Goal: Task Accomplishment & Management: Use online tool/utility

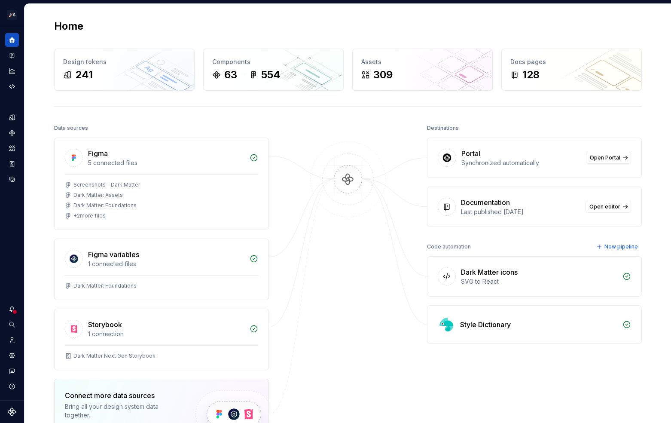
click at [357, 191] on img at bounding box center [347, 187] width 83 height 93
click at [329, 158] on img at bounding box center [347, 187] width 83 height 93
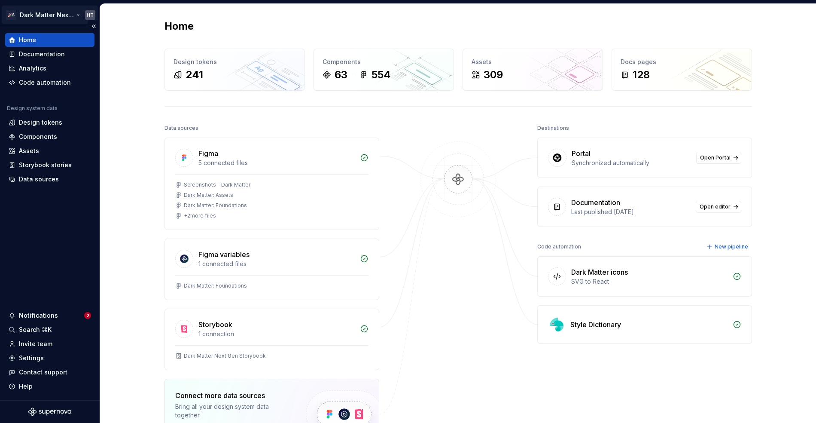
click at [35, 18] on html "🚀S Dark Matter Next Gen HT Home Documentation Analytics Code automation Design …" at bounding box center [408, 211] width 816 height 423
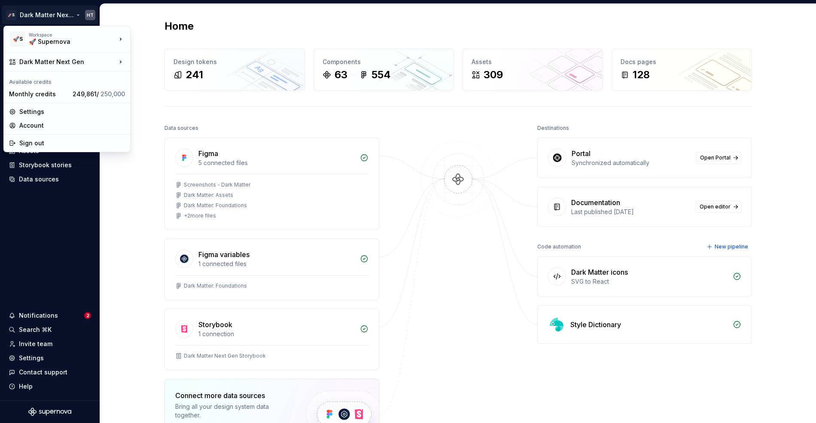
click at [223, 122] on html "🚀S Dark Matter Next Gen HT Home Documentation Analytics Code automation Design …" at bounding box center [408, 211] width 816 height 423
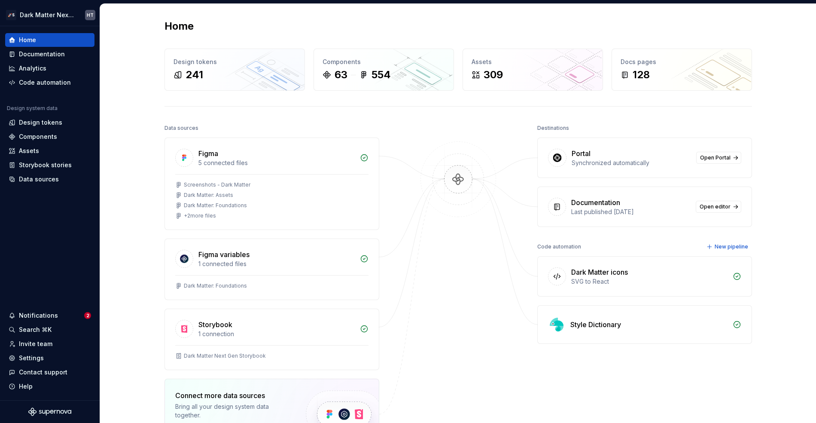
click at [465, 226] on img at bounding box center [458, 187] width 83 height 93
click at [450, 140] on div at bounding box center [458, 307] width 86 height 370
drag, startPoint x: 579, startPoint y: 152, endPoint x: 639, endPoint y: 163, distance: 60.7
click at [638, 163] on div "Portal Synchronized automatically" at bounding box center [631, 157] width 119 height 19
click at [639, 163] on div "Synchronized automatically" at bounding box center [631, 162] width 119 height 9
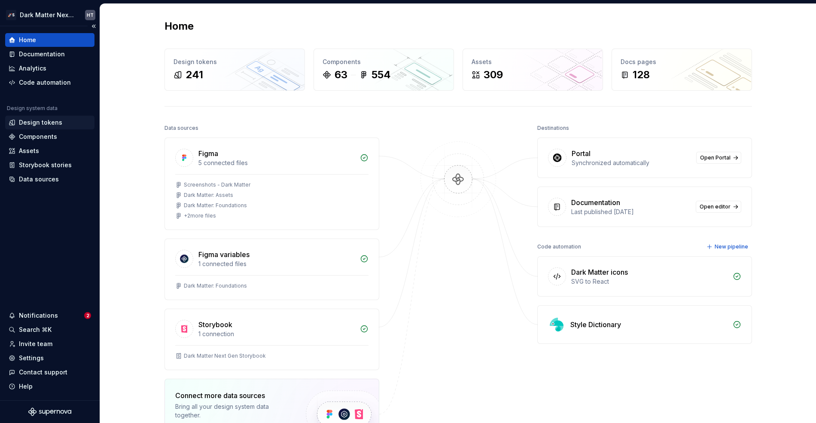
click at [46, 128] on div "Design tokens" at bounding box center [49, 123] width 89 height 14
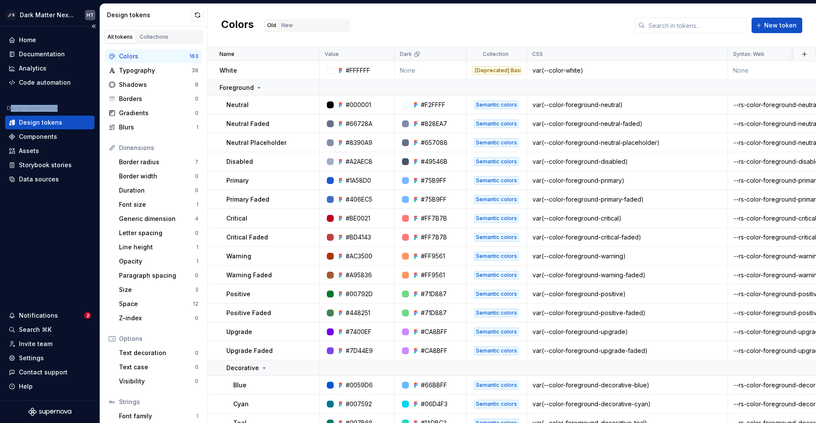
drag, startPoint x: 11, startPoint y: 107, endPoint x: 60, endPoint y: 107, distance: 48.5
click at [59, 107] on div "Design system data" at bounding box center [49, 110] width 89 height 10
click at [60, 107] on div "Design system data" at bounding box center [49, 110] width 89 height 10
click at [473, 18] on div "Colors Old New New token" at bounding box center [511, 25] width 609 height 43
click at [144, 74] on div "Typography" at bounding box center [155, 70] width 73 height 9
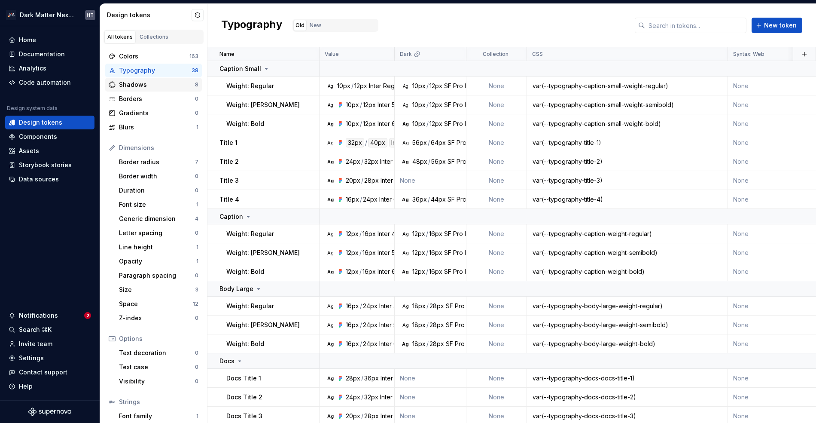
click at [127, 79] on div "Shadows 8" at bounding box center [153, 85] width 97 height 14
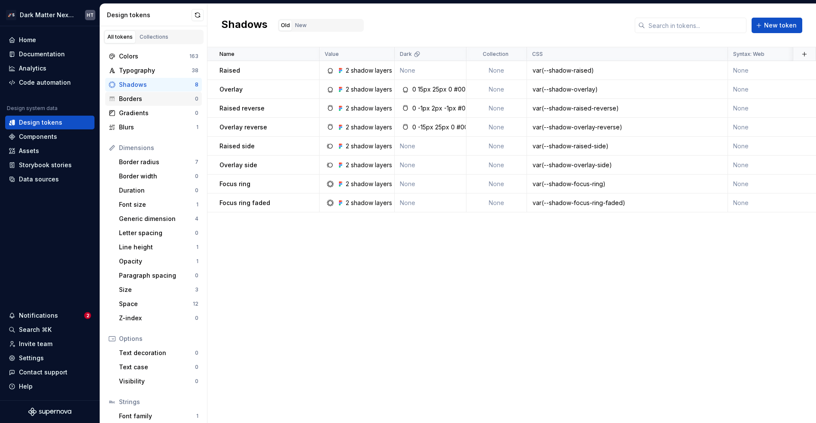
click at [141, 98] on div "Borders" at bounding box center [157, 98] width 76 height 9
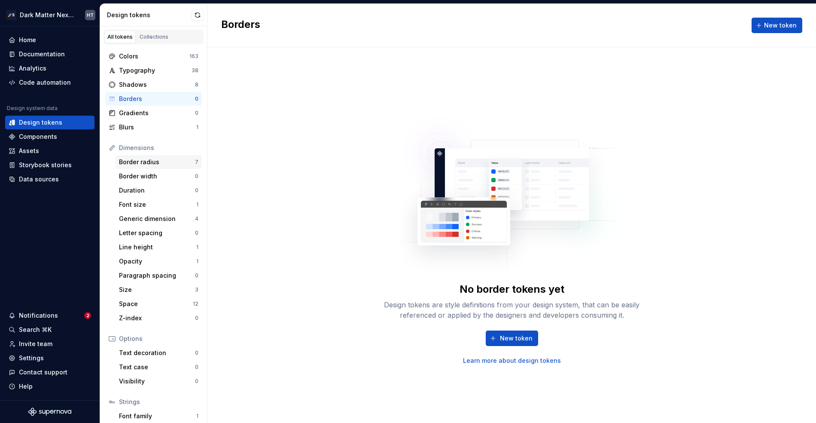
click at [176, 162] on div "Border radius" at bounding box center [157, 162] width 76 height 9
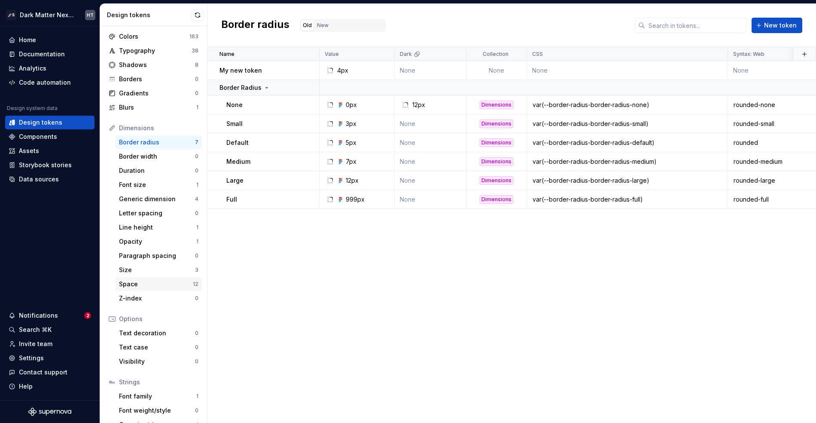
scroll to position [48, 0]
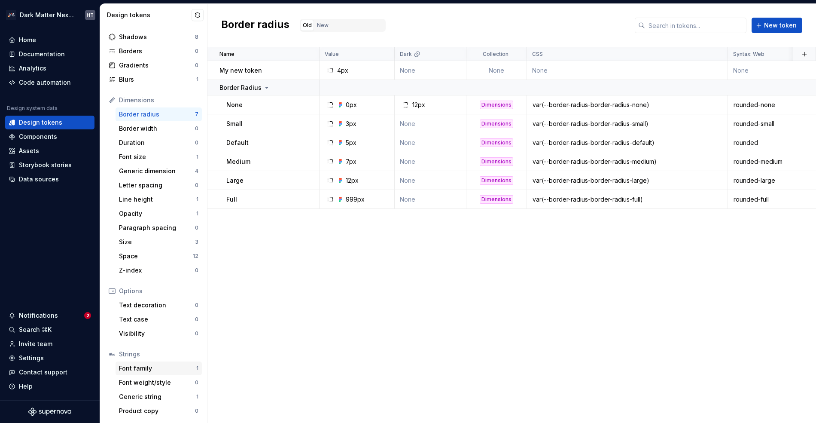
click at [143, 366] on div "Font family" at bounding box center [157, 368] width 77 height 9
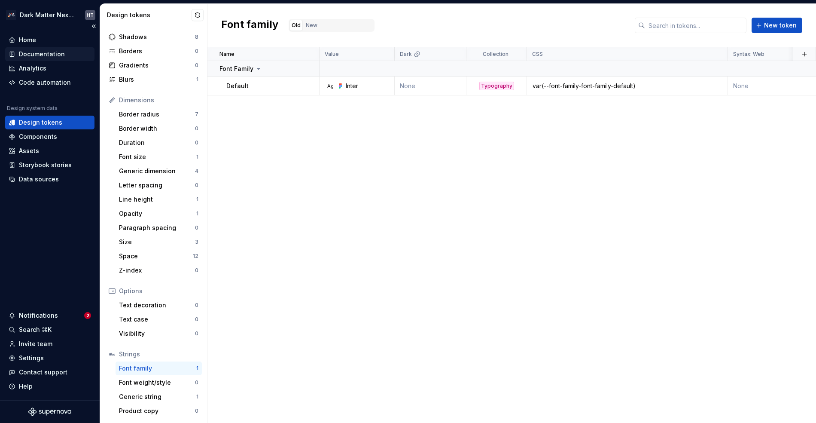
click at [50, 53] on div "Documentation" at bounding box center [42, 54] width 46 height 9
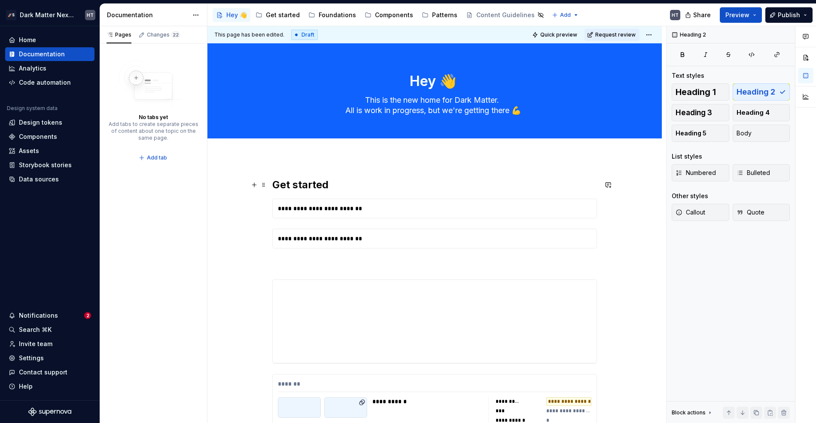
click at [351, 182] on h2 "Get started" at bounding box center [434, 185] width 325 height 14
type textarea "*"
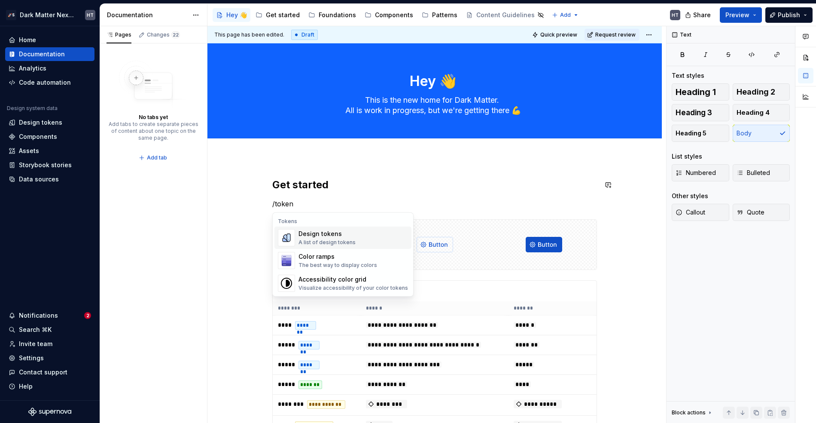
click at [347, 233] on div "Design tokens" at bounding box center [327, 233] width 57 height 9
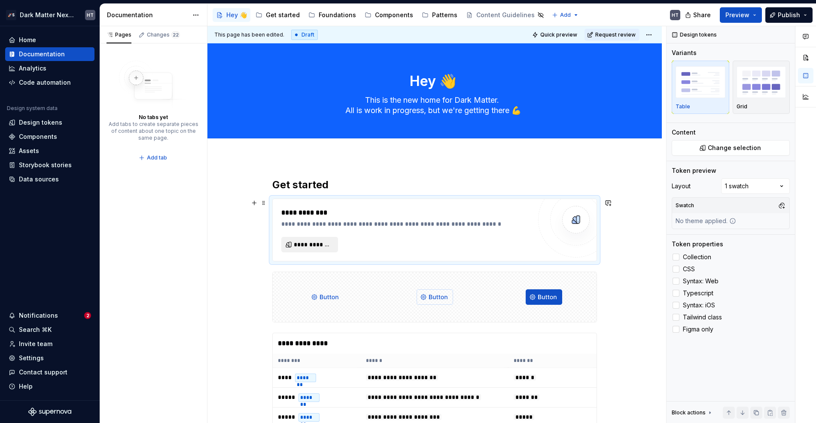
click at [325, 247] on span "**********" at bounding box center [313, 244] width 39 height 9
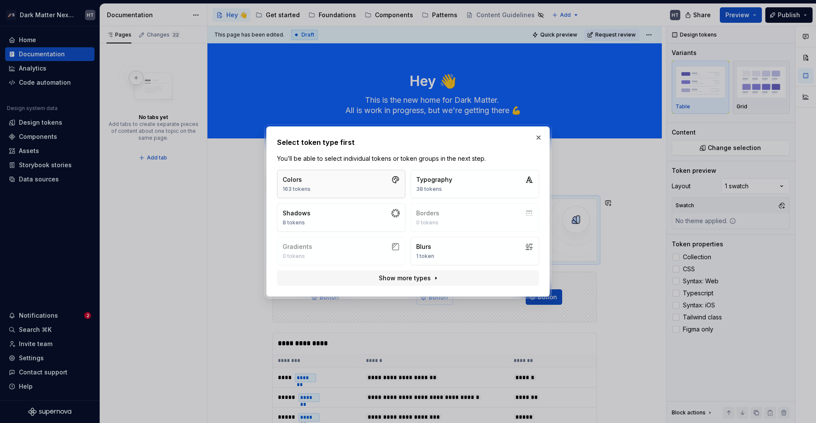
click at [353, 186] on button "Colors 163 tokens" at bounding box center [341, 184] width 128 height 28
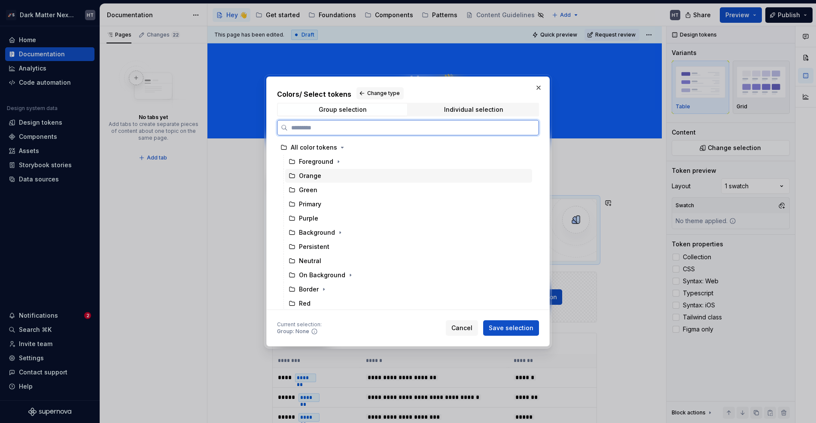
click at [326, 182] on div "Orange" at bounding box center [408, 176] width 247 height 14
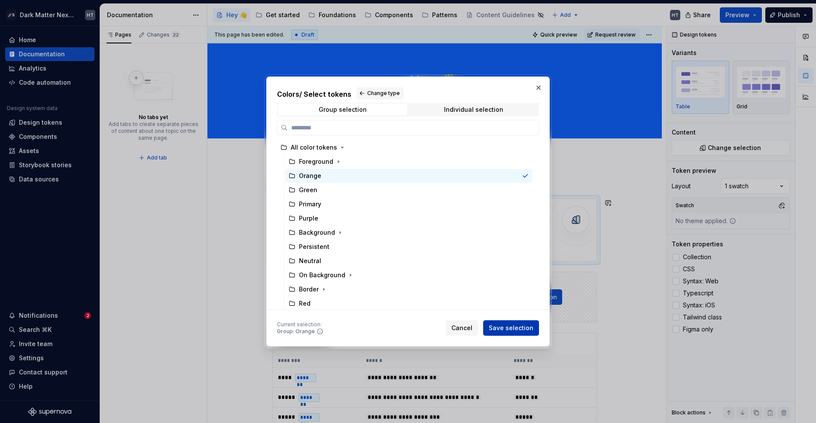
click at [514, 326] on span "Save selection" at bounding box center [511, 327] width 45 height 9
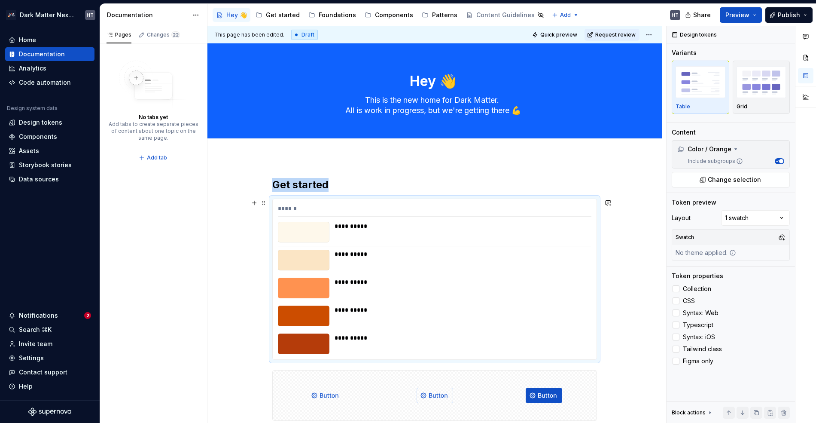
scroll to position [24, 0]
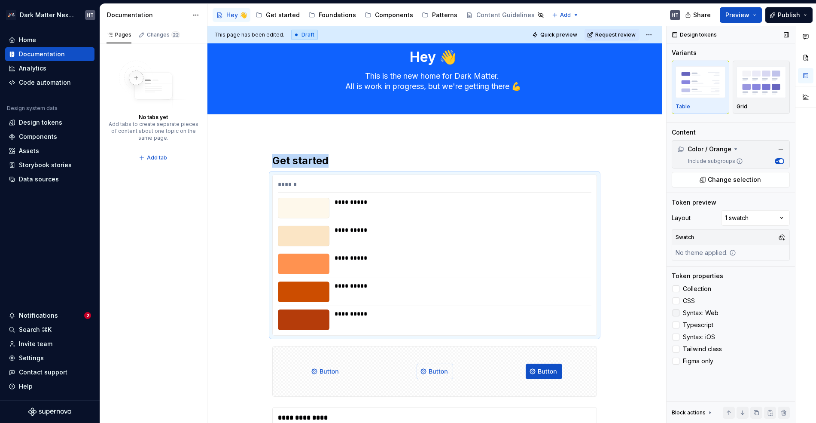
click at [670, 311] on span "Syntax: Web" at bounding box center [701, 312] width 36 height 7
click at [670, 323] on span "Typescript" at bounding box center [698, 324] width 30 height 7
click at [670, 314] on span "Syntax: Web" at bounding box center [701, 312] width 36 height 7
click at [670, 299] on span "CSS" at bounding box center [689, 300] width 12 height 7
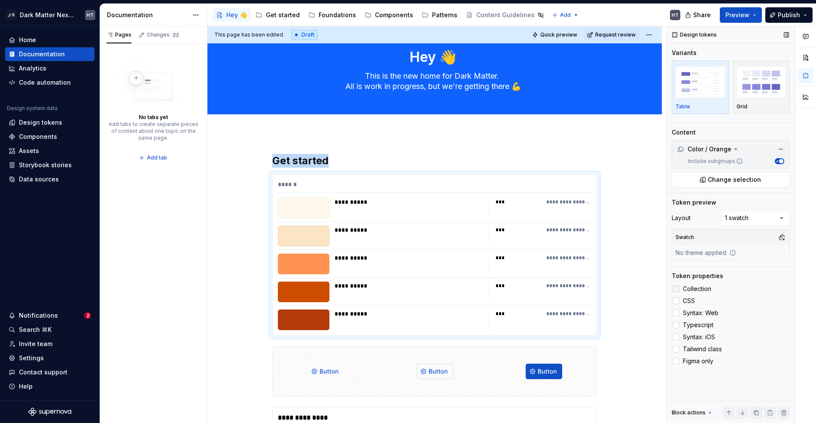
click at [670, 286] on span "Collection" at bounding box center [697, 288] width 28 height 7
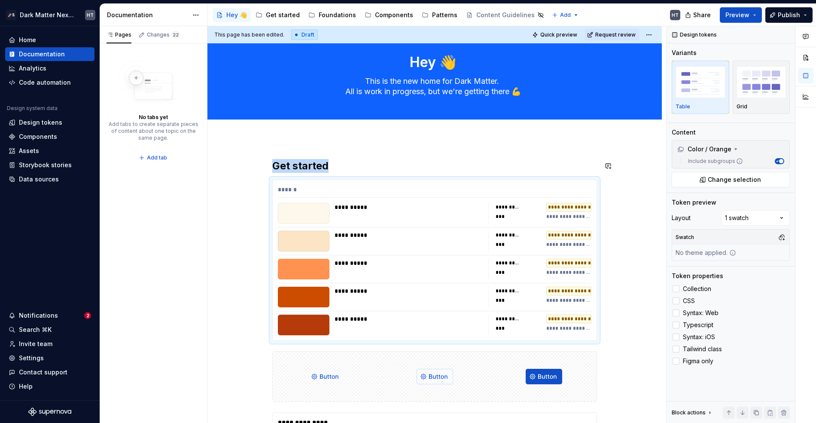
scroll to position [0, 0]
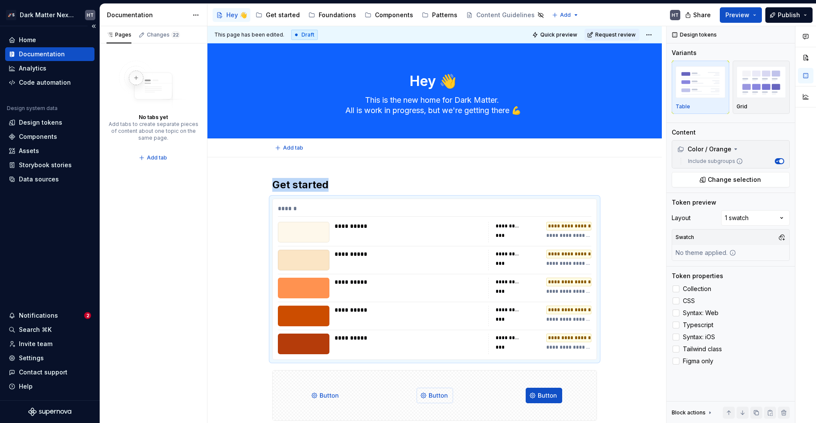
type textarea "*"
click at [55, 82] on div "Code automation" at bounding box center [45, 82] width 52 height 9
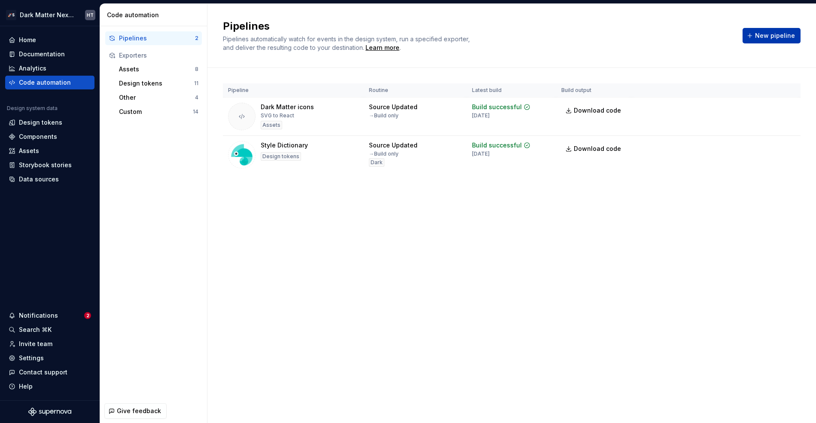
click at [670, 34] on span "New pipeline" at bounding box center [775, 35] width 40 height 9
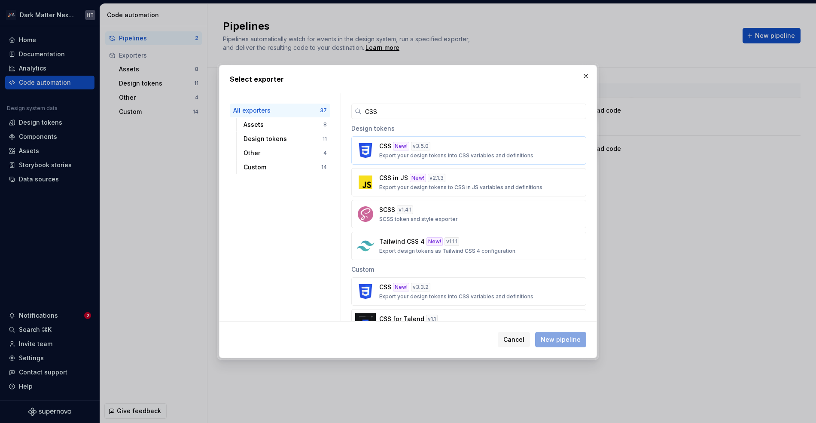
type input "CSS"
click at [457, 152] on p "Export your design tokens into CSS variables and definitions." at bounding box center [456, 155] width 155 height 7
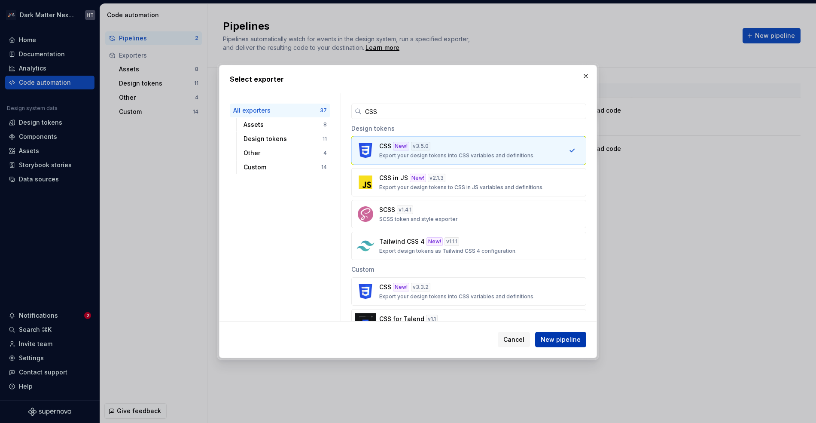
click at [562, 346] on button "New pipeline" at bounding box center [560, 339] width 51 height 15
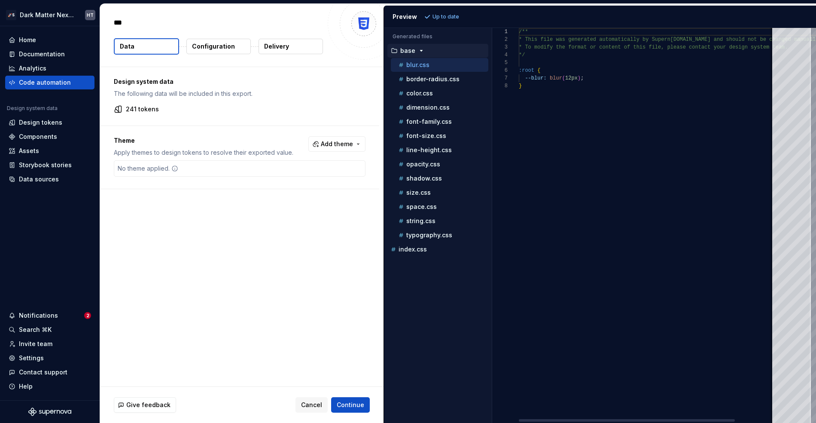
type textarea "*"
click at [439, 97] on div "color.css" at bounding box center [442, 93] width 91 height 9
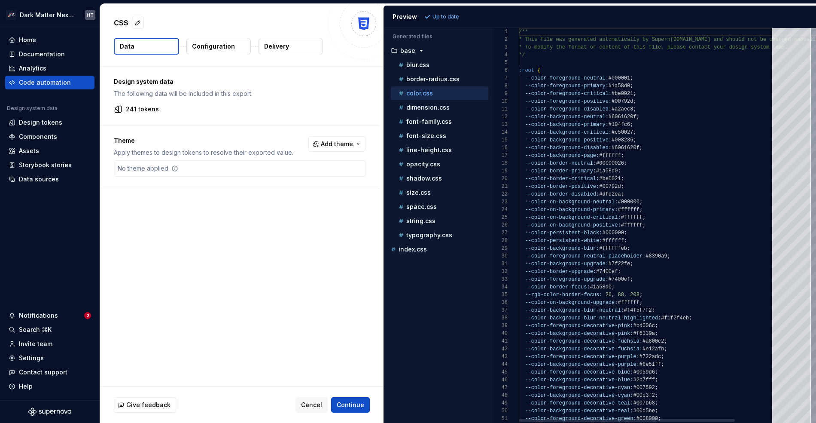
scroll to position [77, 0]
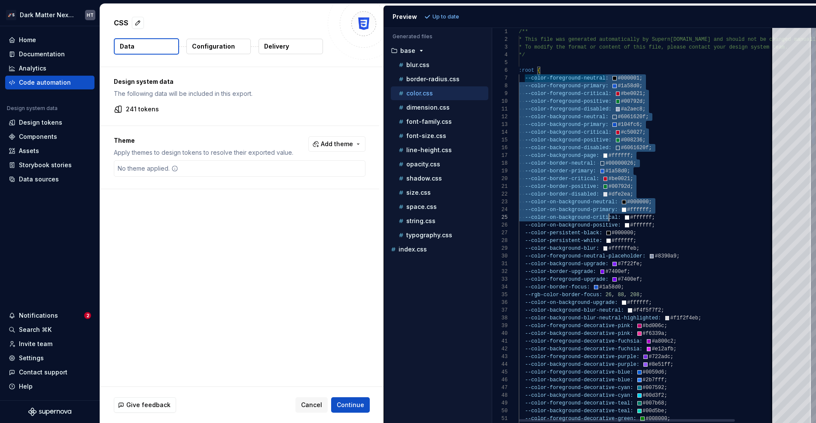
drag, startPoint x: 533, startPoint y: 79, endPoint x: 664, endPoint y: 286, distance: 246.0
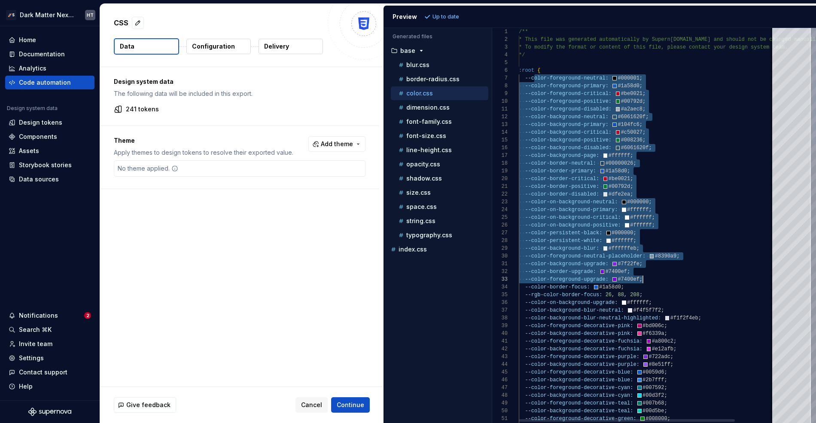
type textarea "**********"
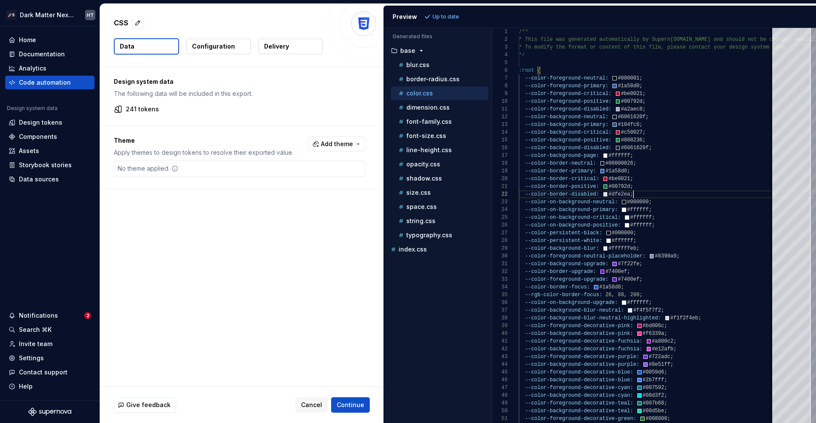
click at [212, 48] on p "Configuration" at bounding box center [213, 46] width 43 height 9
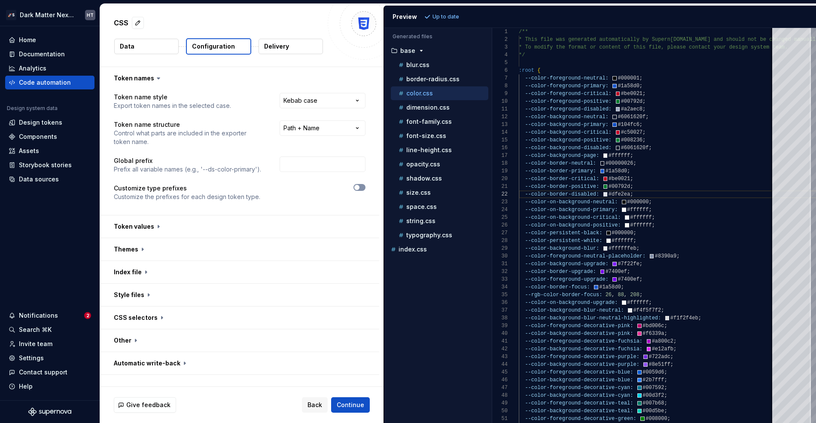
click at [357, 186] on span "button" at bounding box center [356, 187] width 5 height 5
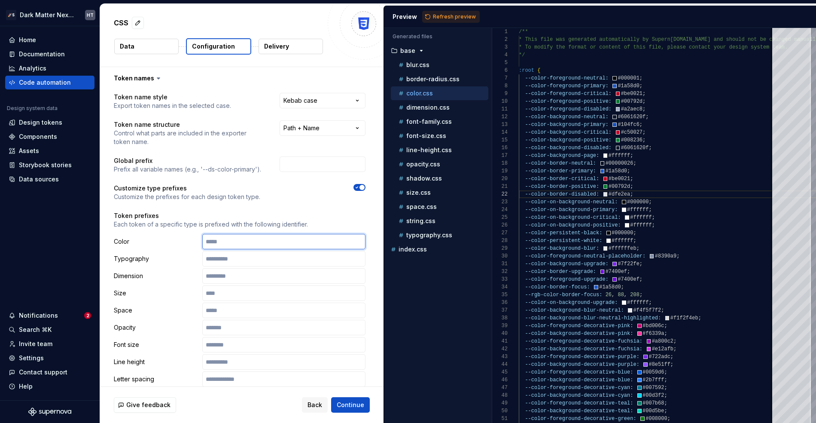
click at [265, 240] on input "text" at bounding box center [283, 241] width 163 height 15
type input "******"
click at [433, 299] on div "Accessibility guide for tree . Navigate the tree with the arrow keys. Common tr…" at bounding box center [438, 232] width 108 height 381
click at [445, 13] on span "Refresh preview" at bounding box center [454, 16] width 43 height 7
type textarea "**********"
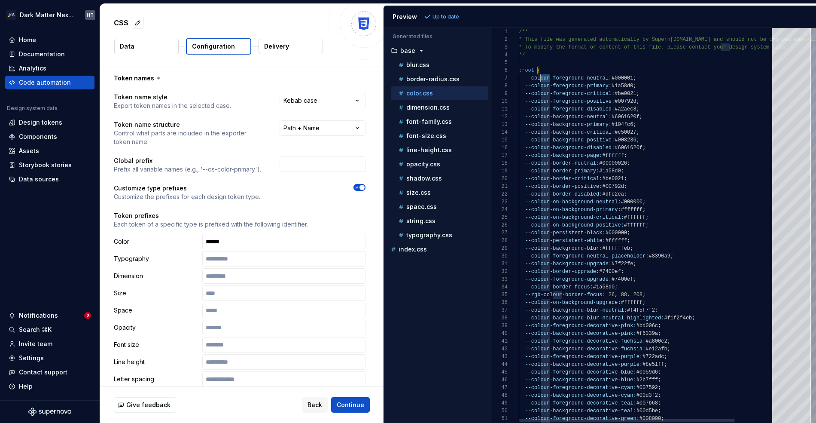
scroll to position [46, 18]
drag, startPoint x: 549, startPoint y: 76, endPoint x: 537, endPoint y: 76, distance: 11.2
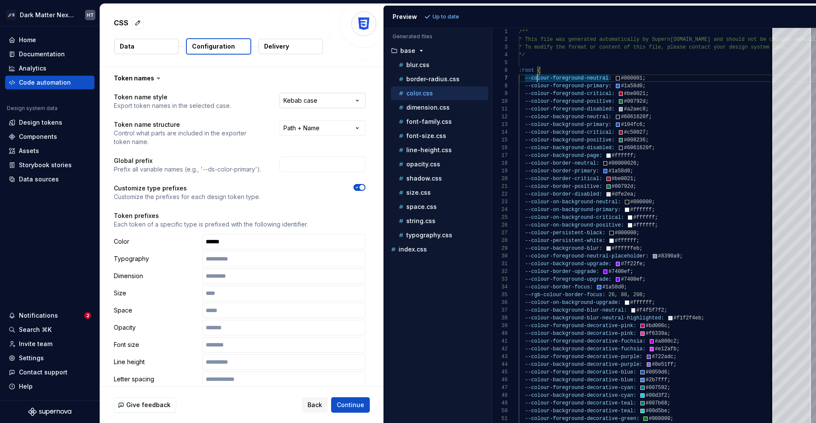
click at [327, 101] on html "**********" at bounding box center [408, 211] width 816 height 423
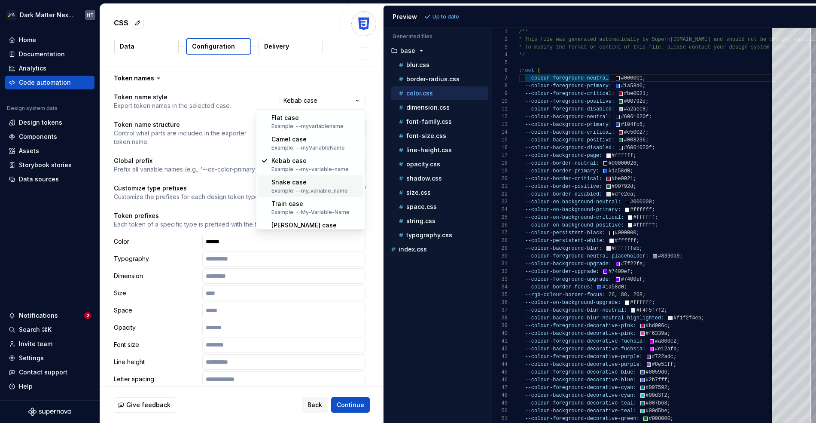
scroll to position [34, 0]
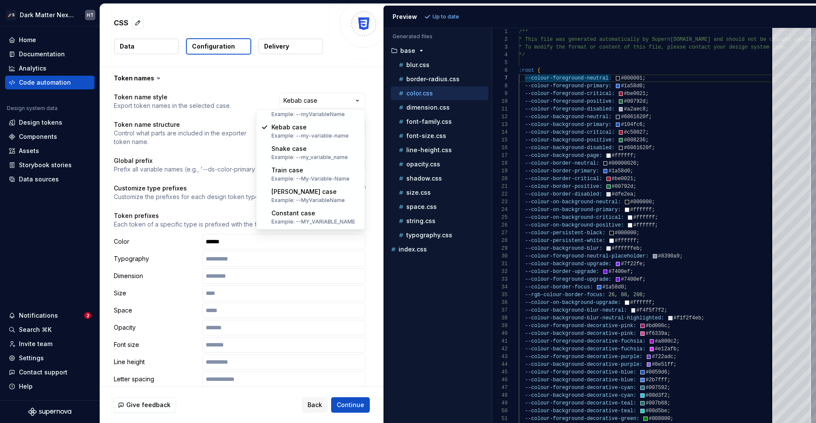
select select "**********"
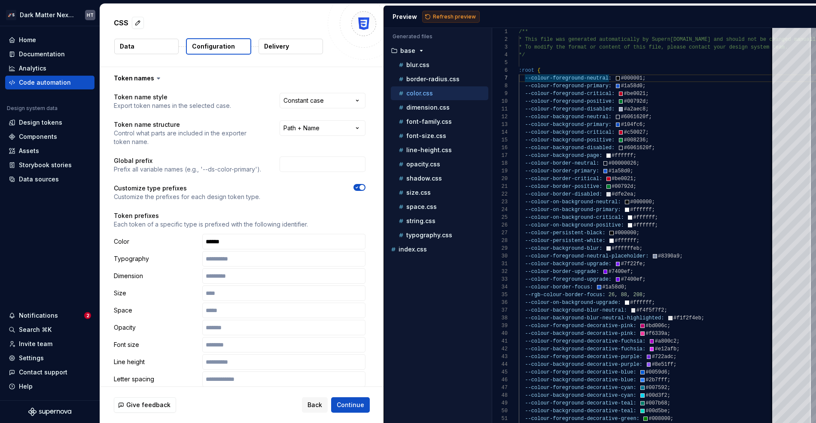
click at [465, 21] on button "Refresh preview" at bounding box center [451, 17] width 58 height 12
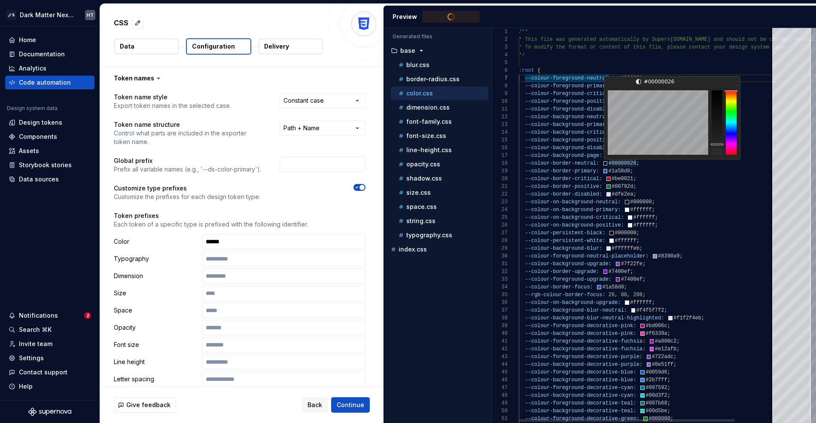
scroll to position [0, 0]
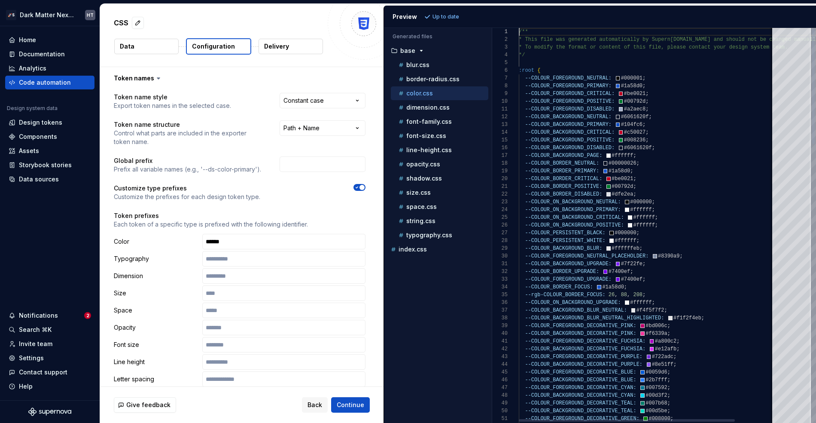
type textarea "**********"
click at [309, 131] on html "**********" at bounding box center [408, 211] width 816 height 423
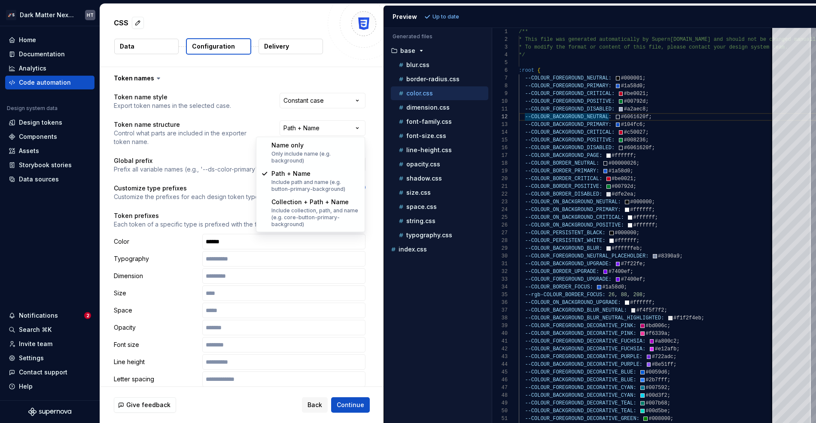
click at [189, 182] on html "**********" at bounding box center [408, 211] width 816 height 423
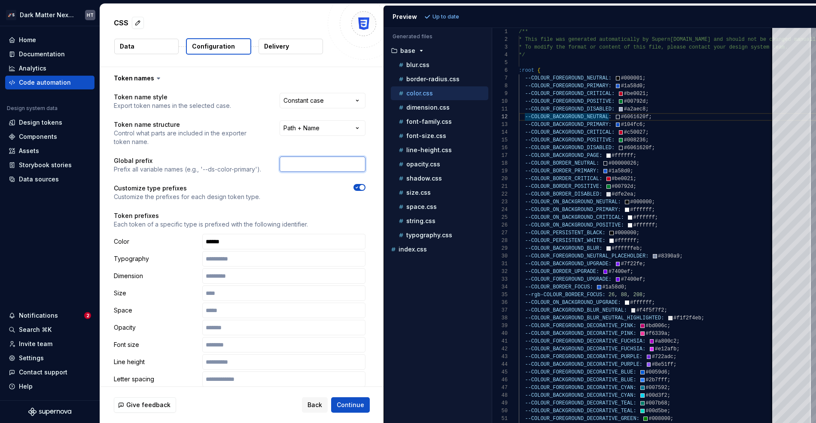
click at [306, 166] on input "text" at bounding box center [323, 163] width 86 height 15
type input "o"
type input "MDS"
click at [449, 18] on span "Refresh preview" at bounding box center [454, 16] width 43 height 7
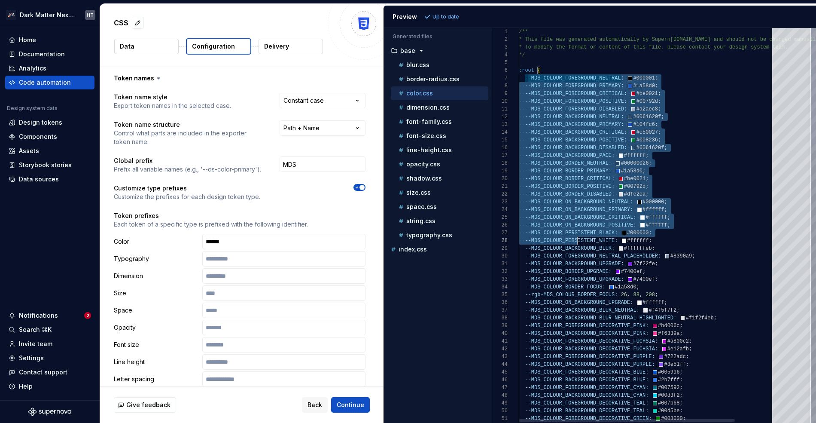
drag, startPoint x: 528, startPoint y: 78, endPoint x: 586, endPoint y: 274, distance: 204.7
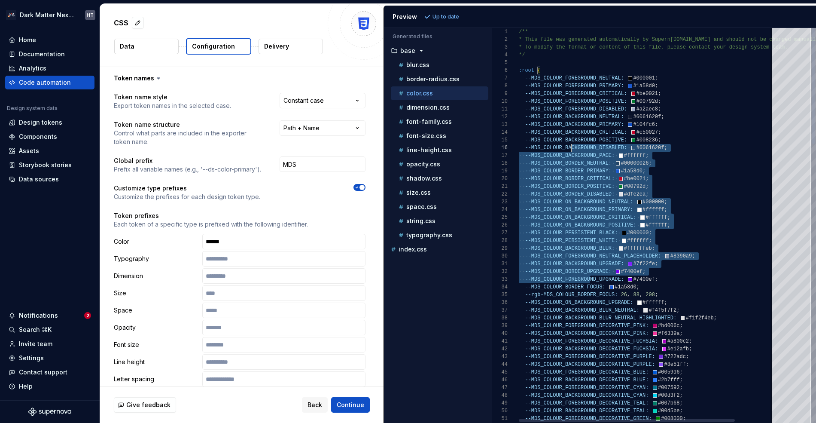
drag, startPoint x: 590, startPoint y: 280, endPoint x: 570, endPoint y: 125, distance: 156.4
type textarea "**********"
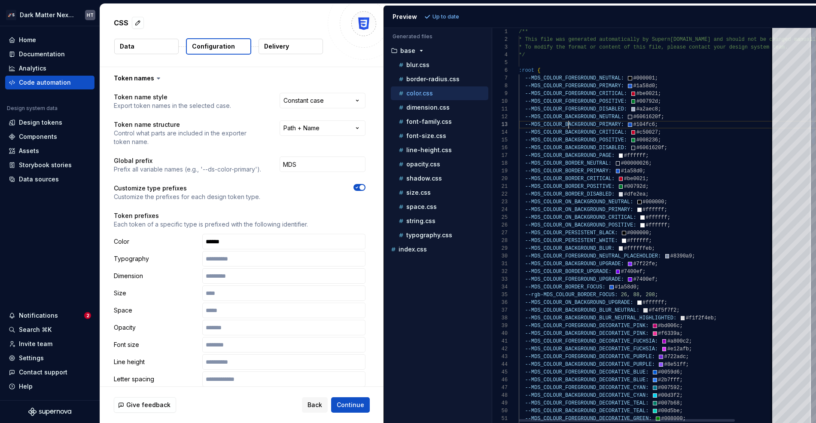
click at [318, 101] on html "**********" at bounding box center [408, 211] width 816 height 423
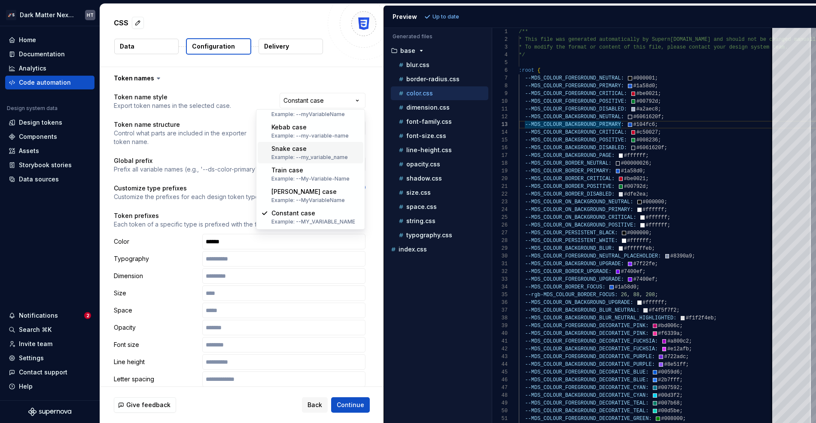
scroll to position [0, 0]
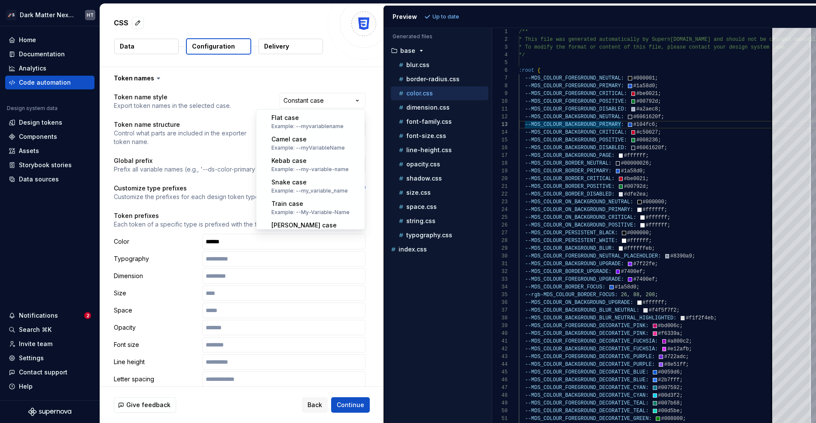
select select "*********"
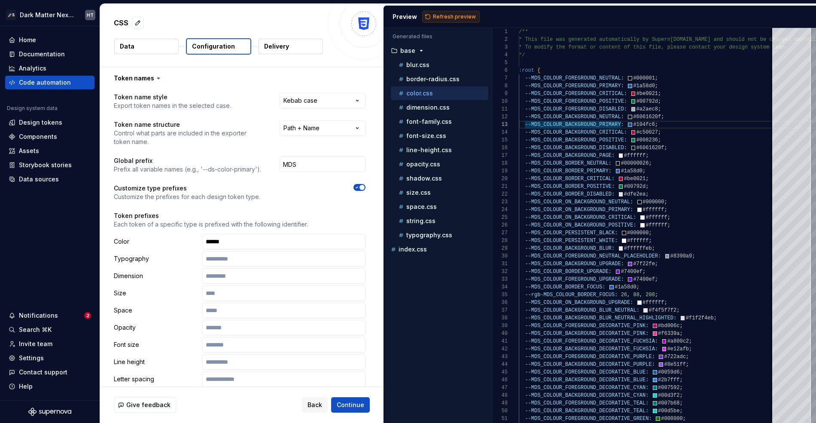
click at [452, 17] on span "Refresh preview" at bounding box center [454, 16] width 43 height 7
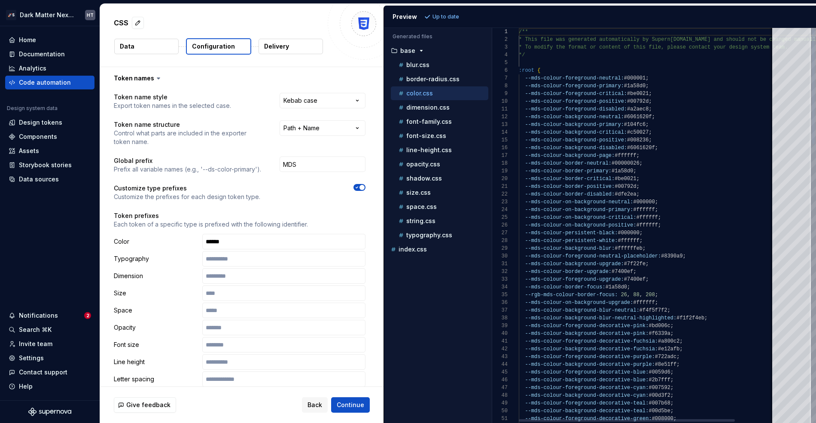
scroll to position [77, 0]
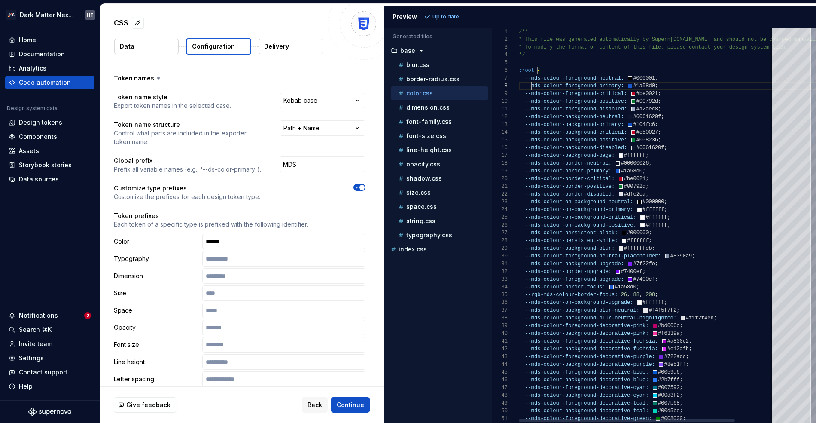
drag, startPoint x: 532, startPoint y: 83, endPoint x: 590, endPoint y: 202, distance: 132.9
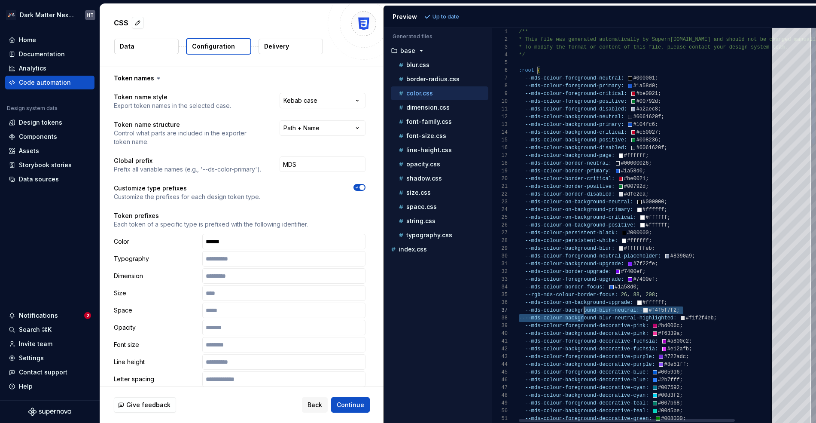
drag, startPoint x: 584, startPoint y: 316, endPoint x: 572, endPoint y: 114, distance: 202.7
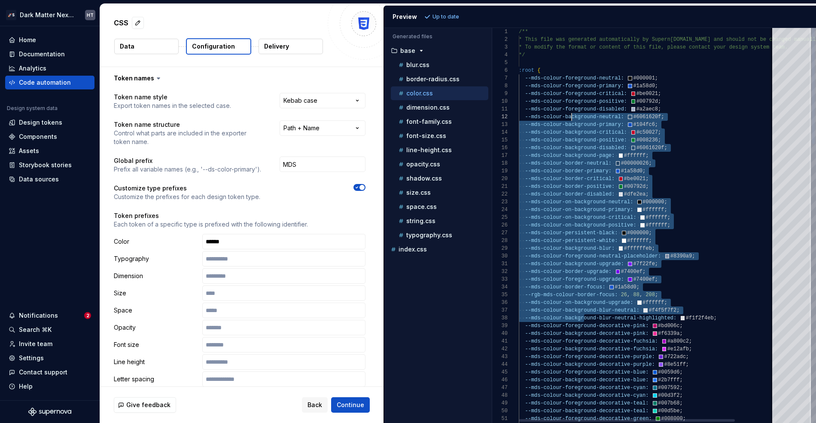
scroll to position [8, 53]
type textarea "**********"
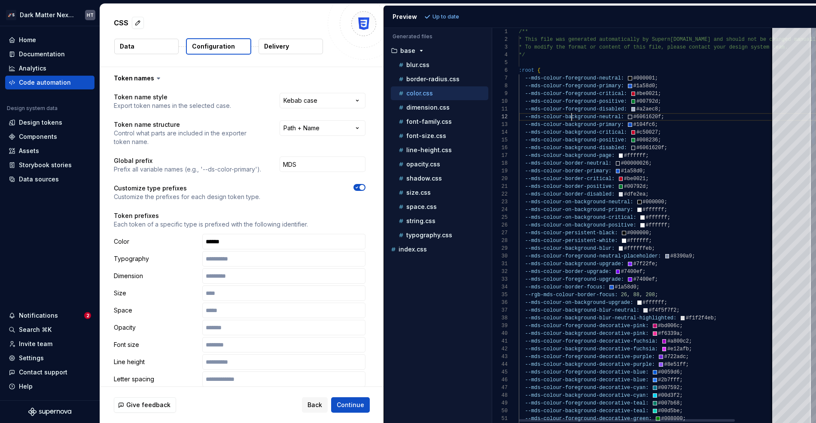
click at [173, 75] on button "button" at bounding box center [239, 78] width 279 height 22
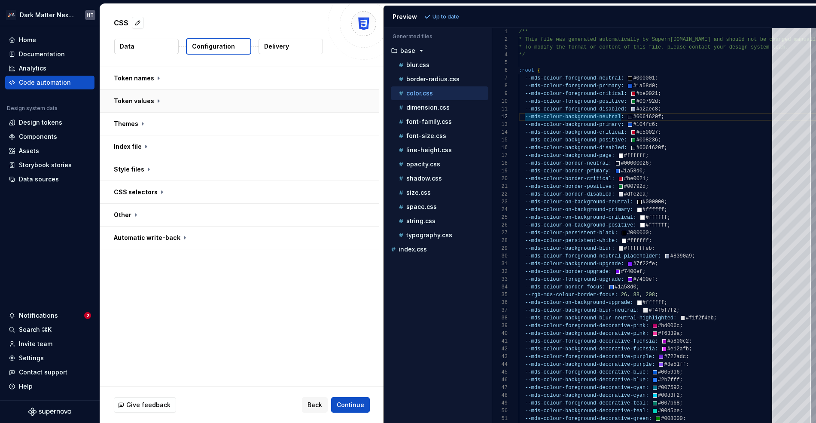
click at [178, 97] on button "button" at bounding box center [239, 101] width 279 height 22
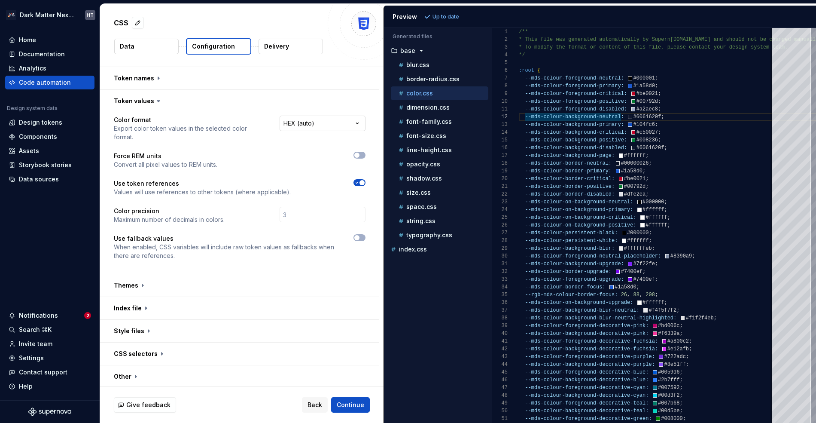
click at [321, 122] on html "**********" at bounding box center [408, 211] width 816 height 423
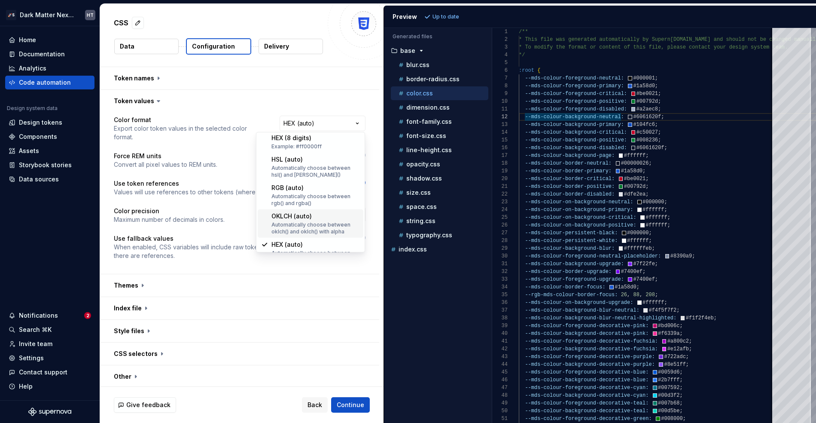
scroll to position [146, 0]
select select "*********"
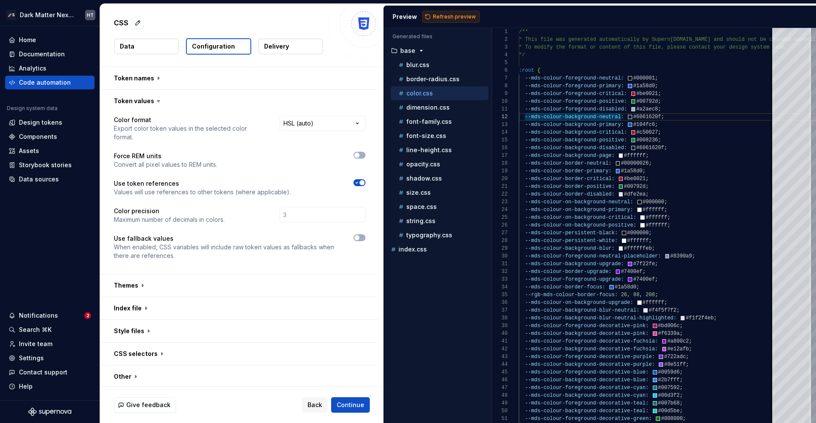
click at [450, 15] on span "Refresh preview" at bounding box center [454, 16] width 43 height 7
type textarea "**********"
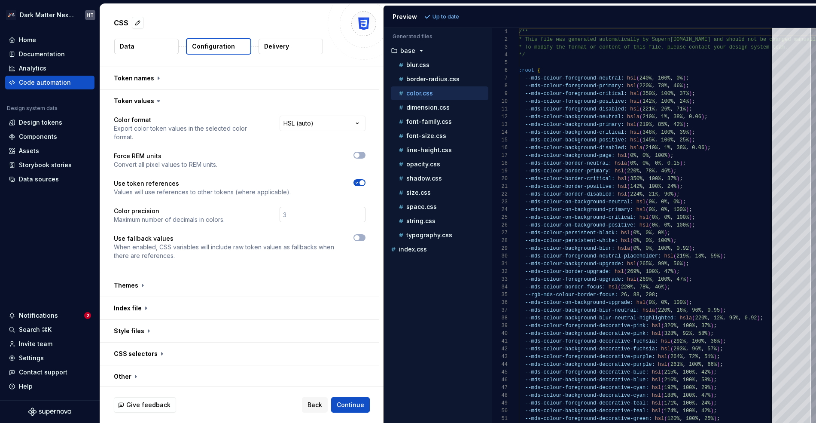
scroll to position [24, 0]
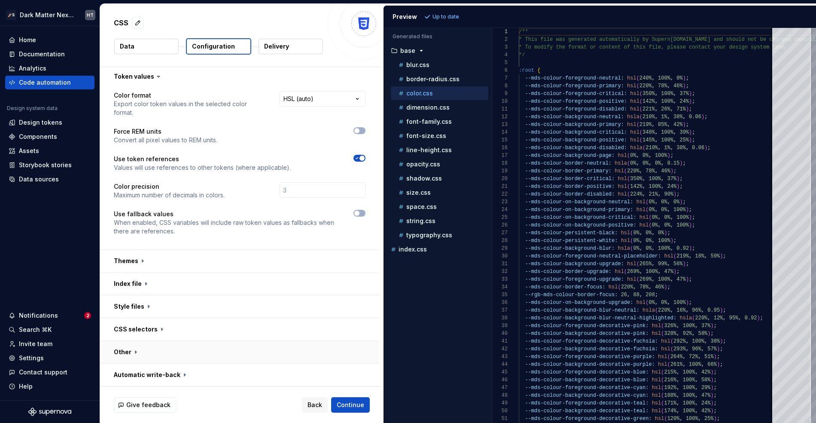
click at [189, 350] on button "button" at bounding box center [239, 352] width 279 height 22
click at [200, 330] on button "button" at bounding box center [239, 329] width 279 height 22
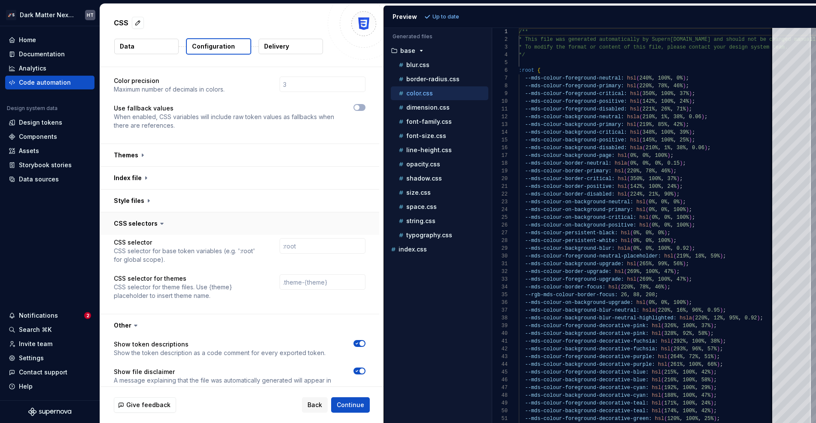
scroll to position [238, 0]
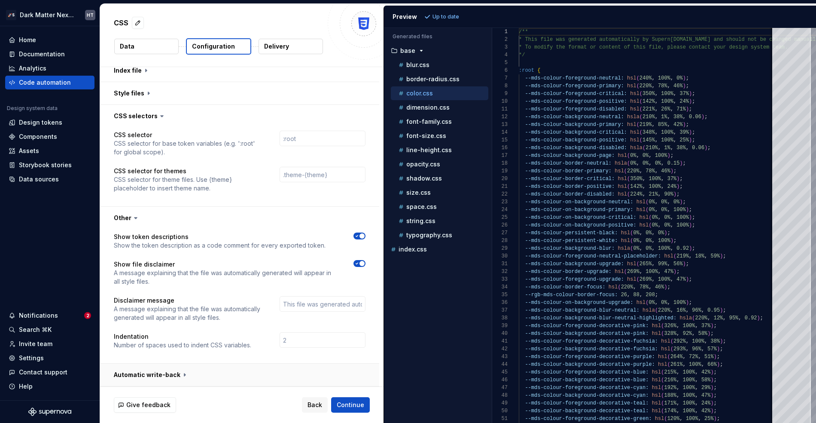
click at [189, 381] on button "button" at bounding box center [239, 374] width 279 height 22
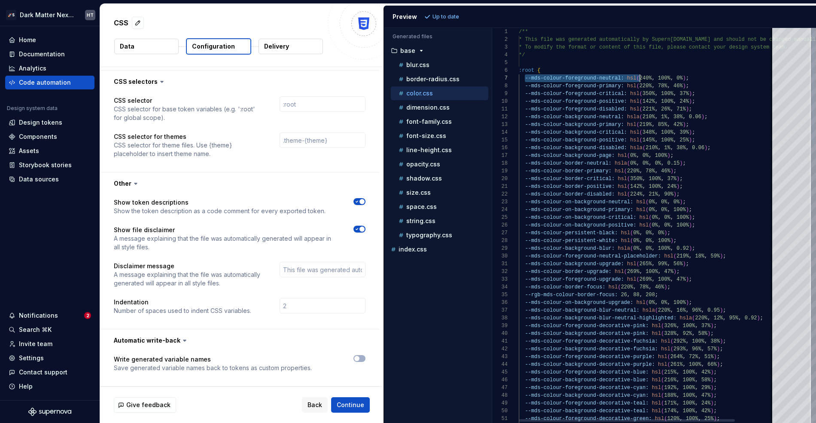
scroll to position [46, 102]
drag, startPoint x: 524, startPoint y: 80, endPoint x: 621, endPoint y: 81, distance: 96.2
click at [360, 358] on button "button" at bounding box center [359, 358] width 12 height 7
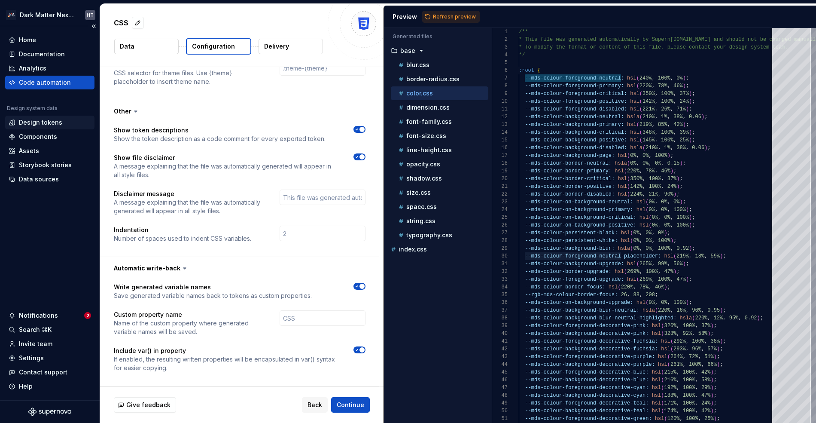
click at [52, 122] on div "Design tokens" at bounding box center [40, 122] width 43 height 9
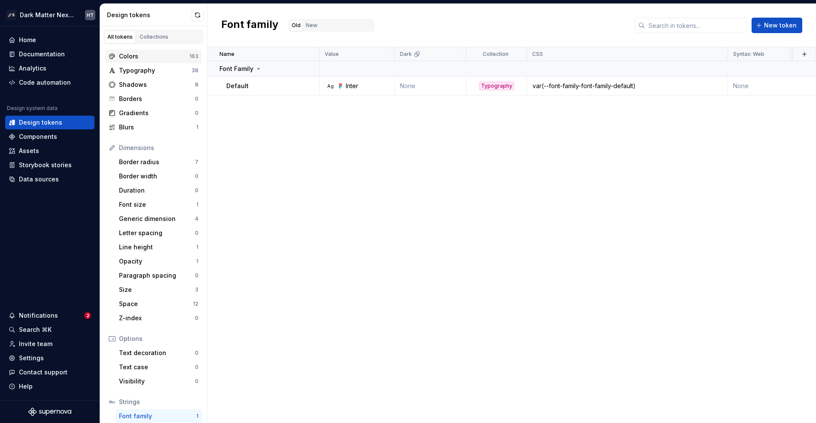
click at [123, 60] on div "Colors" at bounding box center [154, 56] width 70 height 9
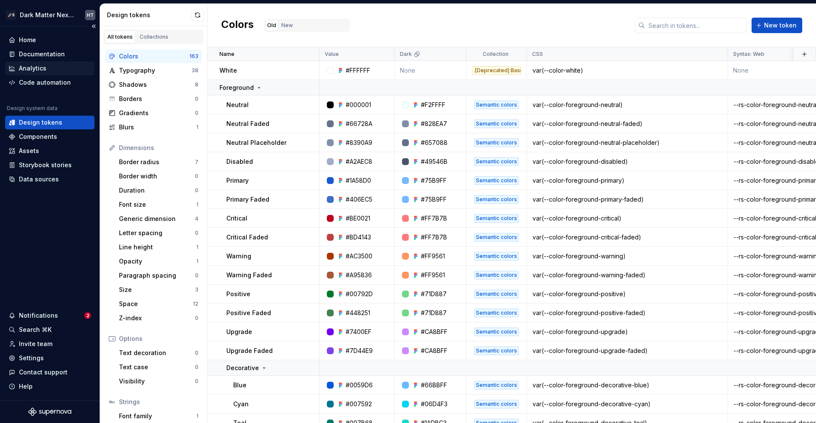
click at [60, 74] on div "Analytics" at bounding box center [49, 68] width 89 height 14
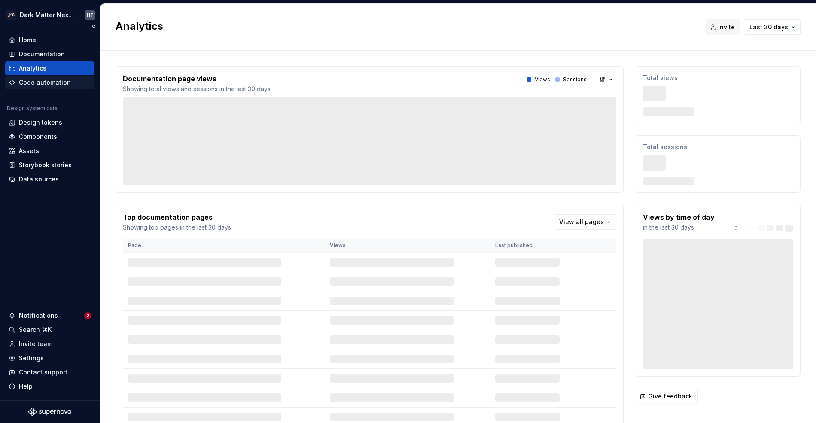
click at [59, 82] on div "Code automation" at bounding box center [45, 82] width 52 height 9
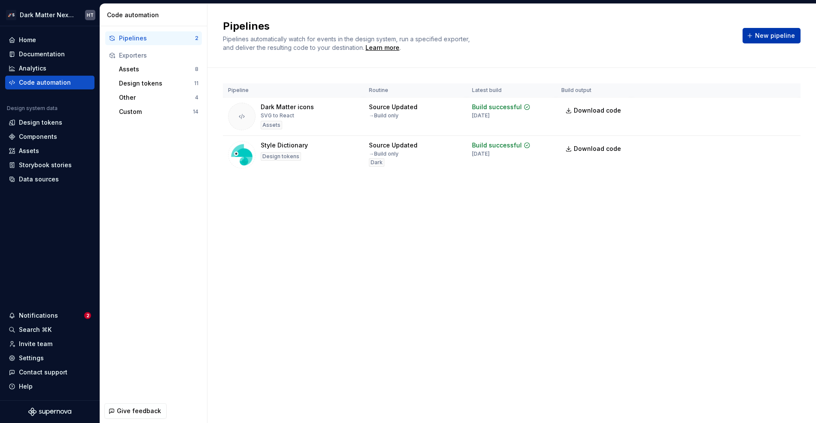
click at [670, 40] on button "New pipeline" at bounding box center [772, 35] width 58 height 15
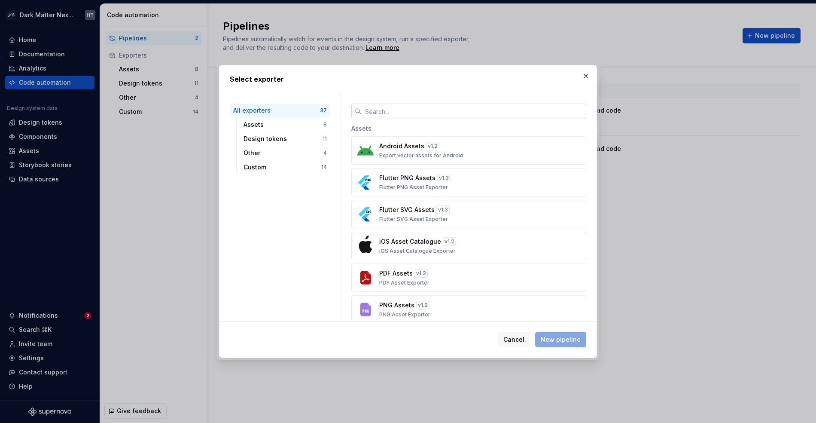
click at [399, 109] on input "text" at bounding box center [474, 111] width 225 height 15
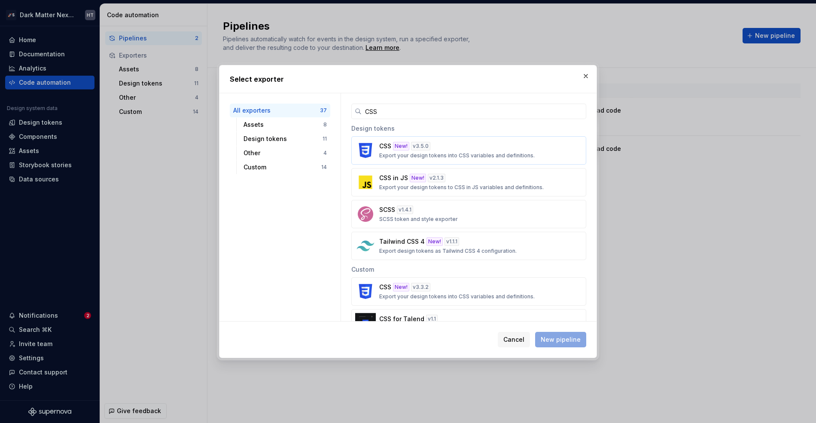
type input "CSS"
click at [399, 141] on button "CSS New! v 3.5.0 Export your design tokens into CSS variables and definitions." at bounding box center [468, 150] width 235 height 28
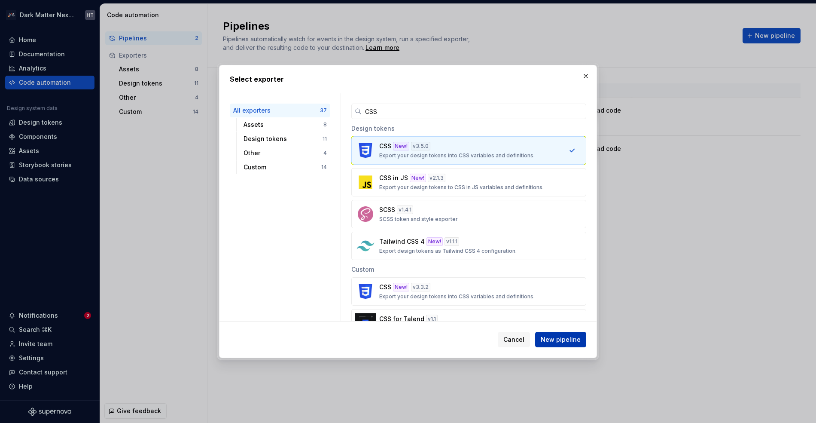
click at [549, 338] on span "New pipeline" at bounding box center [561, 339] width 40 height 9
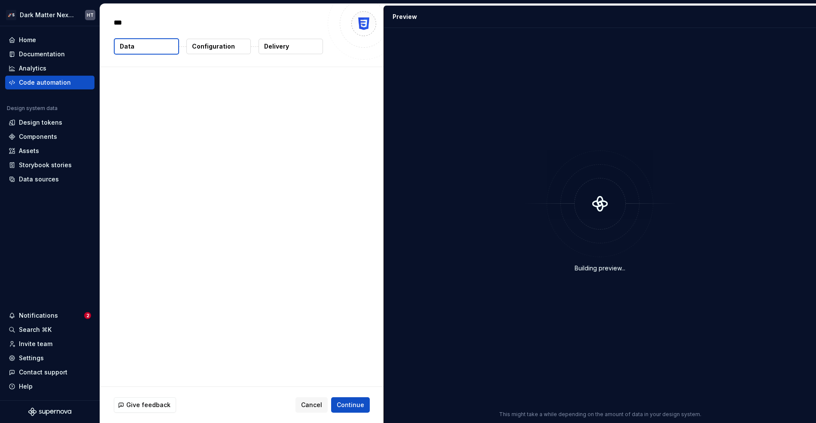
type textarea "*"
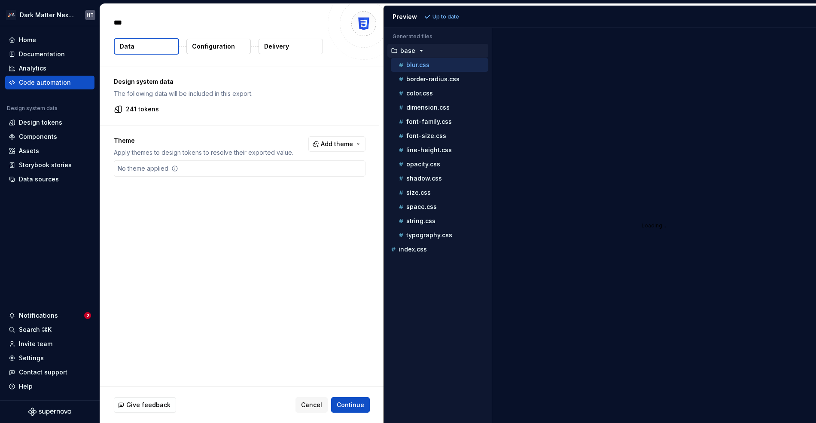
click at [224, 44] on p "Configuration" at bounding box center [213, 46] width 43 height 9
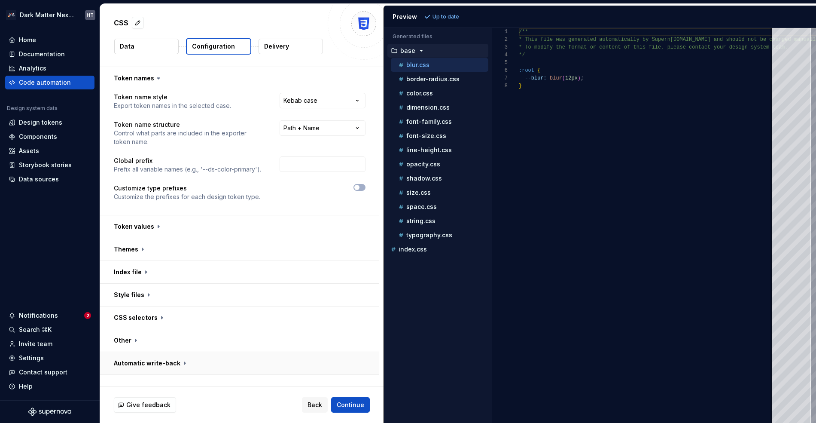
click at [250, 370] on button "button" at bounding box center [239, 363] width 279 height 22
click at [360, 381] on icon "button" at bounding box center [356, 380] width 7 height 5
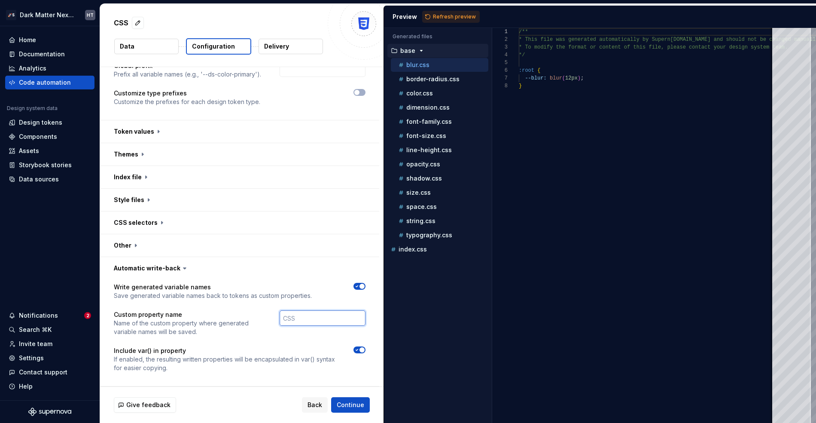
click at [307, 319] on input "text" at bounding box center [323, 317] width 86 height 15
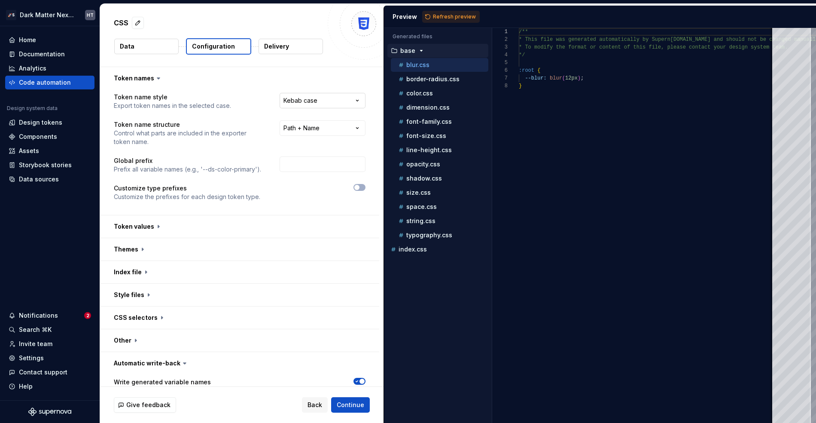
type input "CSS"
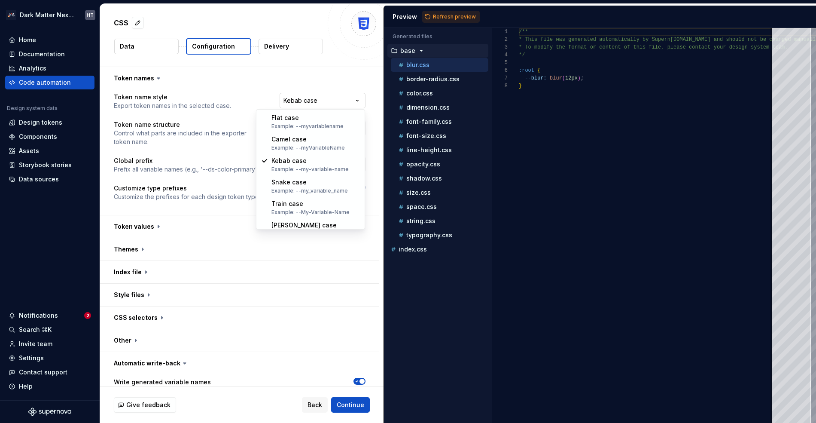
click at [313, 102] on html "**********" at bounding box center [408, 211] width 816 height 423
select select "*********"
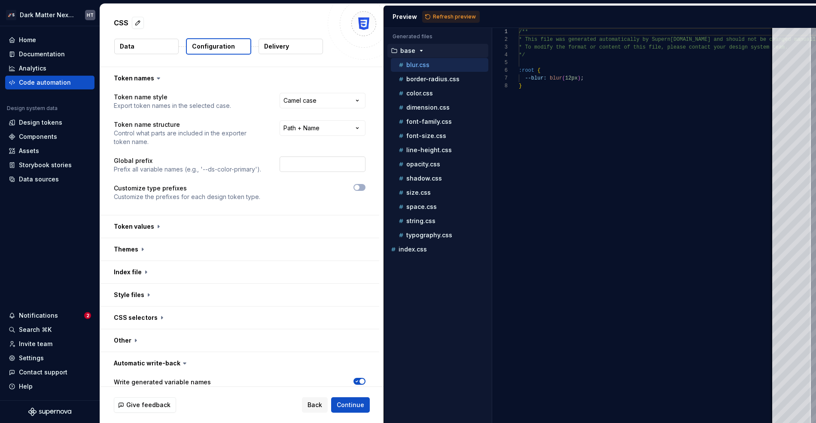
click at [316, 170] on input "text" at bounding box center [323, 163] width 86 height 15
type input "mds"
click at [352, 404] on span "Continue" at bounding box center [350, 404] width 27 height 9
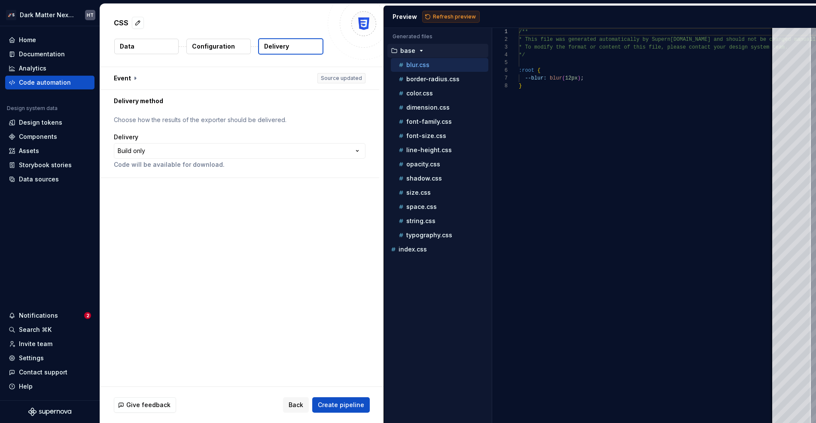
click at [463, 19] on span "Refresh preview" at bounding box center [454, 16] width 43 height 7
click at [216, 155] on html "**********" at bounding box center [408, 211] width 816 height 423
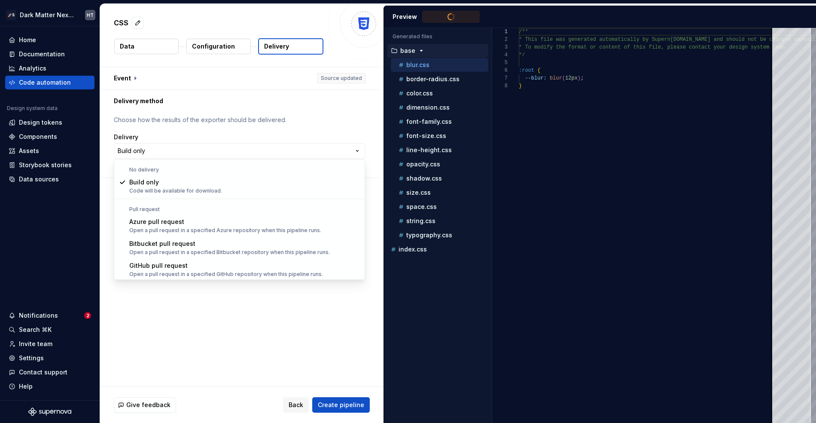
type textarea "**********"
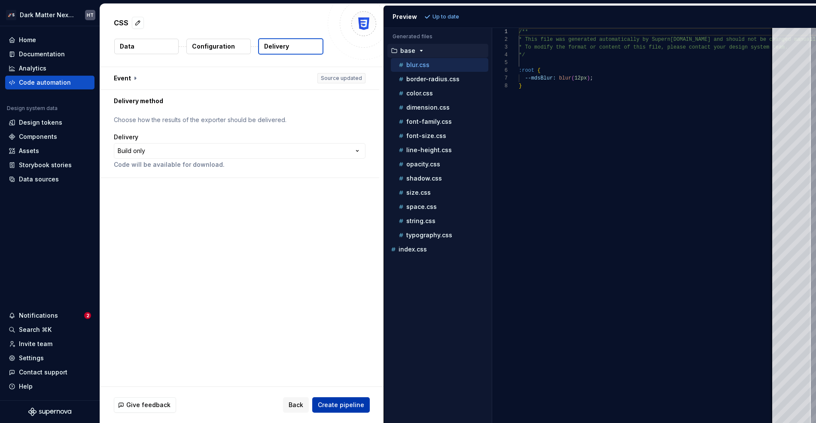
click at [351, 402] on span "Create pipeline" at bounding box center [341, 404] width 46 height 9
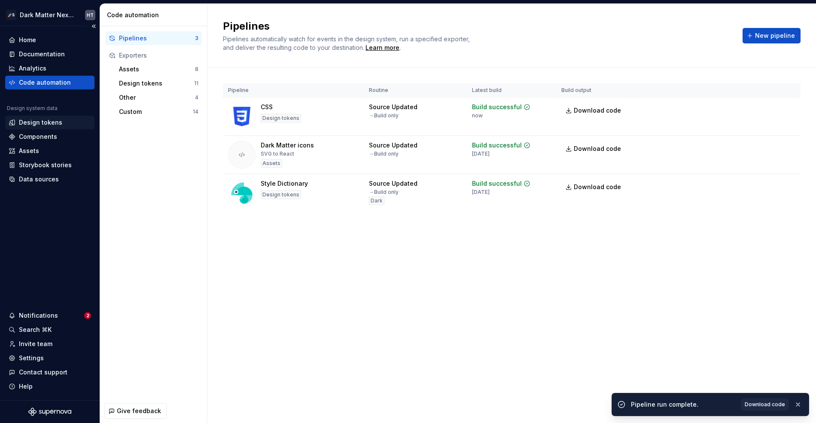
click at [45, 121] on div "Design tokens" at bounding box center [40, 122] width 43 height 9
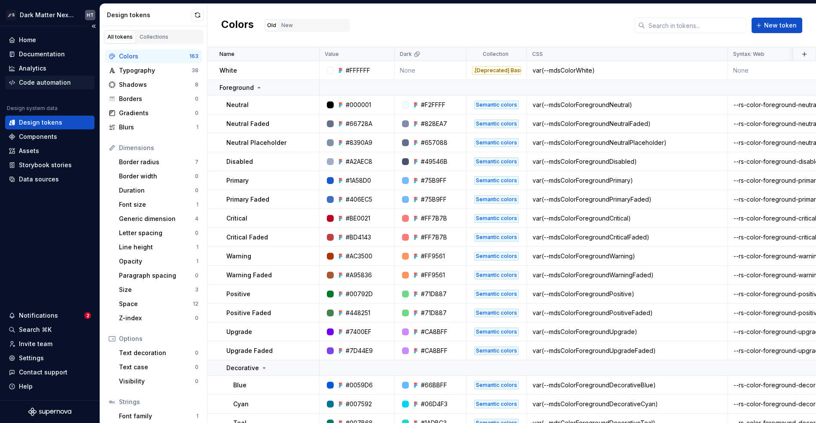
click at [51, 84] on div "Code automation" at bounding box center [45, 82] width 52 height 9
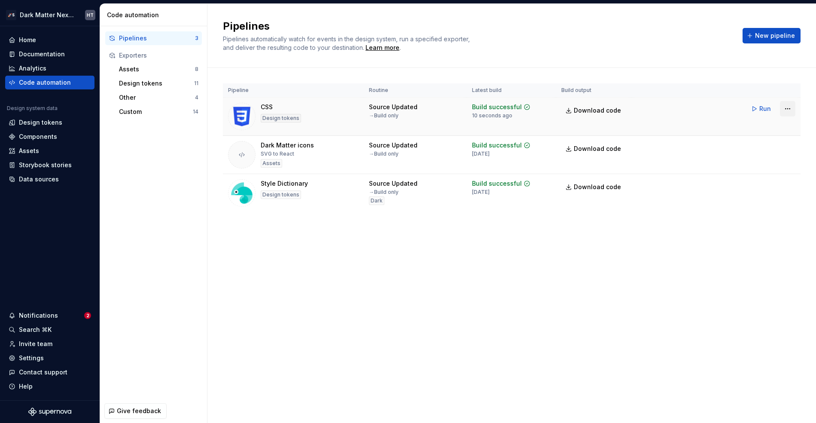
click at [670, 109] on html "🚀S Dark Matter Next Gen HT Home Documentation Analytics Code automation Design …" at bounding box center [408, 211] width 816 height 423
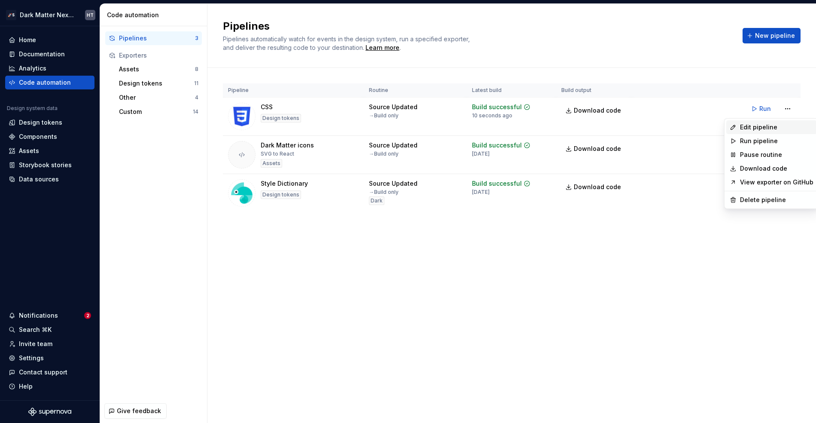
click at [670, 130] on div "Edit pipeline" at bounding box center [776, 127] width 73 height 9
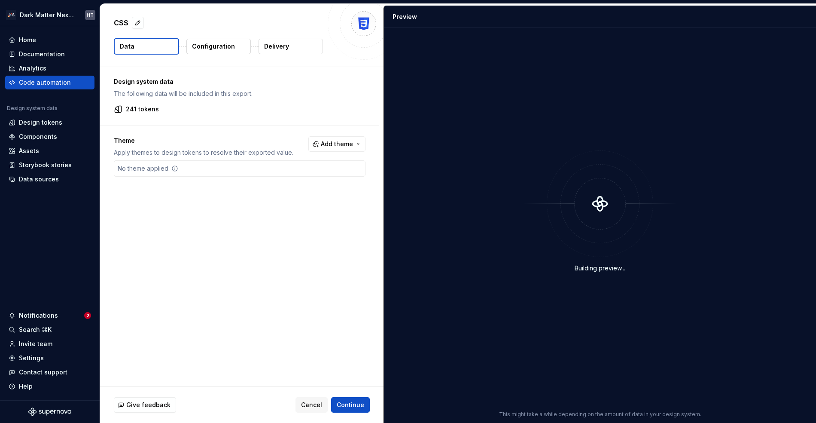
click at [220, 46] on p "Configuration" at bounding box center [213, 46] width 43 height 9
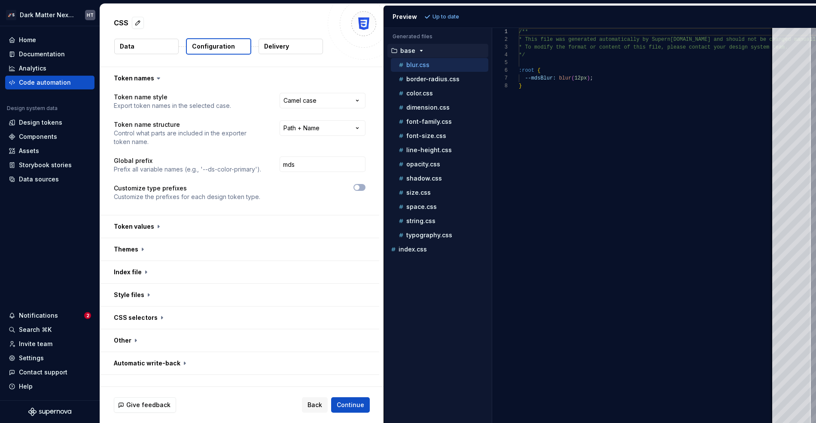
click at [319, 92] on div "**********" at bounding box center [239, 151] width 279 height 125
click at [317, 100] on html "**********" at bounding box center [408, 211] width 816 height 423
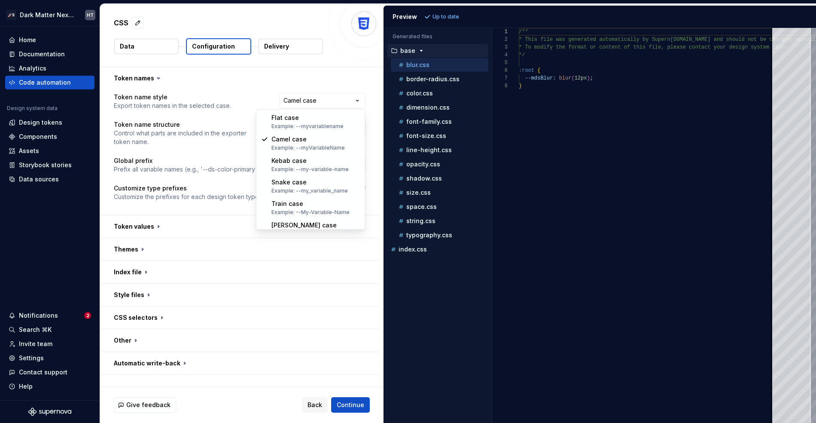
select select "*********"
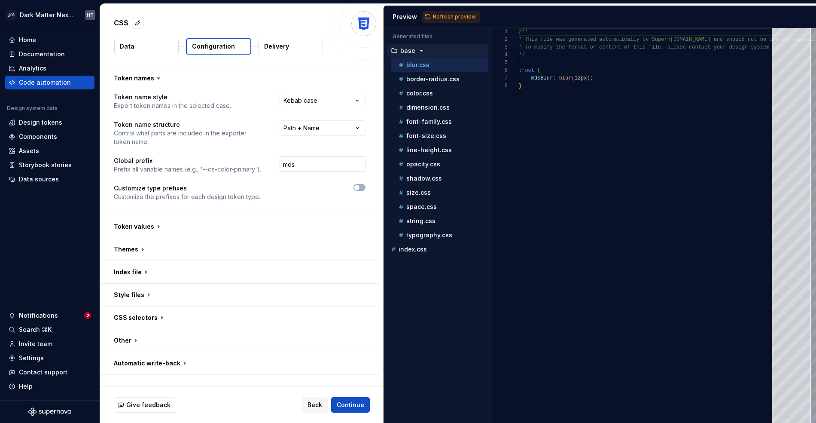
click at [310, 164] on input "mds" at bounding box center [323, 163] width 86 height 15
type input "ds"
click at [345, 407] on span "Continue" at bounding box center [350, 404] width 27 height 9
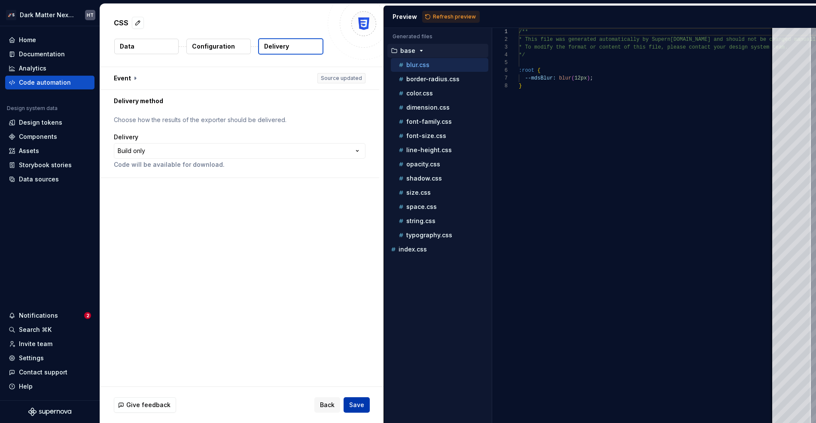
click at [356, 411] on button "Save" at bounding box center [357, 404] width 26 height 15
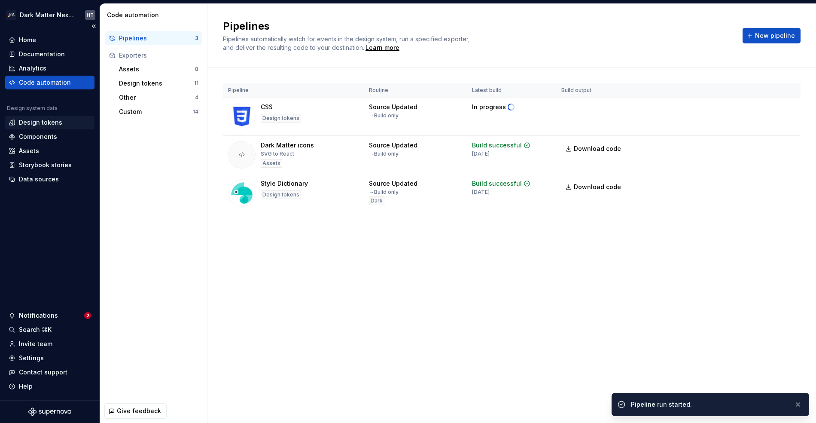
click at [53, 125] on div "Design tokens" at bounding box center [40, 122] width 43 height 9
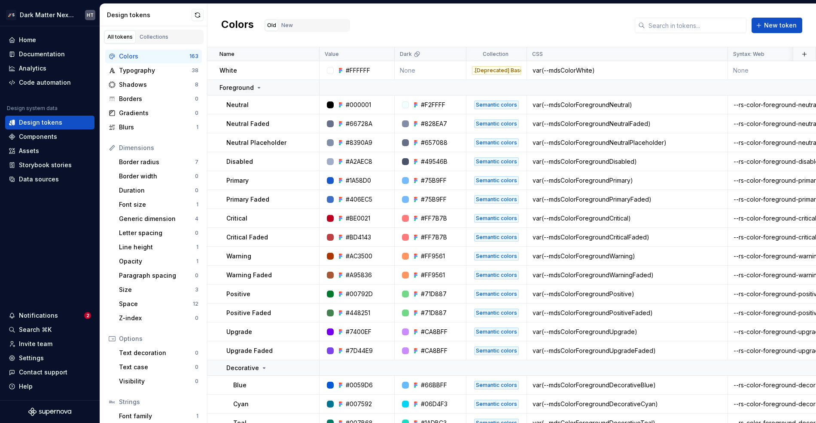
click at [552, 26] on div "Colors Old New New token" at bounding box center [511, 25] width 609 height 43
click at [47, 86] on div "Code automation" at bounding box center [45, 82] width 52 height 9
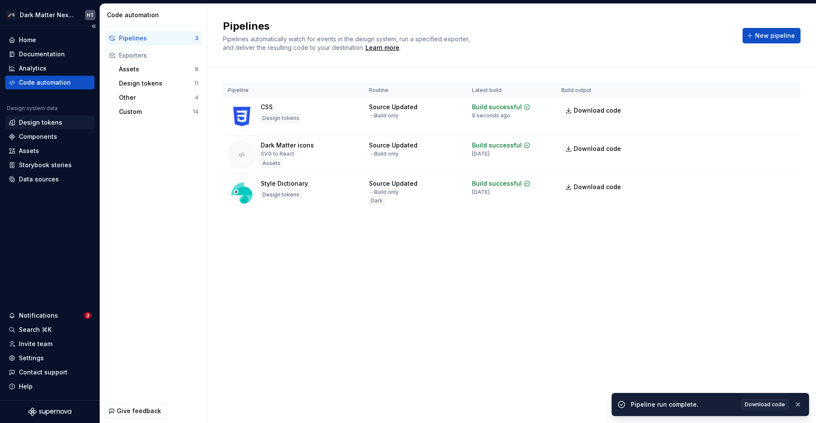
click at [39, 122] on div "Design tokens" at bounding box center [40, 122] width 43 height 9
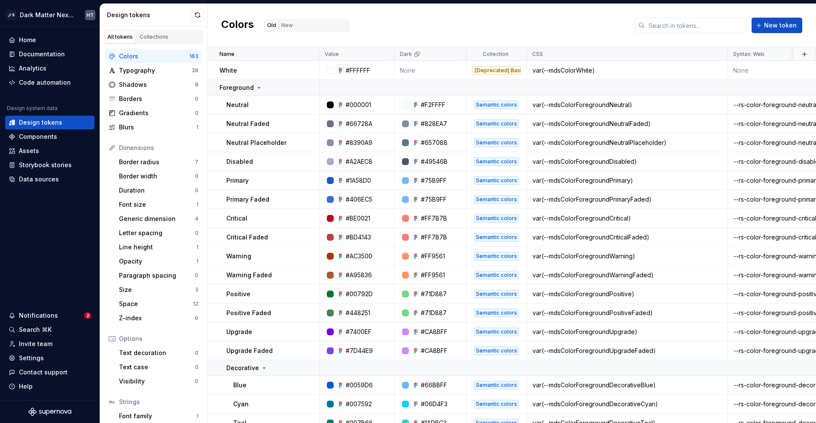
click at [548, 26] on div "Colors Old New New token" at bounding box center [511, 25] width 609 height 43
click at [34, 84] on div "Code automation" at bounding box center [45, 82] width 52 height 9
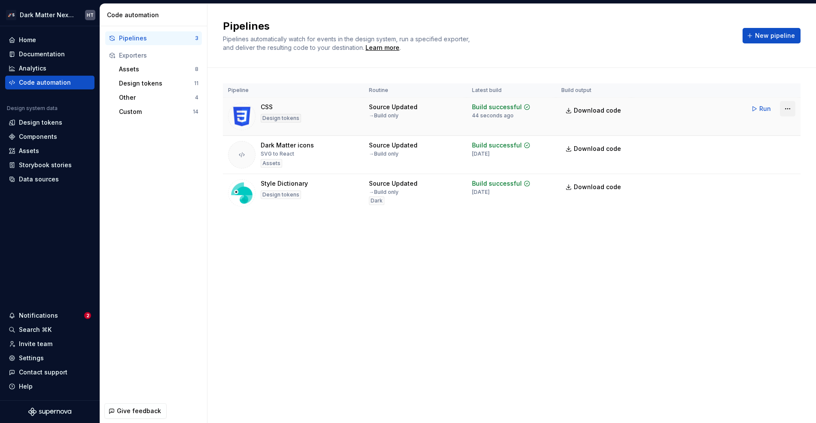
click at [783, 106] on html "🚀S Dark Matter Next Gen HT Home Documentation Analytics Code automation Design …" at bounding box center [408, 211] width 816 height 423
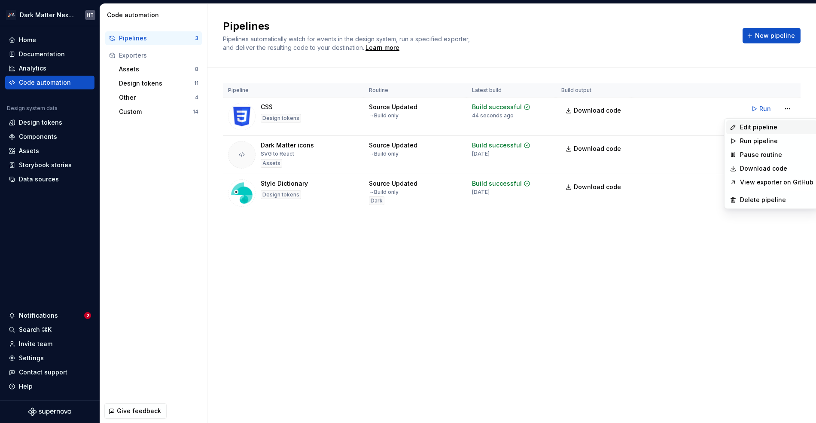
click at [747, 128] on div "Edit pipeline" at bounding box center [776, 127] width 73 height 9
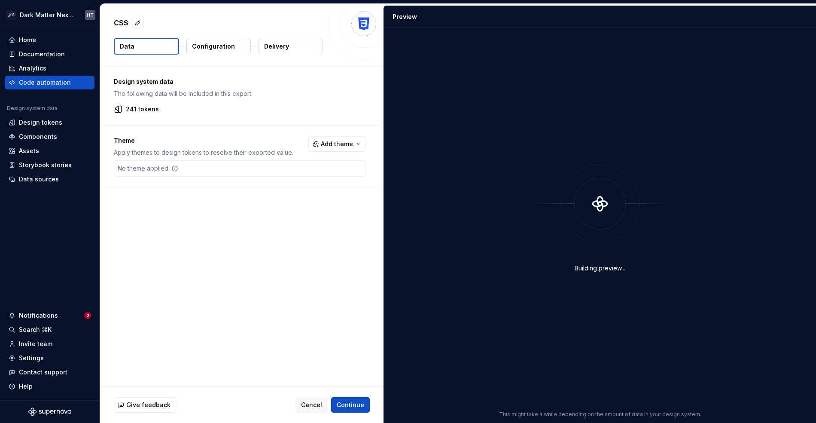
click at [227, 45] on p "Configuration" at bounding box center [213, 46] width 43 height 9
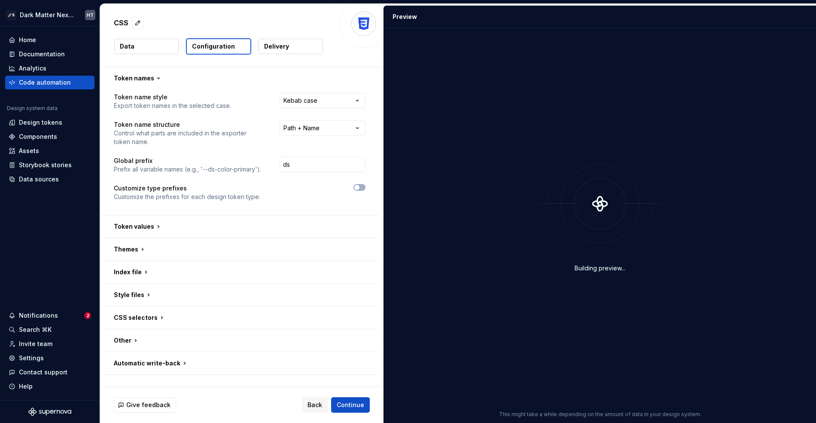
click at [280, 49] on p "Delivery" at bounding box center [276, 46] width 25 height 9
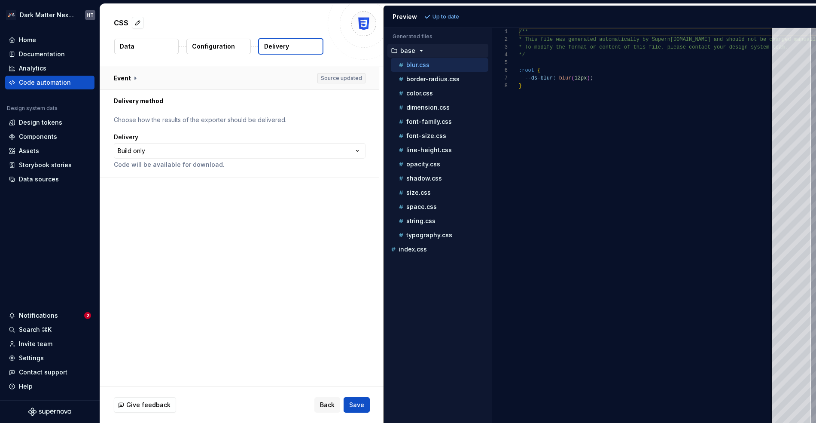
click at [213, 79] on button "button" at bounding box center [239, 78] width 279 height 22
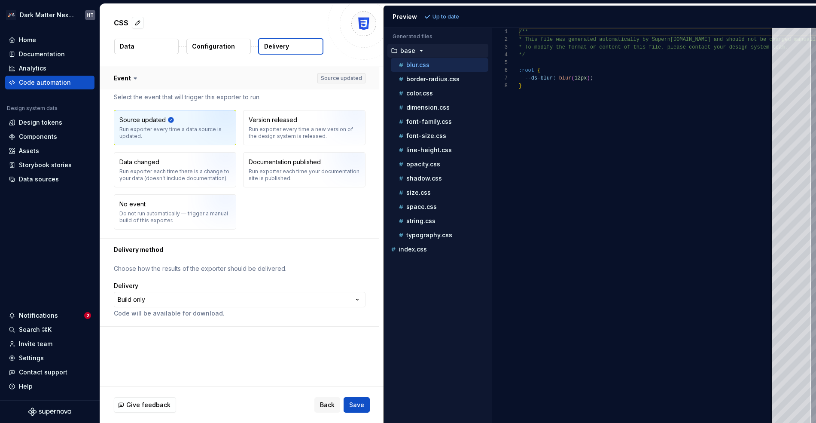
click at [160, 75] on button "button" at bounding box center [239, 78] width 279 height 22
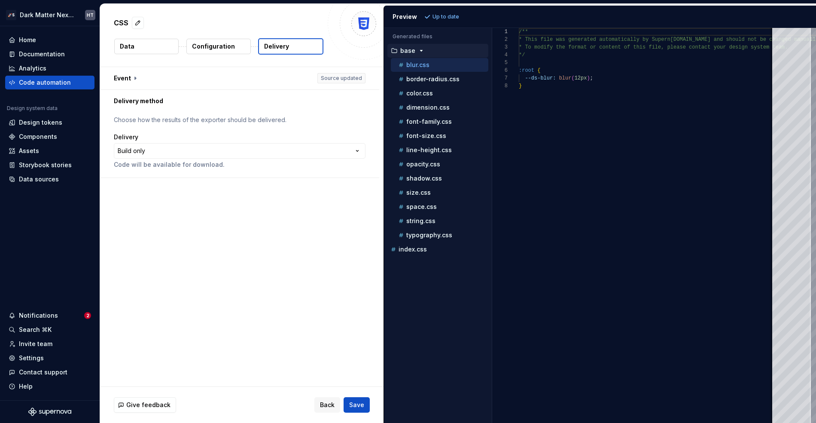
click at [151, 161] on p "Code will be available for download." at bounding box center [240, 164] width 252 height 9
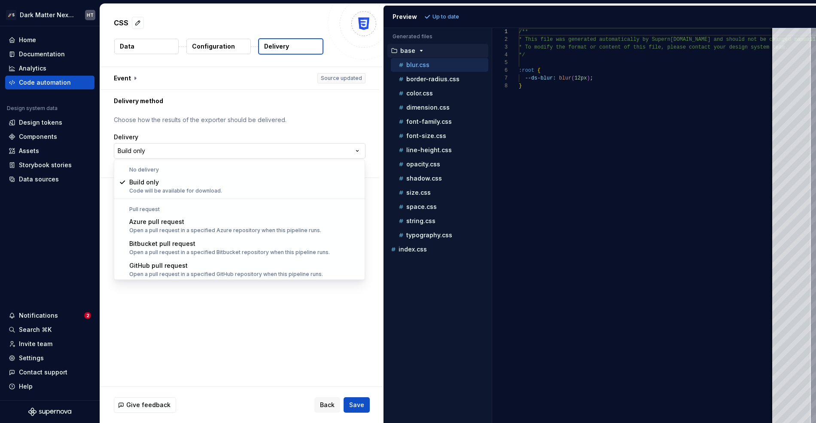
click at [154, 155] on html "**********" at bounding box center [408, 211] width 816 height 423
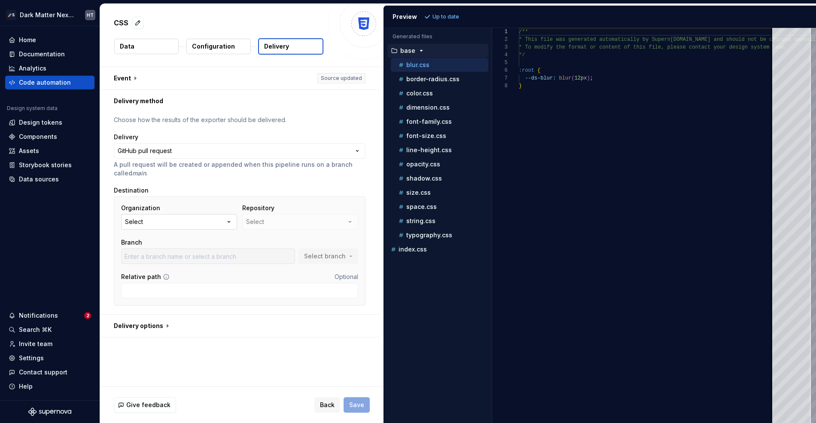
click at [159, 220] on button "Select" at bounding box center [179, 221] width 116 height 15
click at [232, 177] on p "A pull request will be created or appended when this pipeline runs on a branch …" at bounding box center [240, 168] width 252 height 17
click at [432, 46] on button "base" at bounding box center [437, 50] width 101 height 9
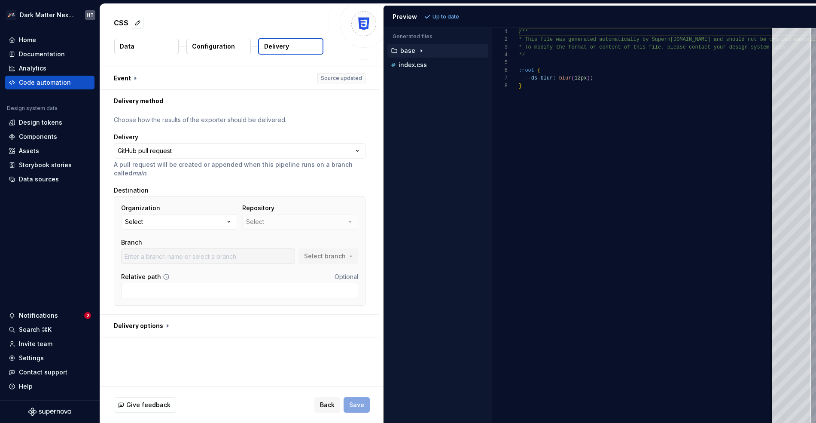
click at [432, 51] on div "base" at bounding box center [438, 50] width 99 height 7
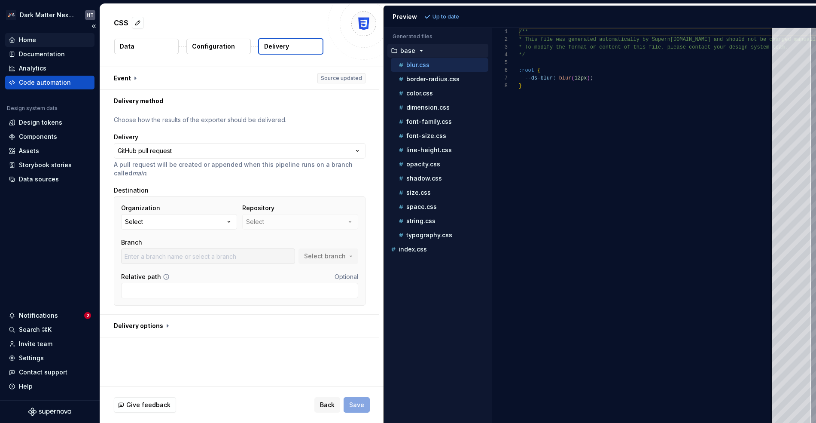
click at [39, 34] on div "Home" at bounding box center [49, 40] width 89 height 14
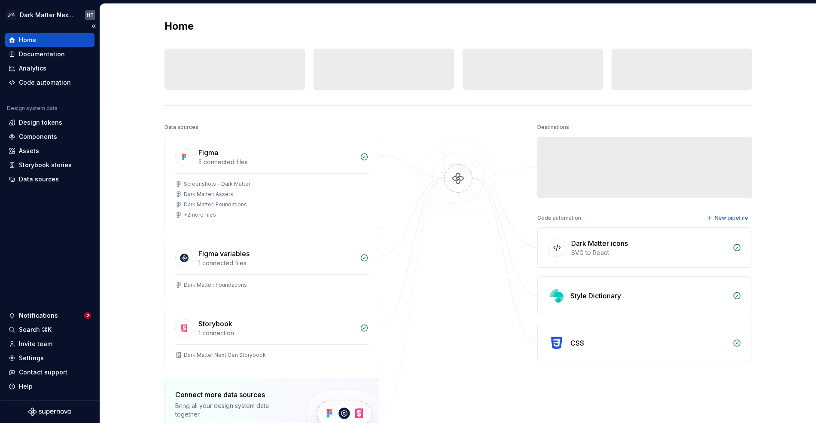
click at [41, 40] on div "Home" at bounding box center [50, 40] width 82 height 9
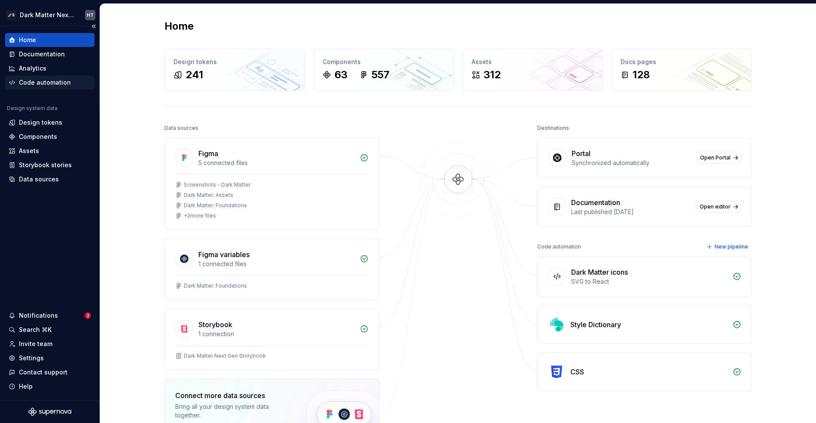
click at [55, 76] on div "Code automation" at bounding box center [49, 83] width 89 height 14
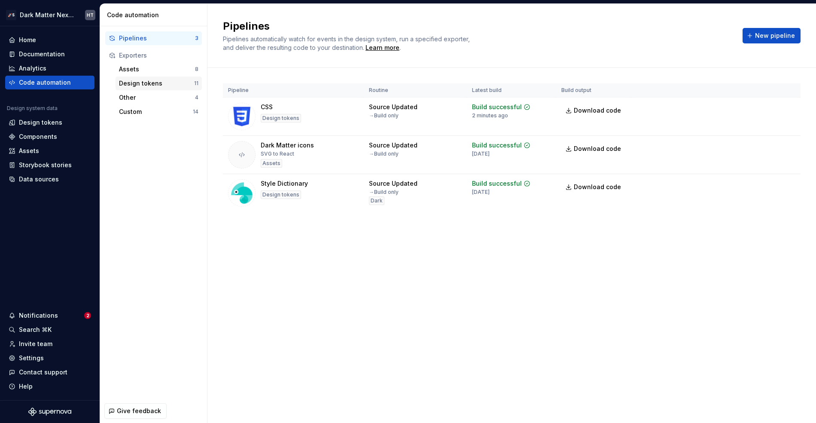
click at [164, 82] on div "Design tokens" at bounding box center [156, 83] width 75 height 9
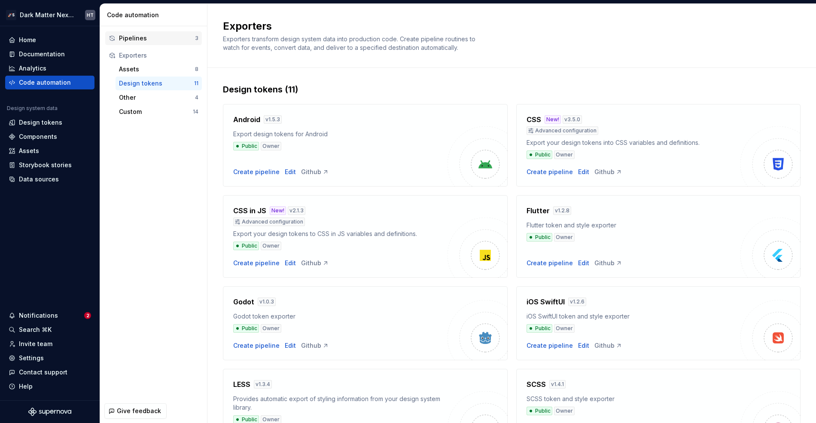
click at [137, 37] on div "Pipelines" at bounding box center [157, 38] width 76 height 9
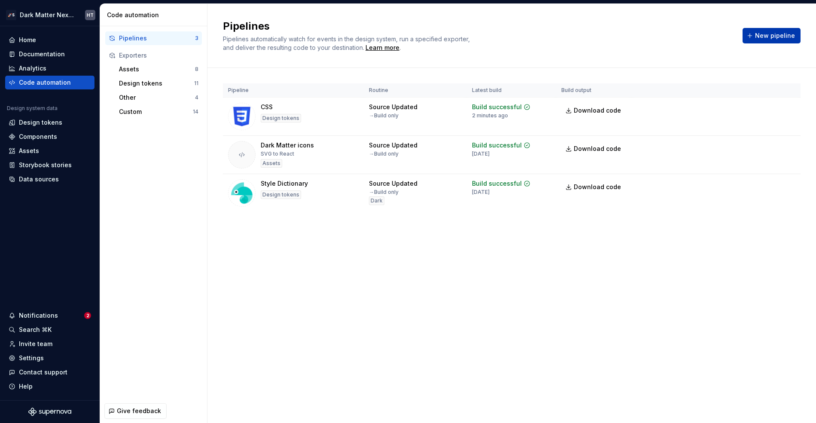
click at [766, 39] on span "New pipeline" at bounding box center [775, 35] width 40 height 9
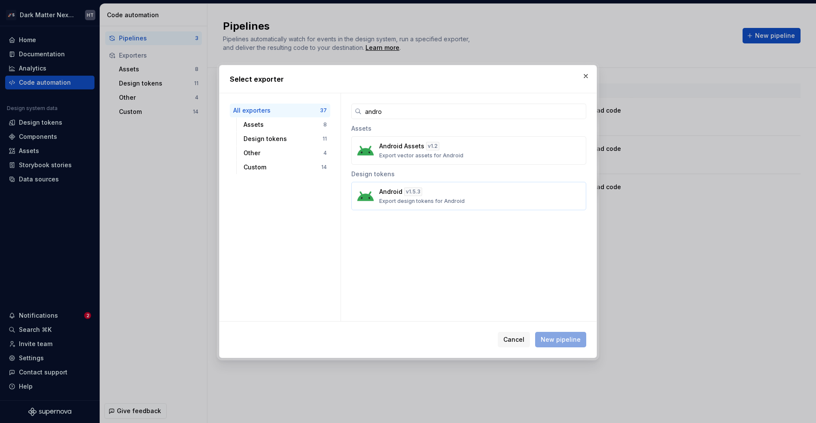
type input "andro"
click at [407, 201] on p "Export design tokens for Android" at bounding box center [421, 201] width 85 height 7
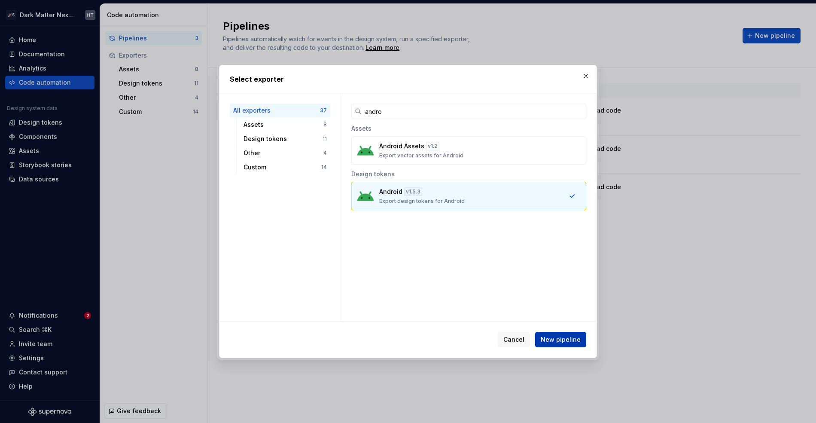
click at [564, 342] on span "New pipeline" at bounding box center [561, 339] width 40 height 9
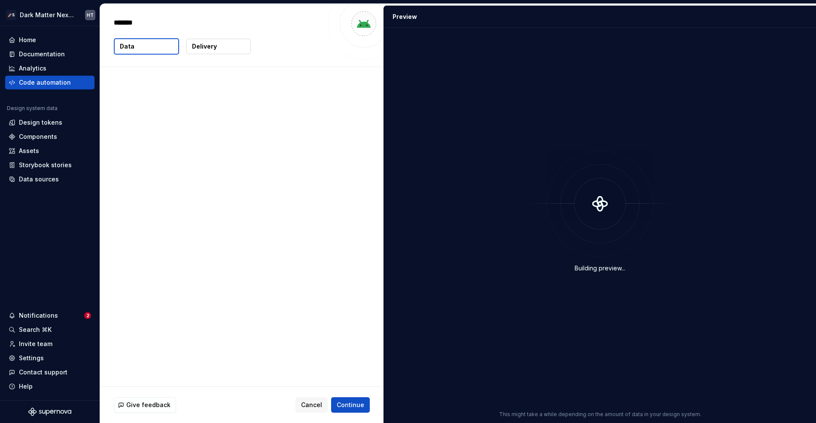
type textarea "*"
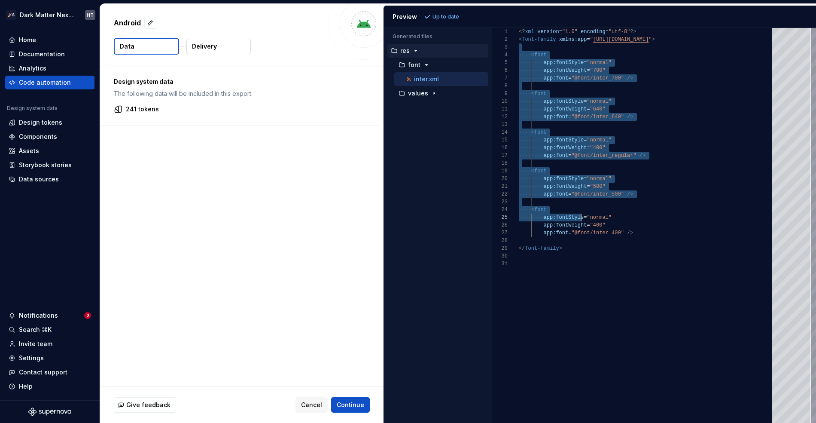
drag, startPoint x: 542, startPoint y: 47, endPoint x: 585, endPoint y: 224, distance: 181.5
click at [584, 223] on div "<? xml version = "1.0" encoding = "utf-8" ?> < font-family xmlns:app = " [URL][…" at bounding box center [648, 225] width 259 height 395
type textarea "**********"
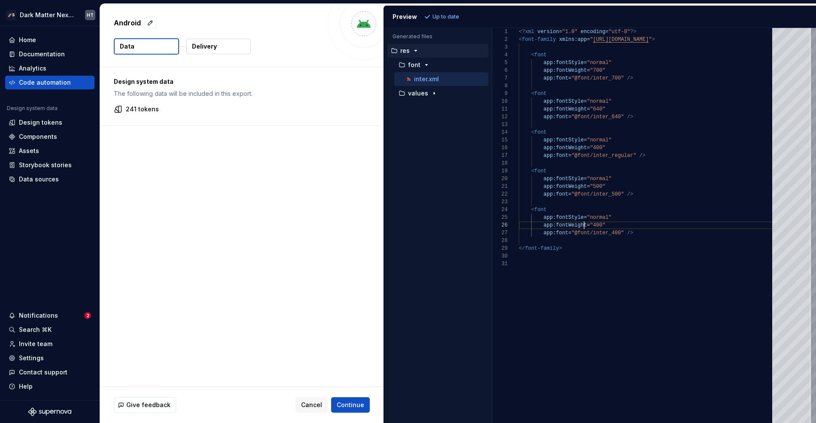
click at [585, 224] on div "<? xml version = "1.0" encoding = "utf-8" ?> < font-family xmlns:app = " [URL][…" at bounding box center [648, 225] width 259 height 395
click at [41, 40] on div "Home" at bounding box center [50, 40] width 82 height 9
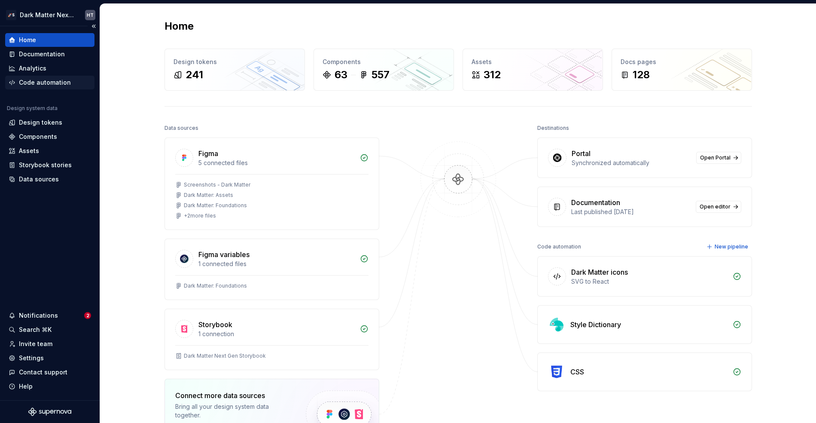
click at [56, 84] on div "Code automation" at bounding box center [45, 82] width 52 height 9
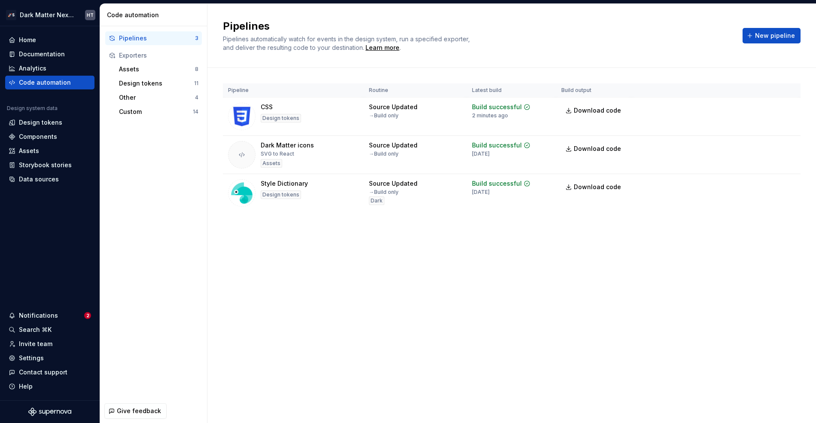
click at [342, 262] on div "Pipelines Pipelines automatically watch for events in the design system, run a …" at bounding box center [511, 213] width 609 height 419
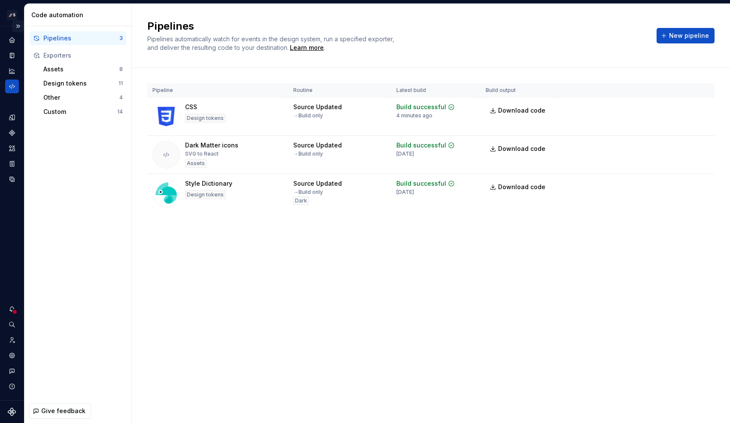
click at [20, 26] on button "Expand sidebar" at bounding box center [18, 26] width 12 height 12
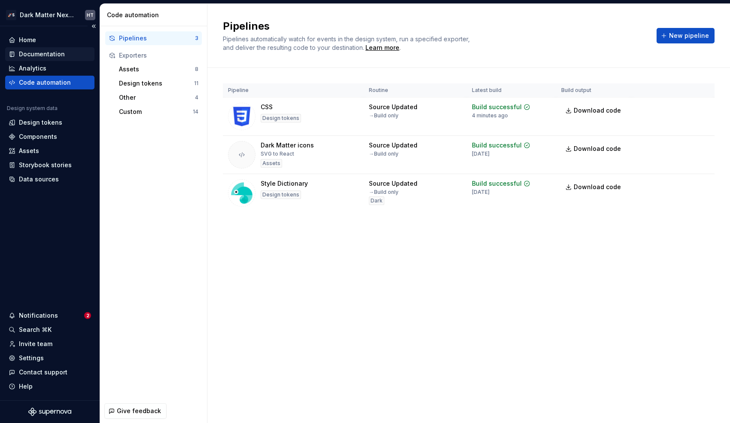
click at [36, 55] on div "Documentation" at bounding box center [42, 54] width 46 height 9
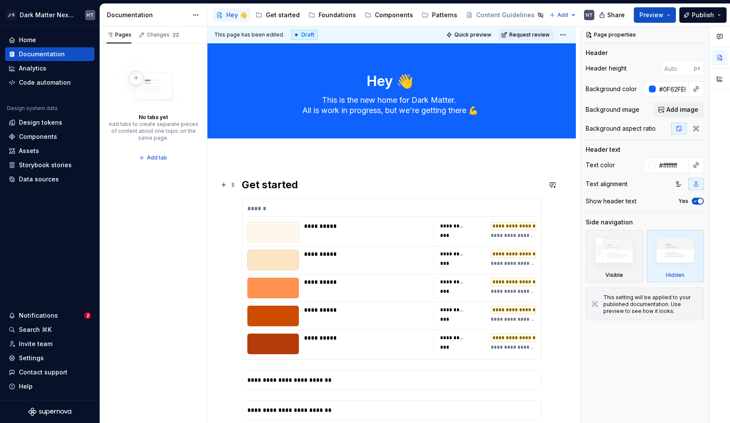
click at [308, 180] on h2 "Get started" at bounding box center [392, 185] width 300 height 14
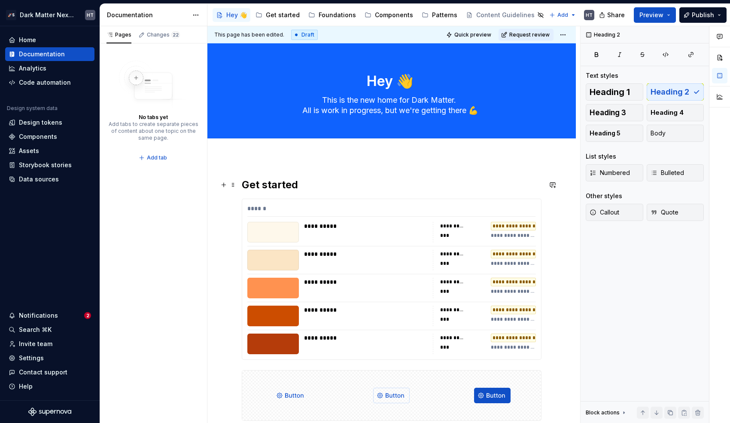
type textarea "*"
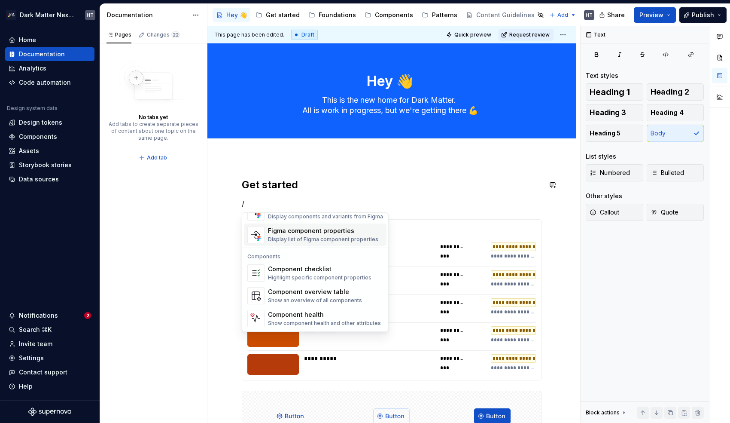
scroll to position [855, 0]
click at [329, 199] on p "/" at bounding box center [392, 203] width 300 height 10
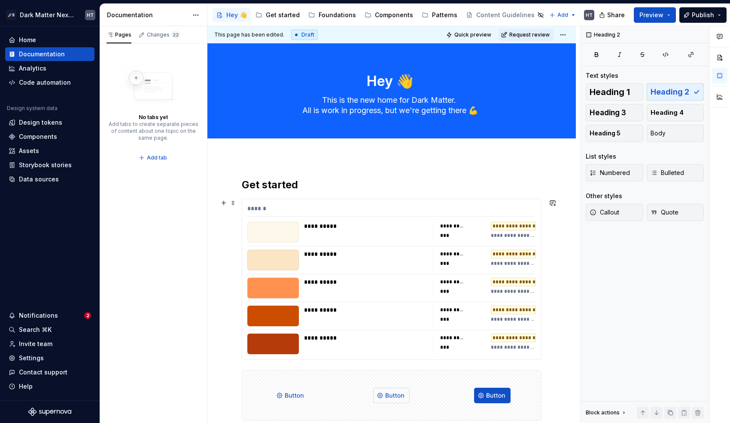
click at [330, 285] on div "**********" at bounding box center [365, 281] width 123 height 9
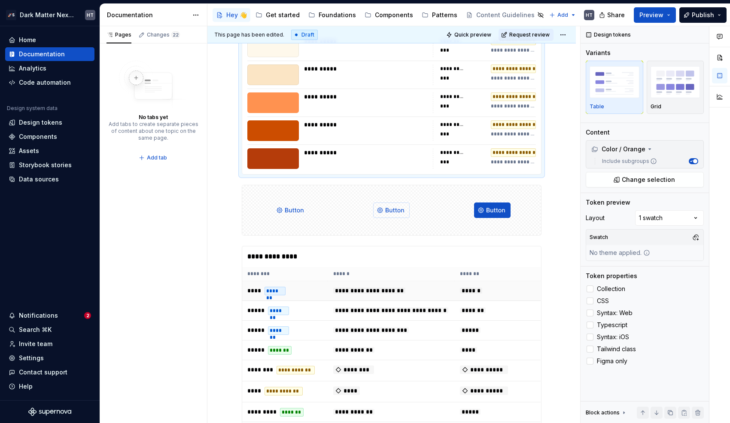
scroll to position [185, 0]
click at [379, 246] on div "**********" at bounding box center [392, 358] width 300 height 224
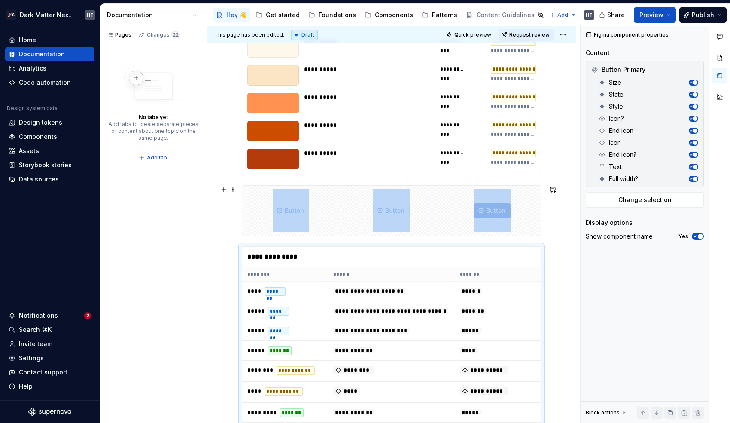
click at [391, 225] on img at bounding box center [391, 210] width 37 height 43
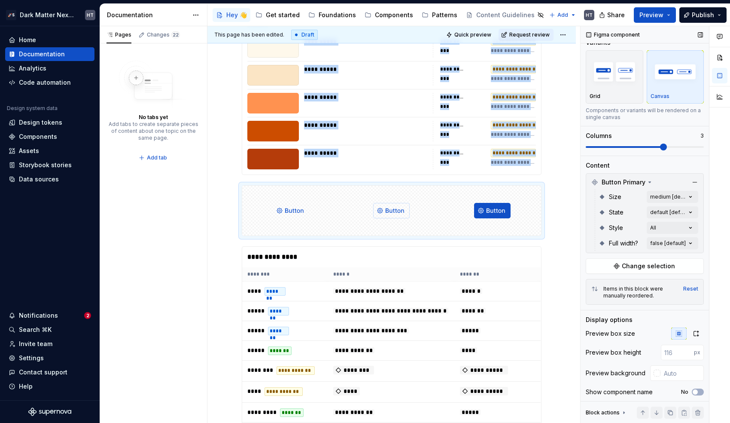
scroll to position [49, 0]
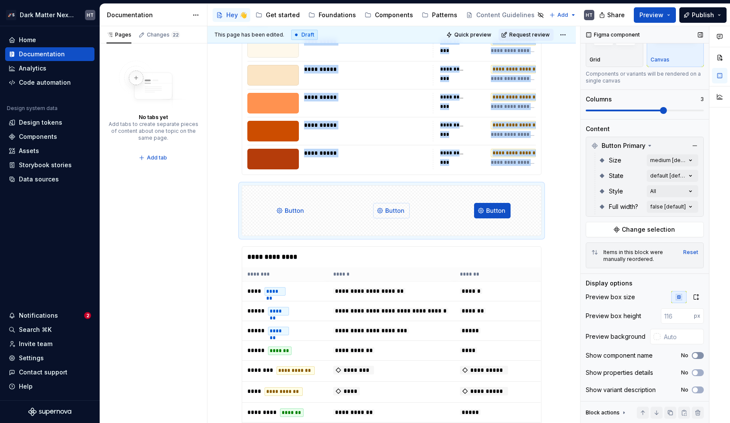
click at [696, 353] on button "No" at bounding box center [698, 355] width 12 height 7
click at [698, 353] on span "button" at bounding box center [700, 355] width 5 height 5
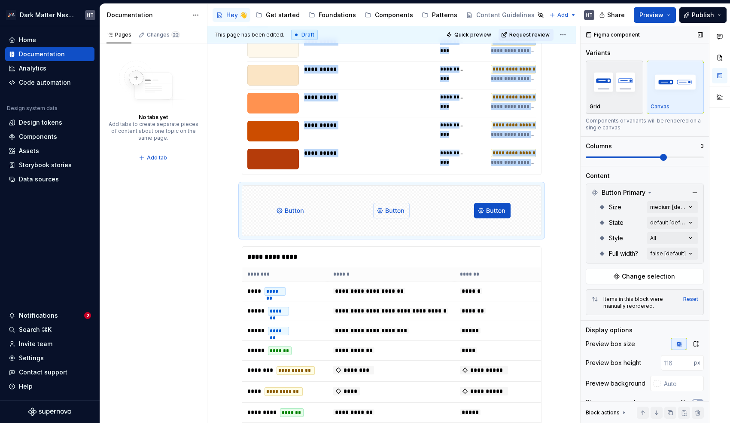
click at [621, 91] on img "button" at bounding box center [615, 81] width 50 height 31
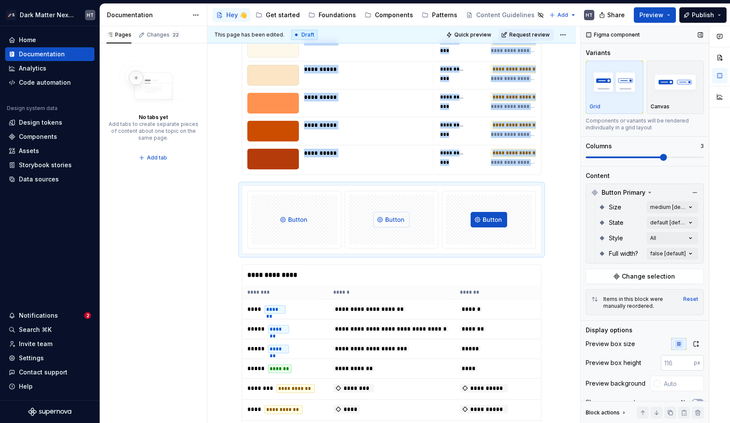
scroll to position [49, 0]
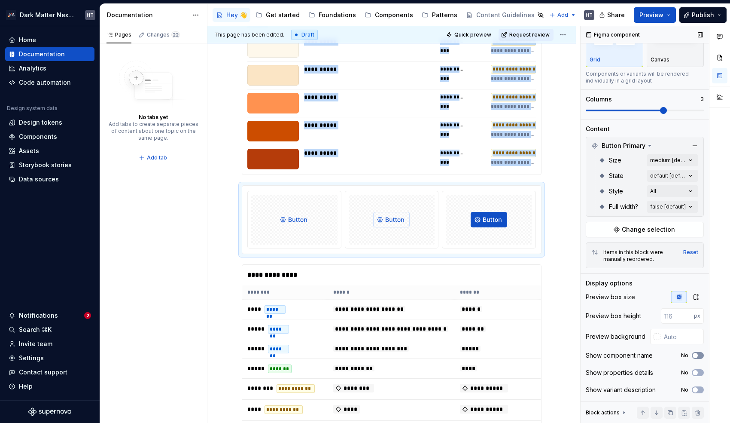
click at [693, 356] on icon "button" at bounding box center [695, 355] width 7 height 5
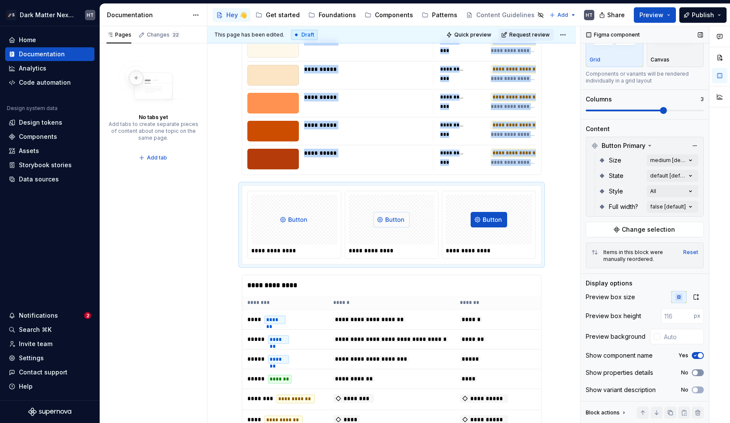
click at [694, 371] on icon "button" at bounding box center [695, 372] width 7 height 5
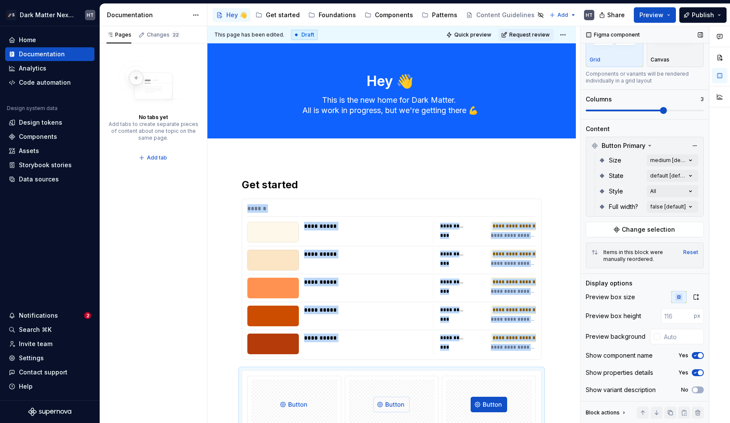
scroll to position [0, 0]
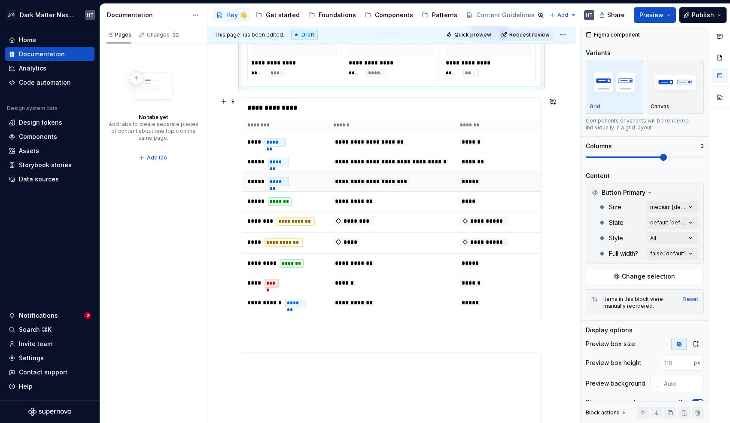
click at [351, 184] on span "**********" at bounding box center [371, 181] width 76 height 6
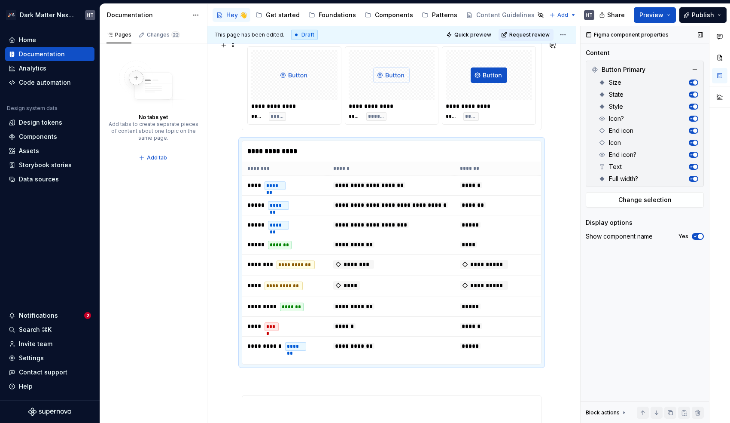
scroll to position [341, 0]
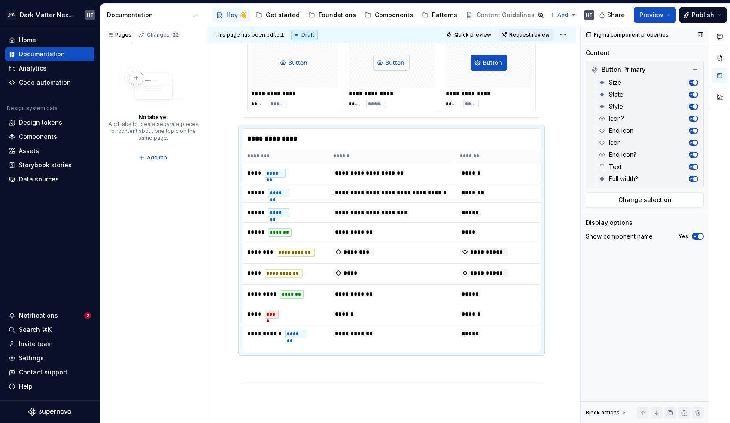
click at [696, 130] on span "button" at bounding box center [695, 130] width 4 height 4
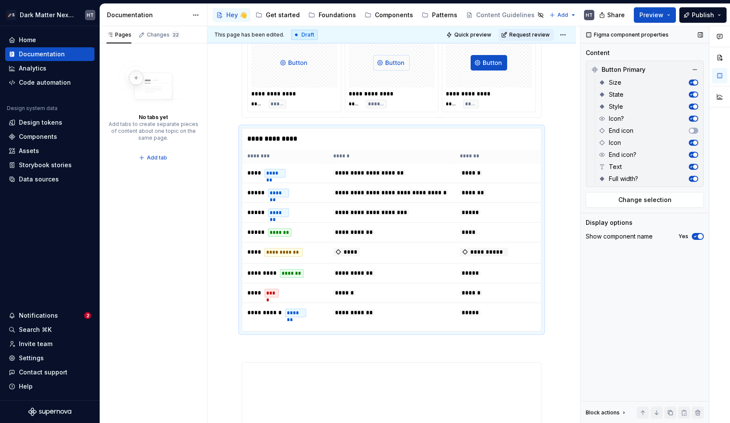
click at [696, 141] on span "button" at bounding box center [695, 142] width 4 height 4
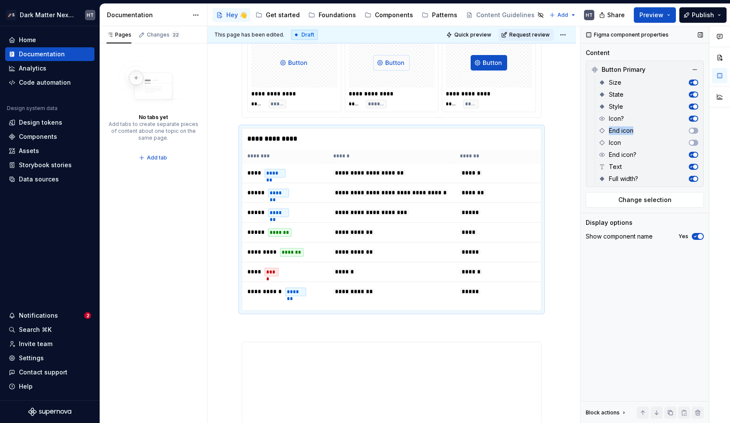
drag, startPoint x: 596, startPoint y: 145, endPoint x: 597, endPoint y: 134, distance: 10.5
click at [597, 134] on div "Size State Style Icon? End icon Icon End icon? Text Full width?" at bounding box center [647, 130] width 104 height 108
click at [692, 166] on icon "button" at bounding box center [692, 166] width 2 height 1
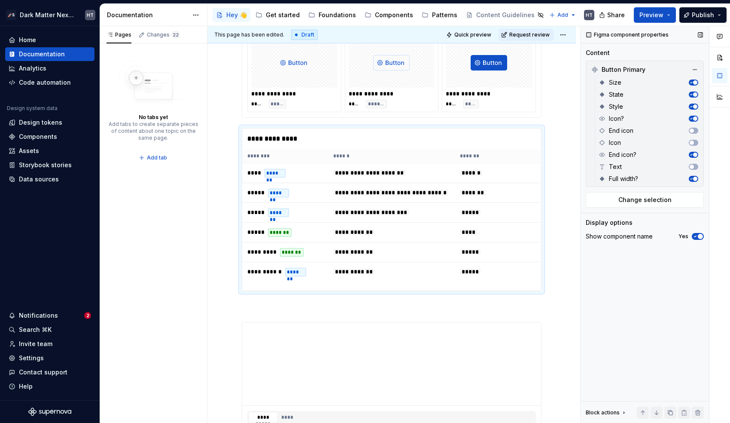
click at [693, 231] on div "Show component name Yes" at bounding box center [645, 236] width 118 height 12
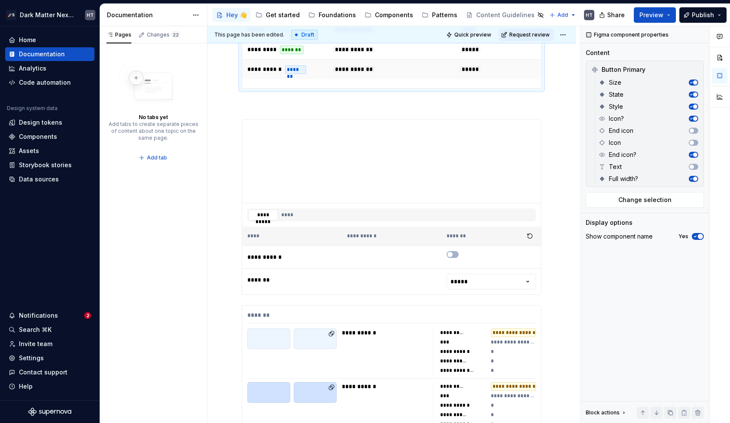
scroll to position [565, 0]
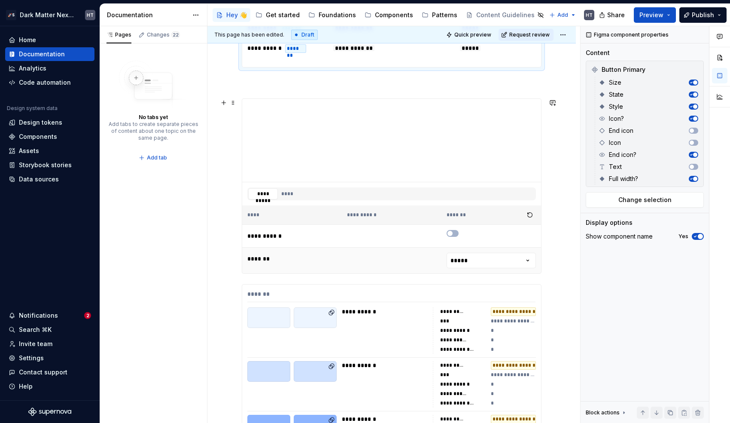
click at [399, 255] on td at bounding box center [392, 260] width 100 height 26
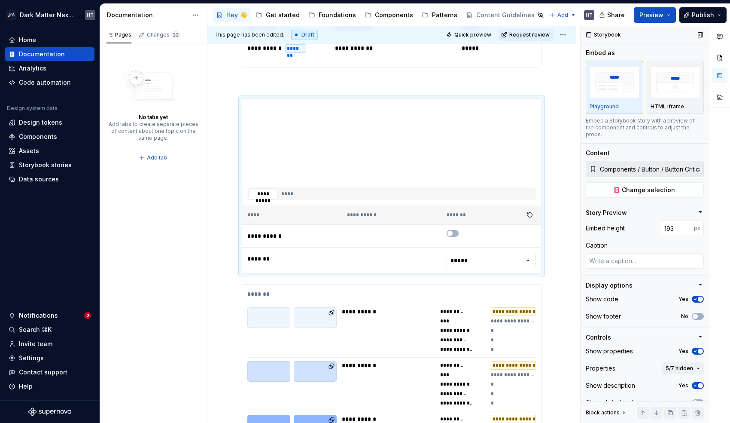
scroll to position [13, 0]
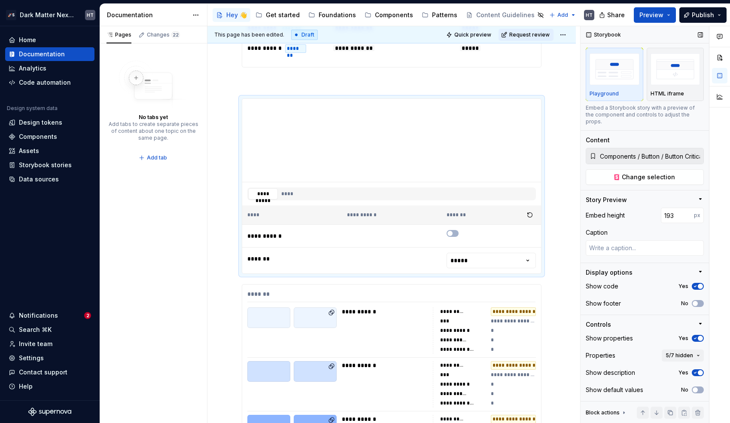
click at [699, 286] on button "Yes" at bounding box center [698, 286] width 12 height 7
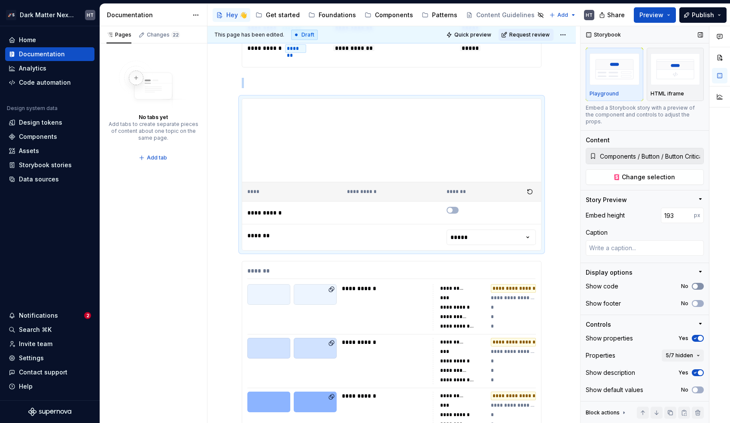
click at [699, 286] on button "No" at bounding box center [698, 286] width 12 height 7
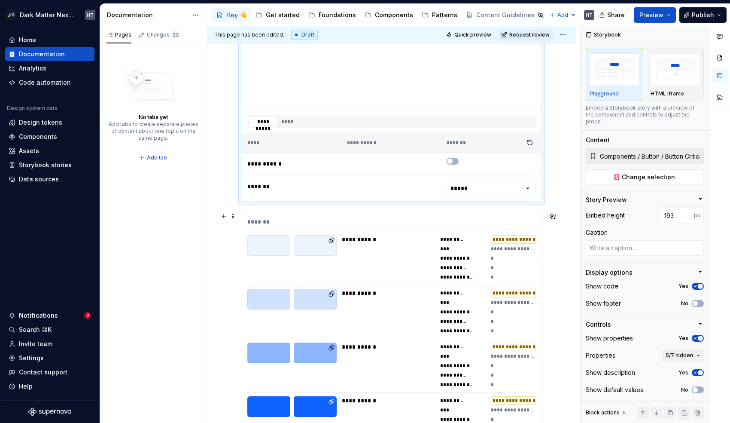
scroll to position [637, 0]
click at [281, 120] on button "****" at bounding box center [288, 121] width 18 height 11
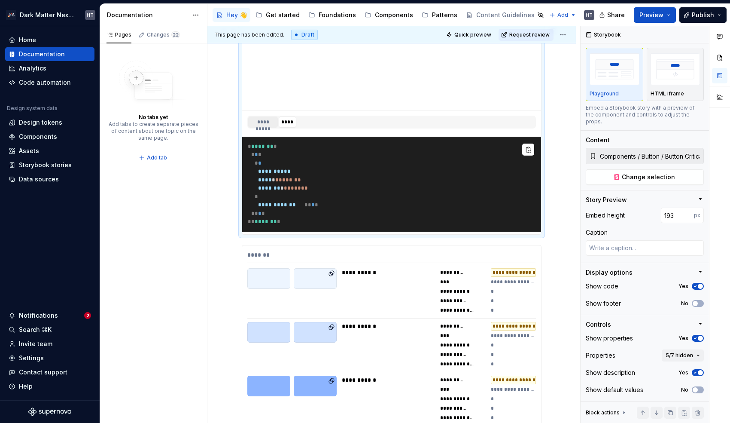
click at [266, 123] on button "**********" at bounding box center [263, 121] width 30 height 11
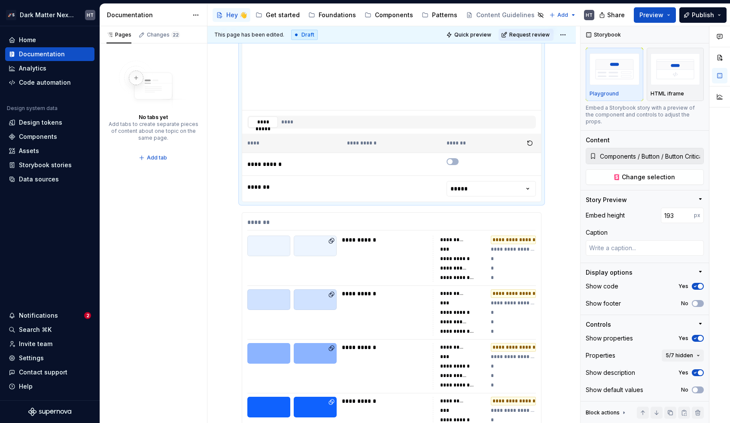
click at [330, 122] on div "**********" at bounding box center [391, 122] width 289 height 13
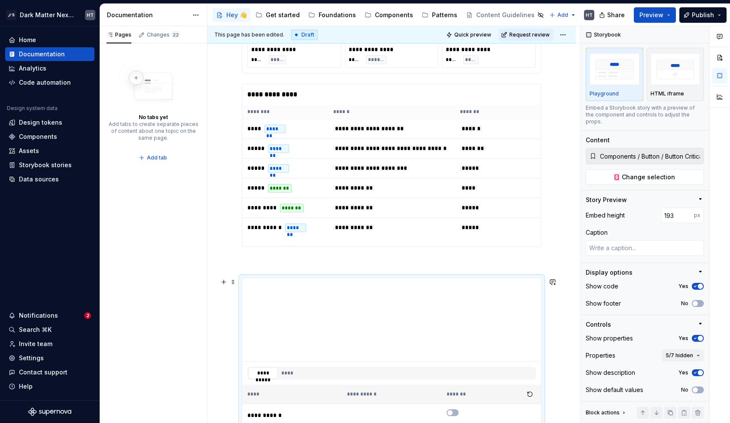
scroll to position [701, 0]
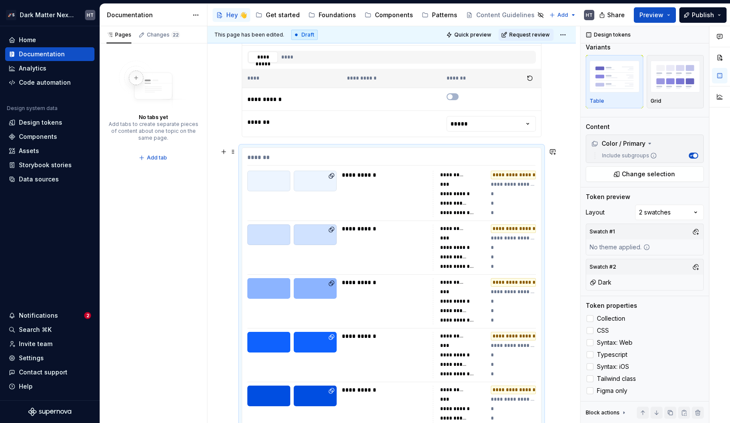
click at [359, 223] on div "**********" at bounding box center [391, 319] width 299 height 343
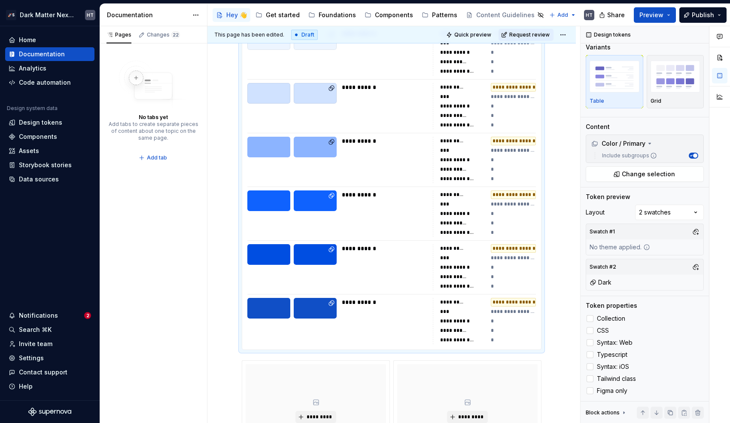
scroll to position [844, 0]
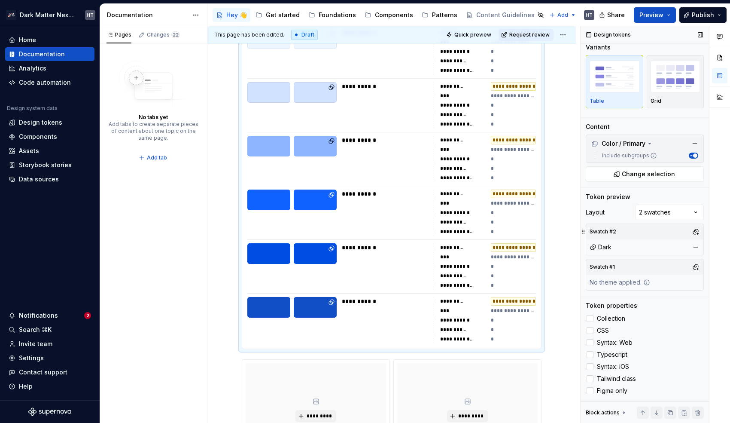
drag, startPoint x: 582, startPoint y: 268, endPoint x: 585, endPoint y: 228, distance: 39.7
click at [585, 228] on icon at bounding box center [583, 231] width 7 height 7
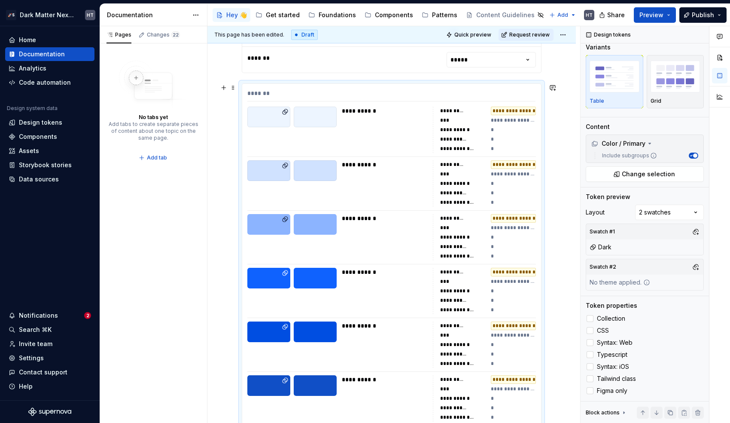
scroll to position [766, 0]
drag, startPoint x: 583, startPoint y: 233, endPoint x: 585, endPoint y: 284, distance: 51.6
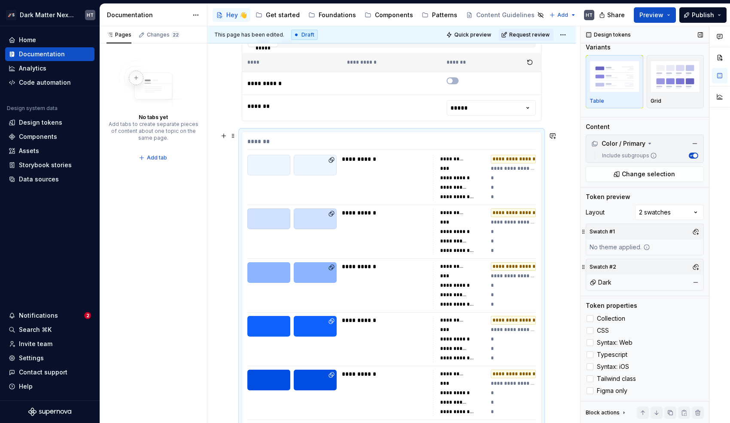
scroll to position [717, 0]
click at [385, 102] on td at bounding box center [392, 108] width 100 height 26
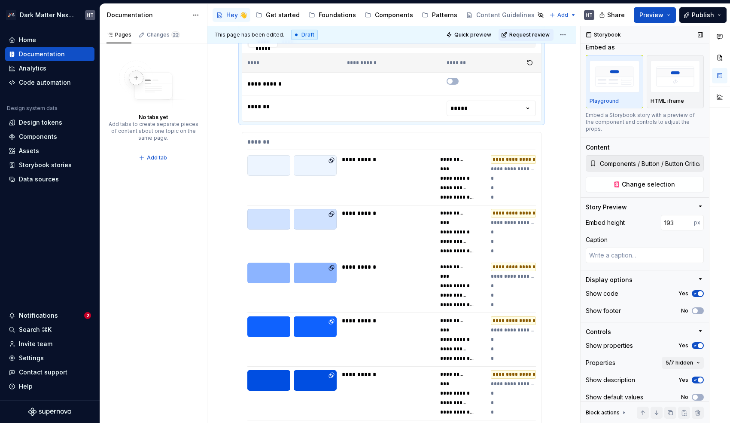
scroll to position [13, 0]
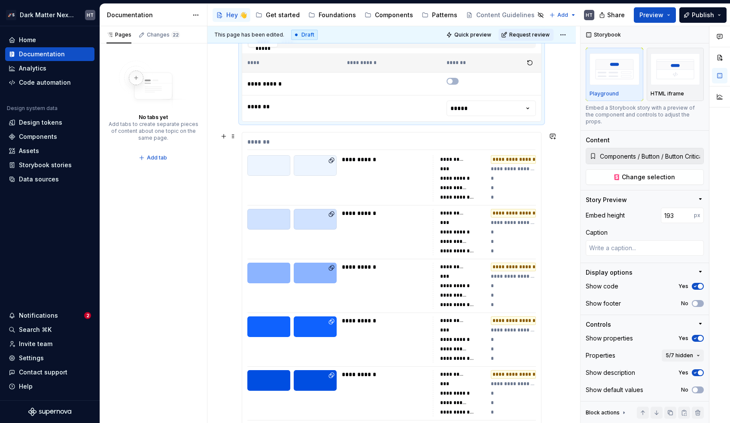
click at [398, 227] on div "**********" at bounding box center [385, 232] width 86 height 46
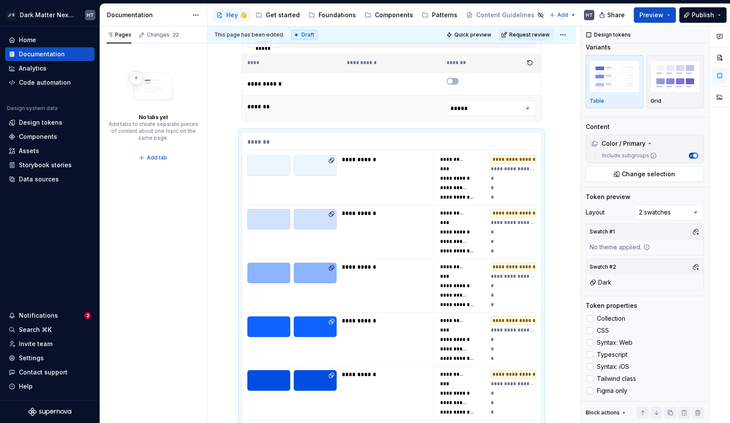
type textarea "*"
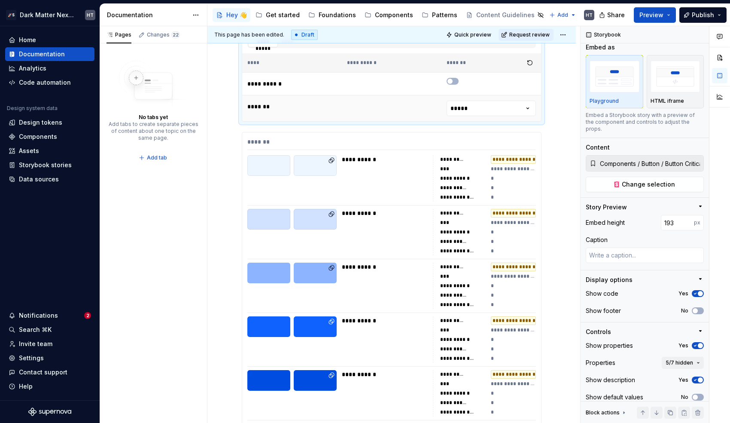
click at [408, 103] on td at bounding box center [392, 108] width 100 height 26
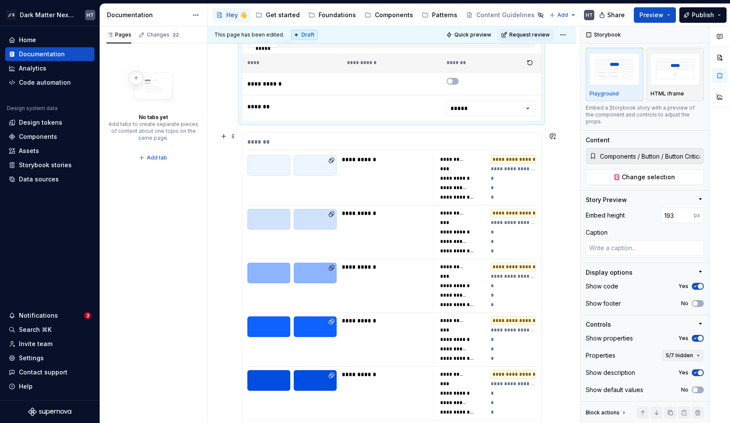
click at [388, 302] on div "**********" at bounding box center [385, 285] width 86 height 46
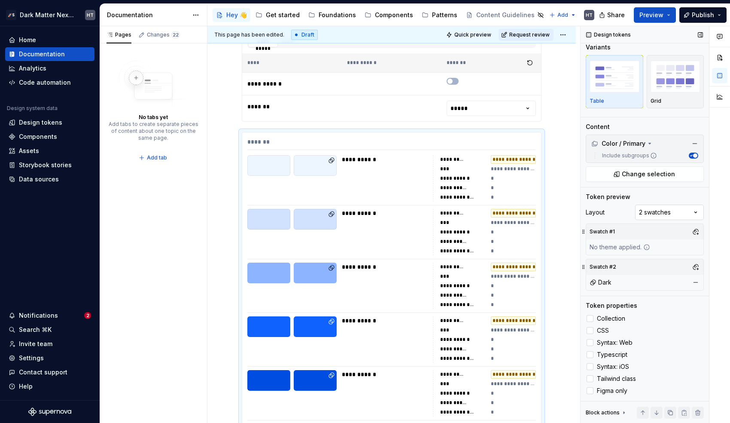
scroll to position [0, 0]
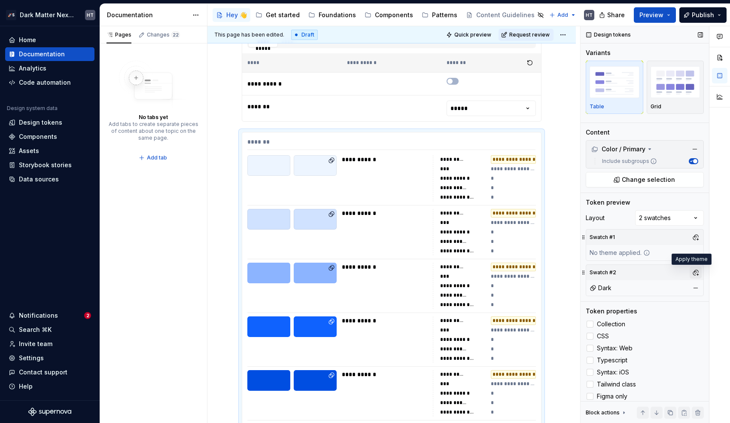
click at [690, 274] on button "button" at bounding box center [696, 272] width 12 height 12
click at [663, 268] on div "Comments Open comments No comments yet Select ‘Comment’ from the block context …" at bounding box center [655, 224] width 149 height 397
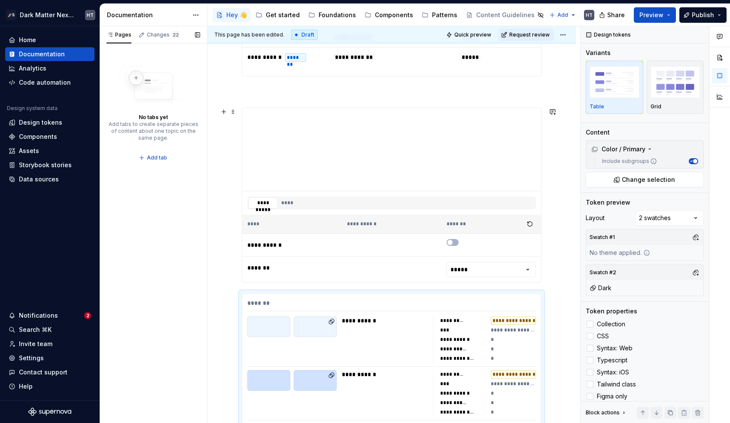
scroll to position [552, 0]
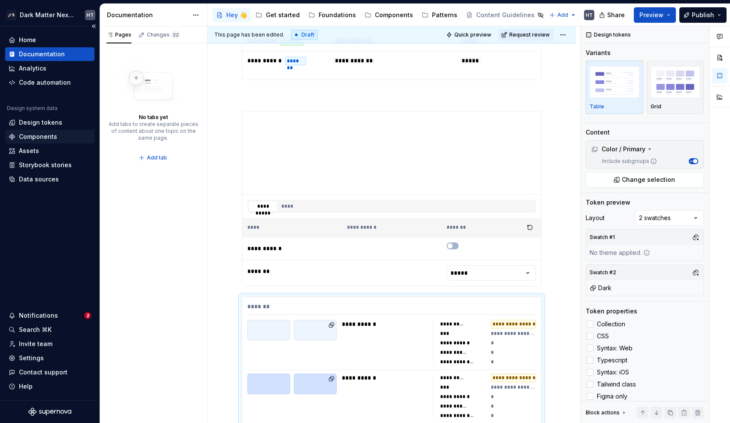
click at [43, 134] on div "Components" at bounding box center [38, 136] width 38 height 9
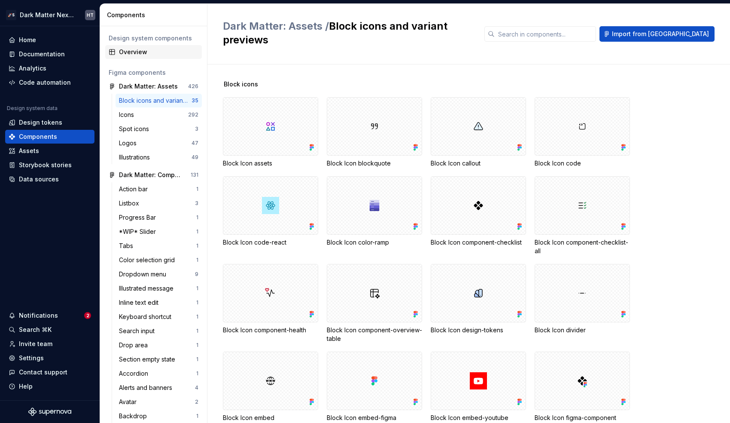
click at [129, 50] on div "Overview" at bounding box center [158, 52] width 79 height 9
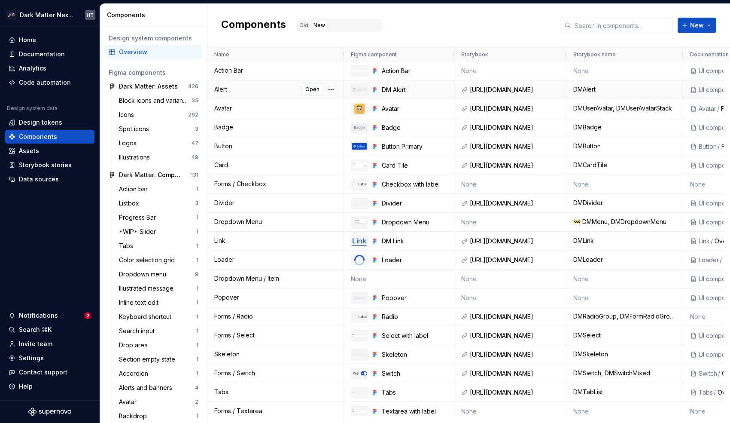
drag, startPoint x: 216, startPoint y: 93, endPoint x: 235, endPoint y: 93, distance: 18.5
click at [235, 93] on div "Alert Open" at bounding box center [275, 89] width 123 height 17
click at [26, 149] on div "Assets" at bounding box center [29, 150] width 20 height 9
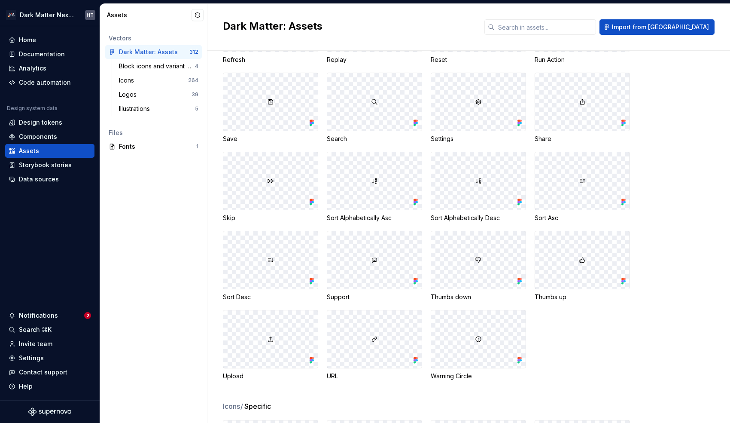
click at [369, 181] on div at bounding box center [374, 181] width 94 height 58
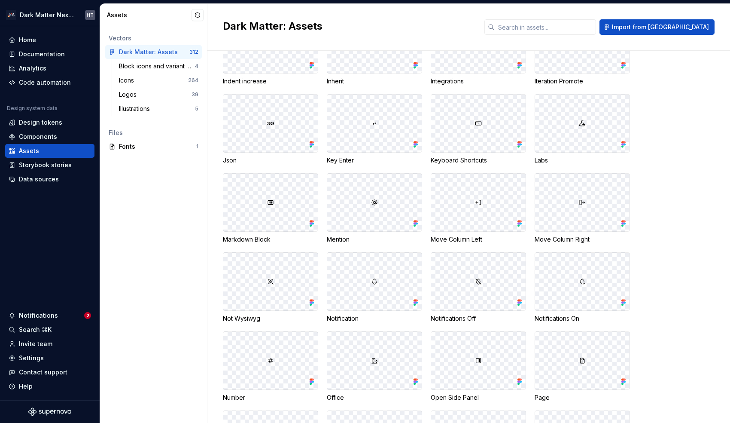
click at [182, 226] on div "Vectors Dark Matter: Assets 312 Block icons and variant previews 4 Icons 264 Lo…" at bounding box center [153, 224] width 107 height 396
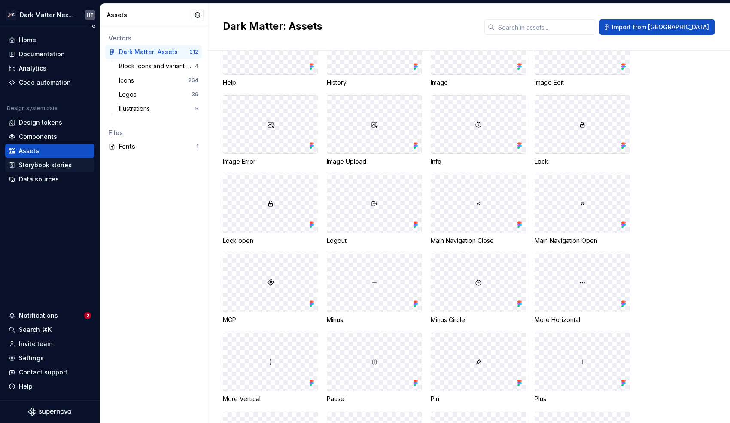
click at [56, 163] on div "Storybook stories" at bounding box center [45, 165] width 53 height 9
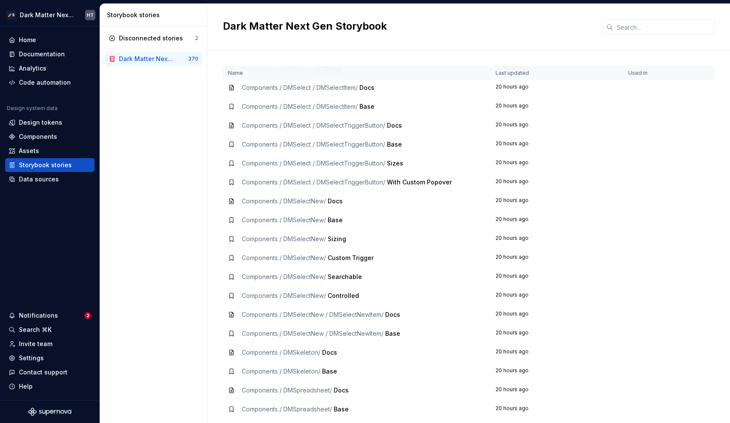
click at [304, 184] on span "Components / DMSelect / DMSelectTriggerButton /" at bounding box center [313, 181] width 143 height 7
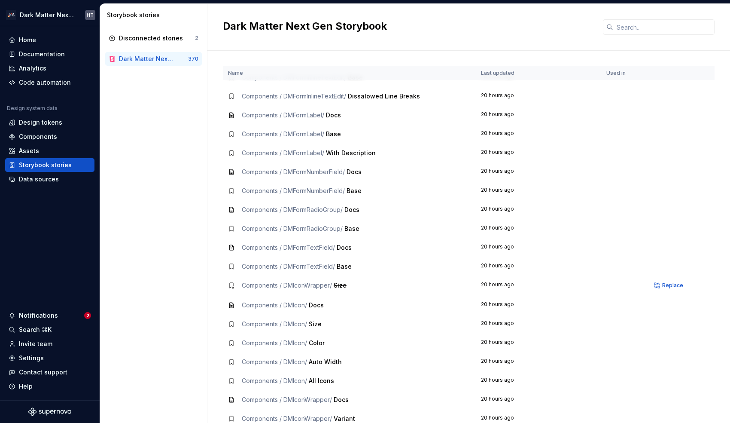
click at [242, 110] on td "Components / DMFormLabel / Docs" at bounding box center [349, 115] width 253 height 19
click at [227, 111] on td "Components / DMFormLabel / Docs" at bounding box center [349, 115] width 253 height 19
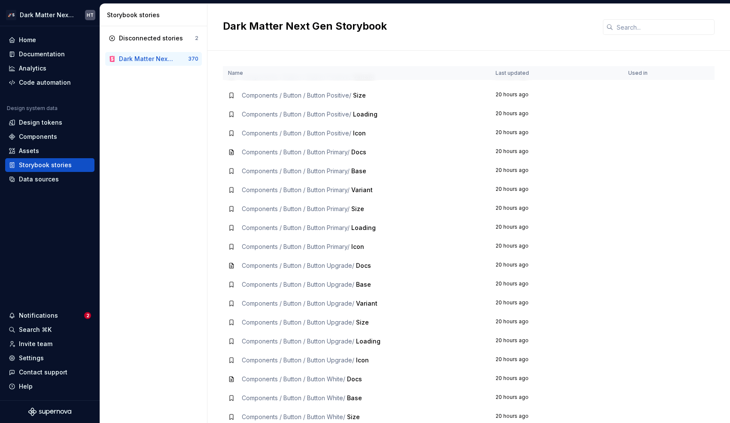
click at [606, 233] on td "20 hours ago" at bounding box center [557, 227] width 133 height 19
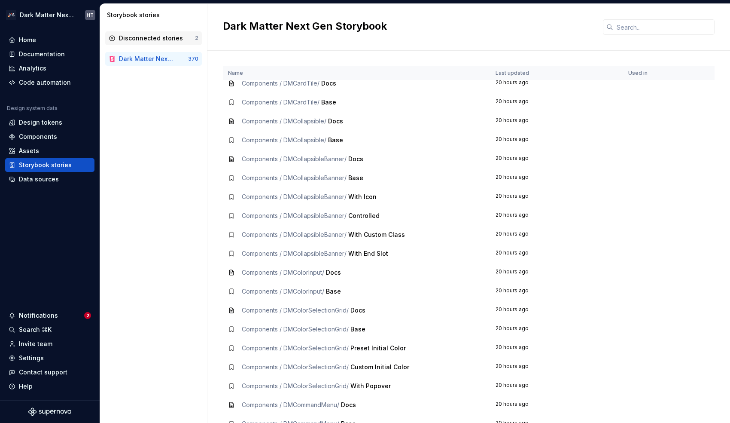
click at [163, 38] on div "Disconnected stories" at bounding box center [151, 38] width 64 height 9
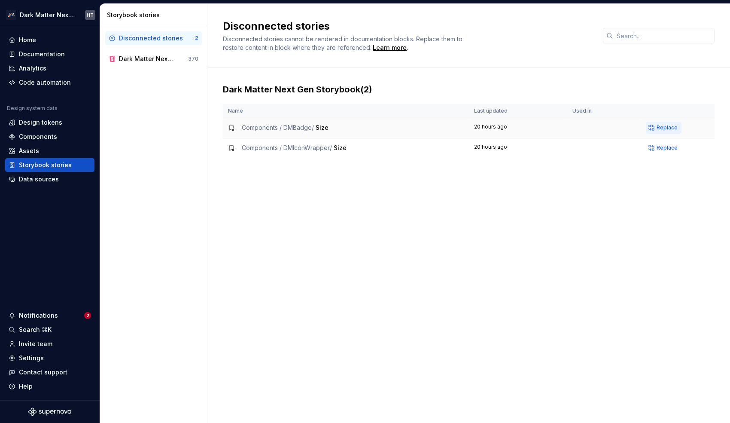
click at [664, 128] on span "Replace" at bounding box center [667, 127] width 21 height 7
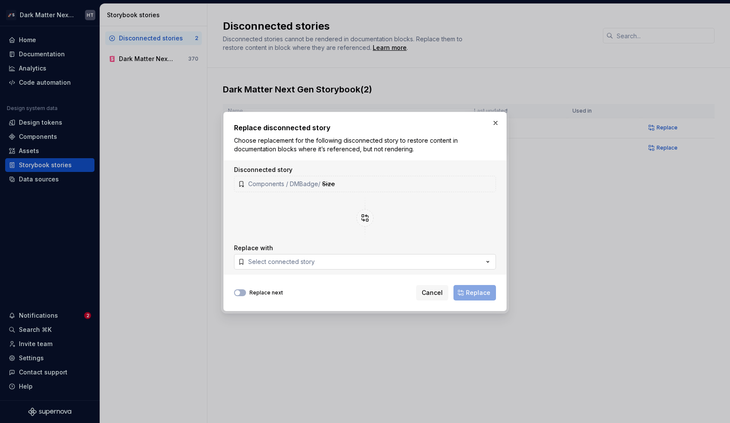
click at [342, 260] on button "Select connected story" at bounding box center [365, 261] width 262 height 15
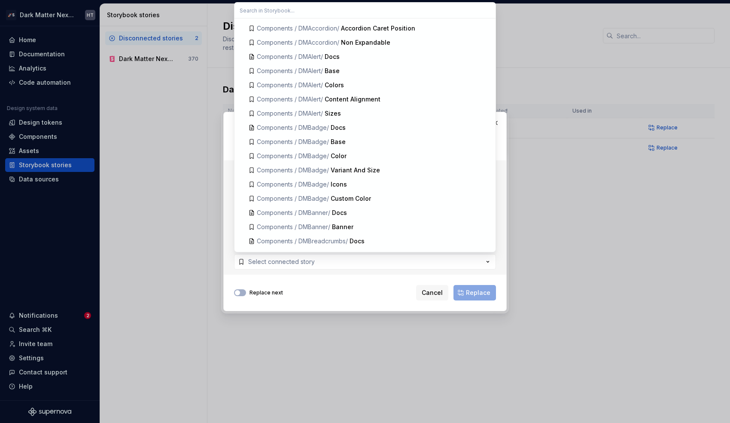
scroll to position [1172, 0]
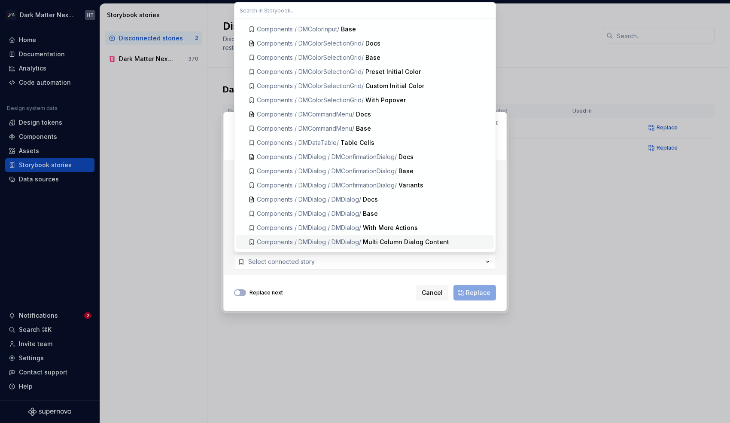
click at [359, 287] on div "Replace next Cancel Replace" at bounding box center [365, 290] width 262 height 19
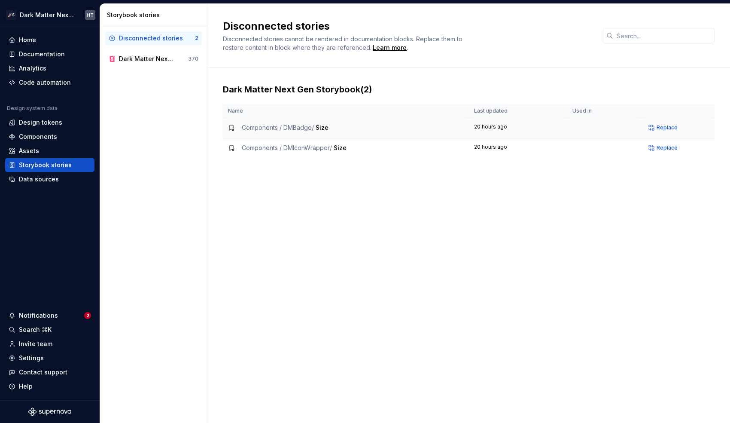
drag, startPoint x: 253, startPoint y: 133, endPoint x: 363, endPoint y: 134, distance: 109.5
click at [367, 134] on td "Components / DMBadge / Size" at bounding box center [346, 128] width 246 height 20
click at [158, 62] on div "Dark Matter Next Gen Storybook" at bounding box center [146, 59] width 55 height 9
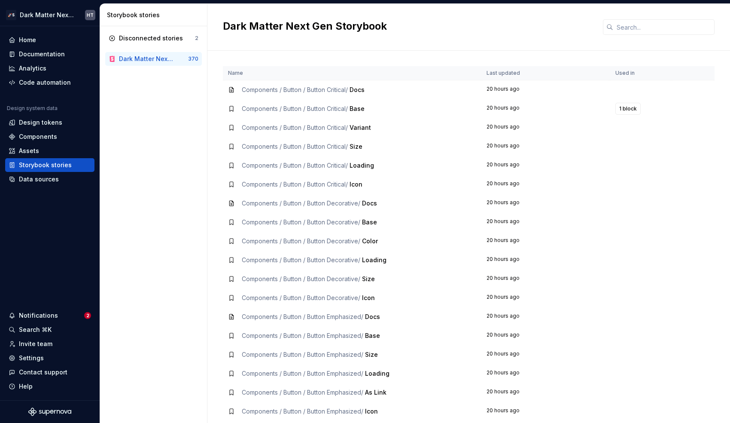
drag, startPoint x: 287, startPoint y: 102, endPoint x: 404, endPoint y: 104, distance: 116.4
click at [403, 104] on td "Components / Button / Button Critical / Base" at bounding box center [352, 108] width 259 height 19
click at [187, 37] on div "Disconnected stories" at bounding box center [157, 38] width 76 height 9
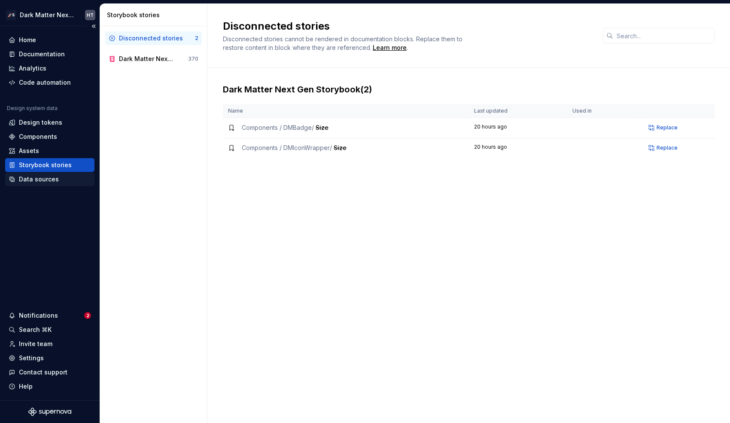
click at [34, 180] on div "Data sources" at bounding box center [39, 179] width 40 height 9
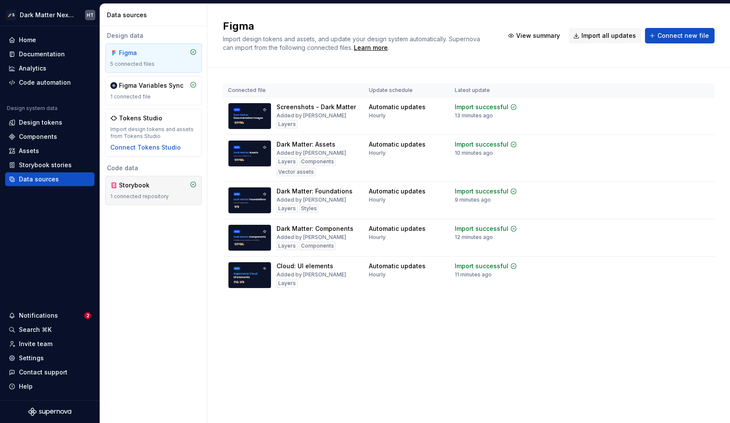
click at [150, 194] on div "1 connected repository" at bounding box center [153, 196] width 86 height 7
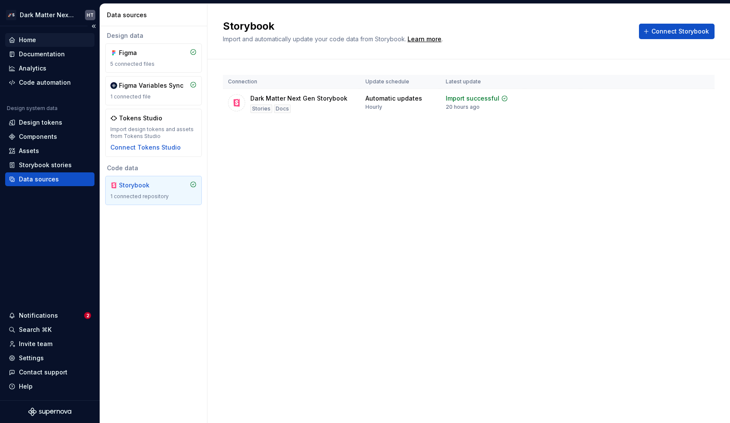
click at [44, 38] on div "Home" at bounding box center [50, 40] width 82 height 9
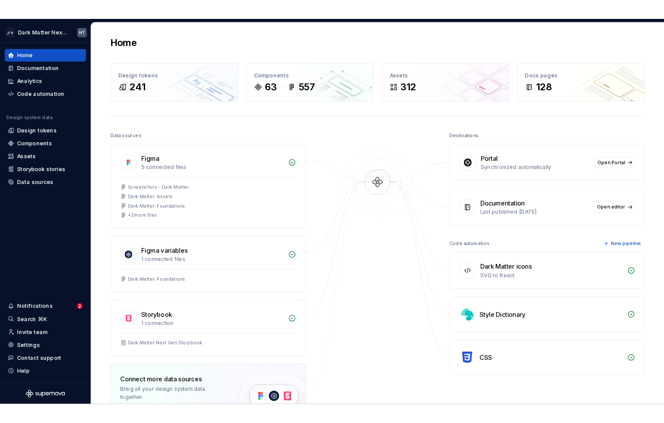
scroll to position [193, 0]
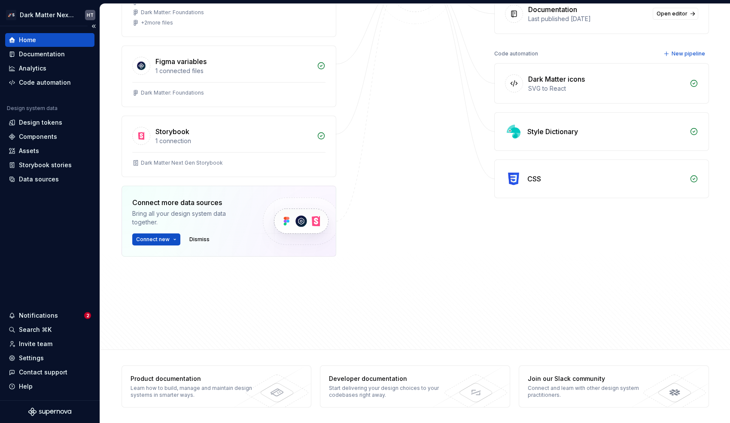
click at [36, 242] on div "Home Documentation Analytics Code automation Design system data Design tokens C…" at bounding box center [50, 213] width 100 height 374
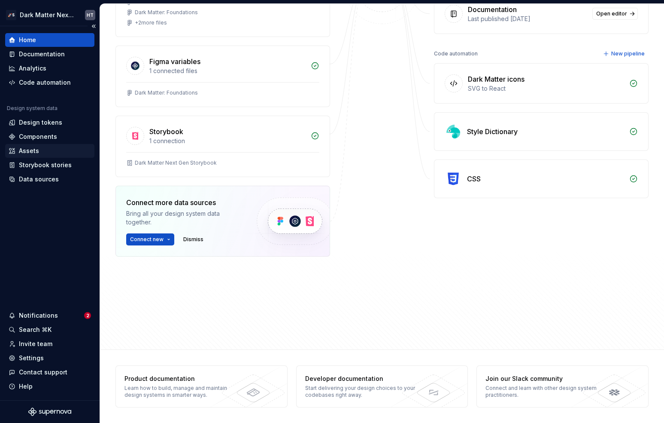
click at [43, 154] on div "Assets" at bounding box center [50, 150] width 82 height 9
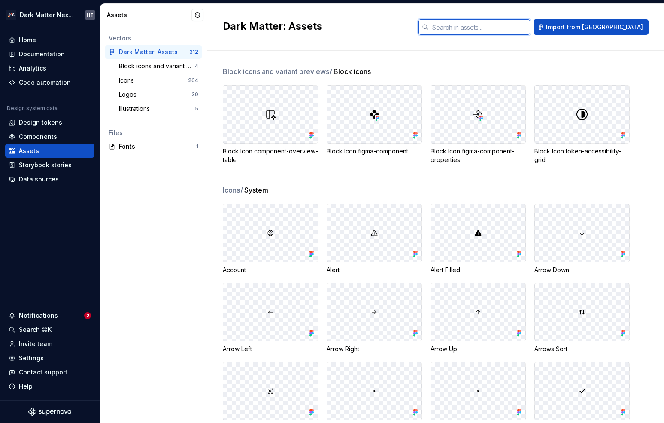
click at [491, 27] on input "text" at bounding box center [479, 26] width 101 height 15
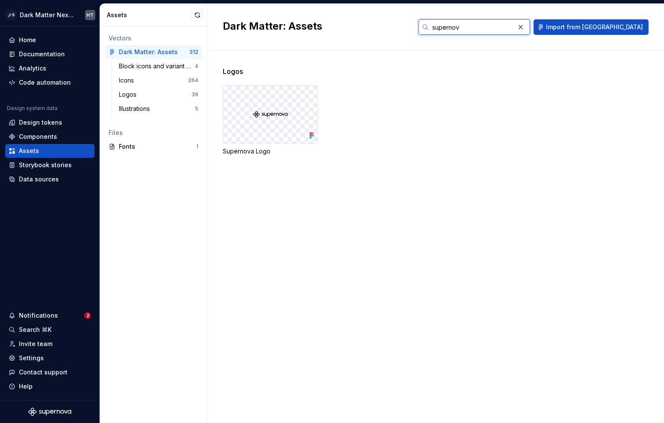
type input "supernova"
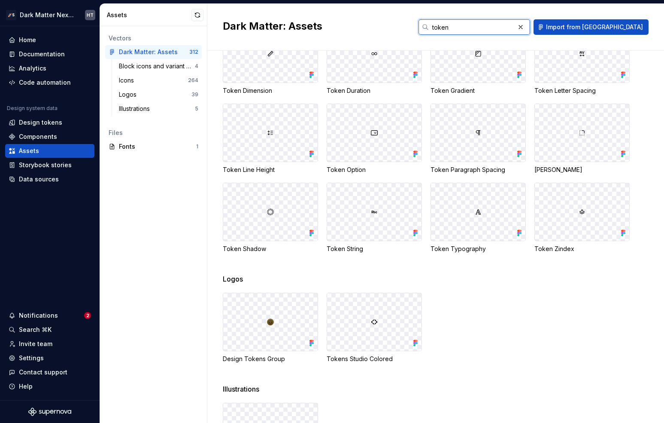
scroll to position [424, 0]
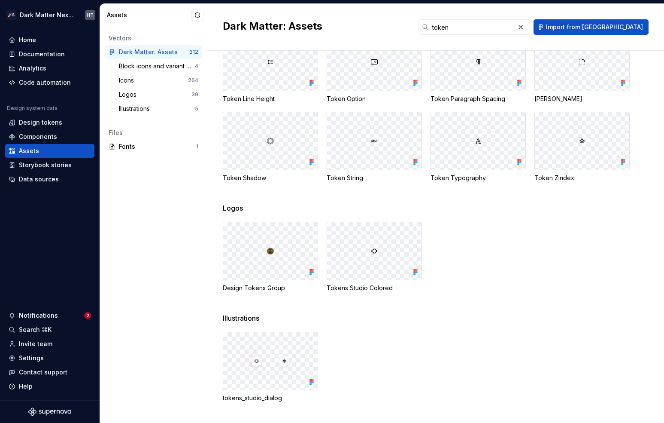
click at [350, 289] on div "Tokens Studio Colored" at bounding box center [374, 287] width 95 height 9
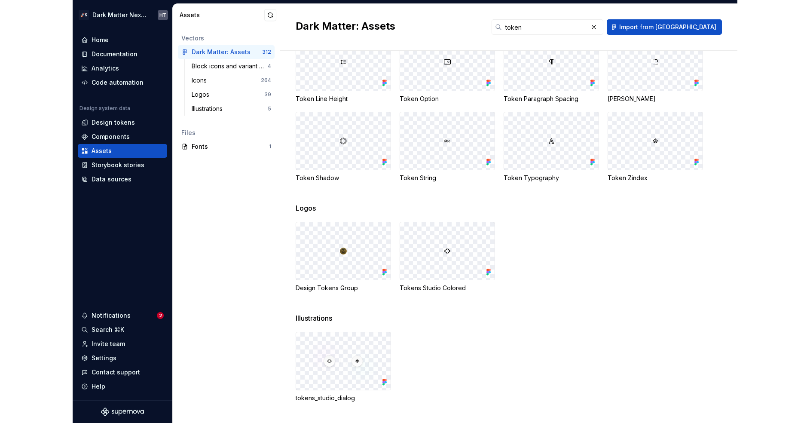
scroll to position [0, 0]
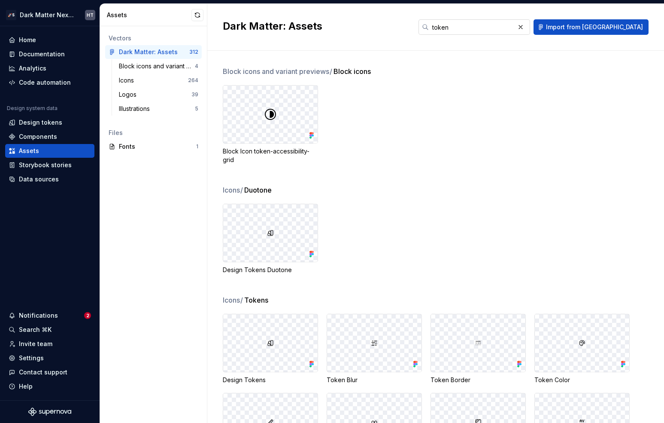
click at [495, 29] on input "token" at bounding box center [472, 26] width 86 height 15
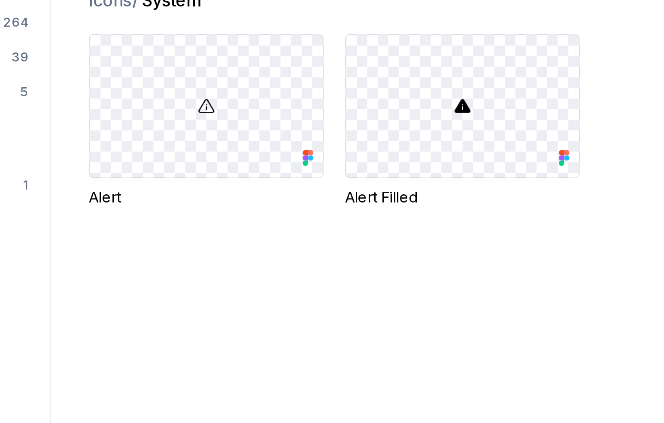
type input "alert"
click at [333, 182] on div "Icons / System Alert Alert Filled" at bounding box center [444, 237] width 442 height 372
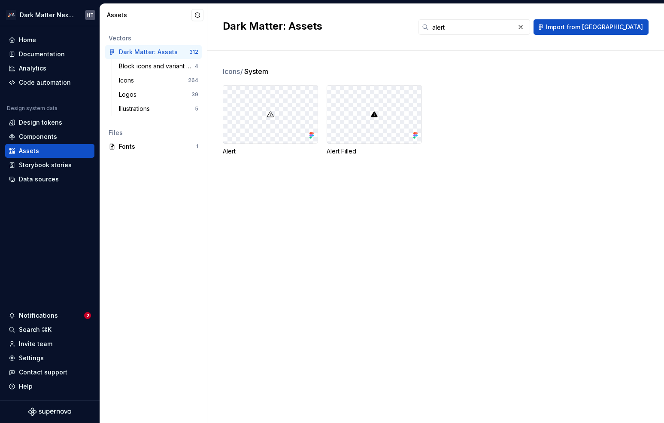
click at [278, 128] on div at bounding box center [270, 114] width 94 height 58
drag, startPoint x: 255, startPoint y: 109, endPoint x: 292, endPoint y: 115, distance: 37.5
click at [292, 115] on div at bounding box center [270, 114] width 94 height 58
click at [346, 122] on div at bounding box center [374, 114] width 94 height 58
click at [286, 274] on div "Icons / System Alert Alert Filled" at bounding box center [444, 237] width 442 height 372
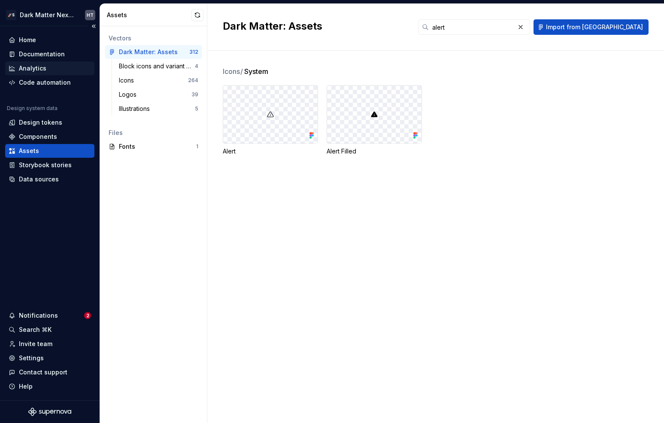
click at [56, 67] on div "Analytics" at bounding box center [50, 68] width 82 height 9
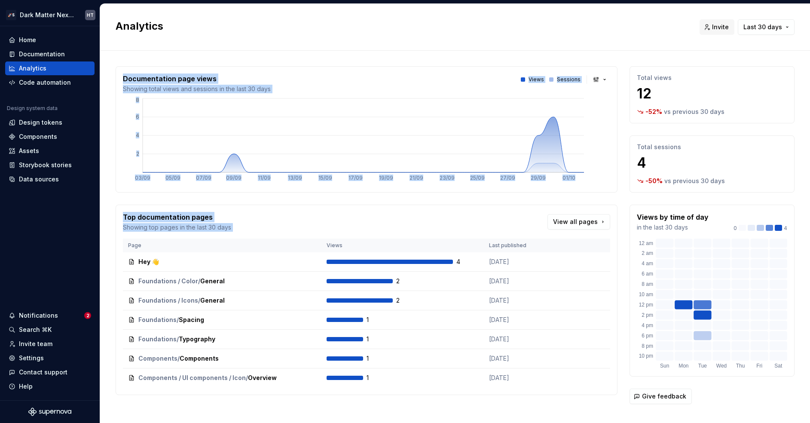
drag, startPoint x: 194, startPoint y: 69, endPoint x: 504, endPoint y: 217, distance: 344.3
click at [504, 217] on div "Documentation page views Showing total views and sessions in the last 30 days V…" at bounding box center [367, 235] width 502 height 338
click at [504, 217] on div "Top documentation pages Showing top pages in the last 30 days View all pages" at bounding box center [366, 222] width 487 height 20
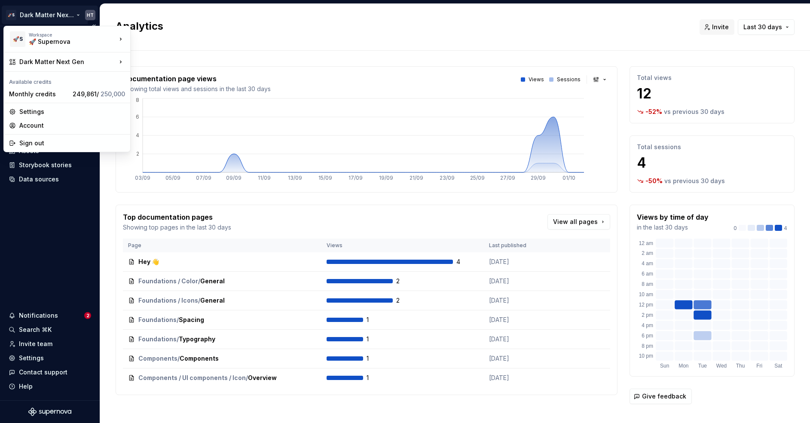
click at [39, 10] on html "🚀S Dark Matter Next Gen HT Home Documentation Analytics Code automation Design …" at bounding box center [405, 211] width 810 height 423
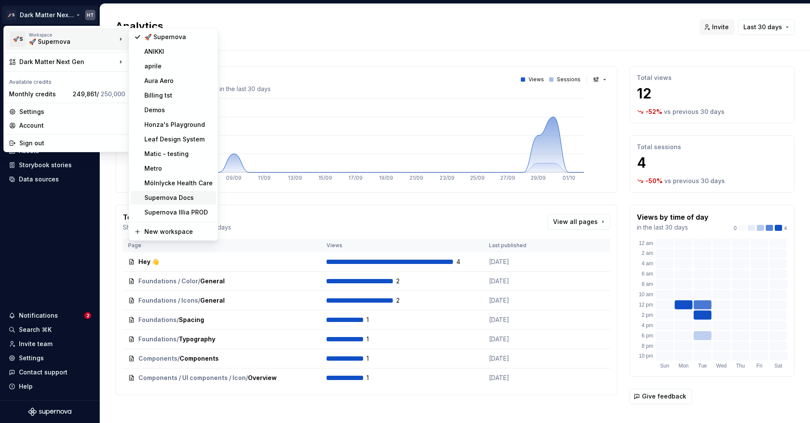
click at [175, 198] on div "Supernova Docs" at bounding box center [178, 197] width 68 height 9
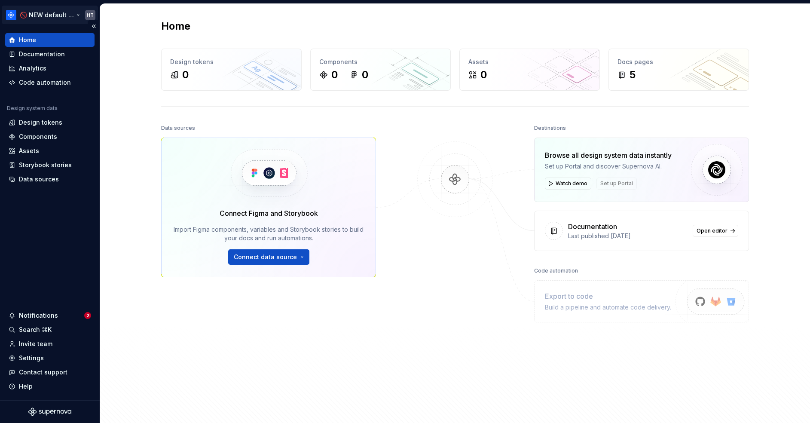
click at [56, 14] on html "🚫 NEW default docs content HT Home Documentation Analytics Code automation Desi…" at bounding box center [405, 211] width 810 height 423
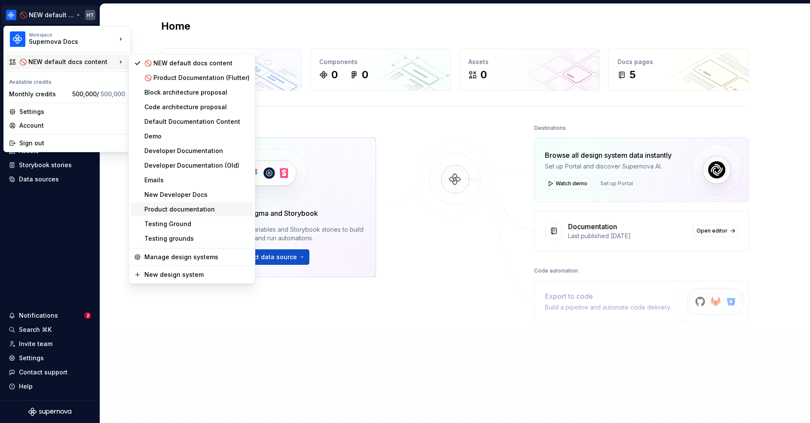
click at [206, 209] on div "Product documentation" at bounding box center [196, 209] width 105 height 9
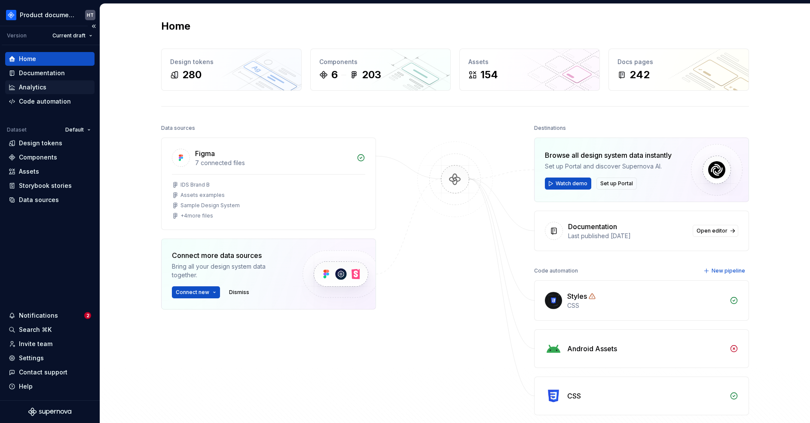
click at [42, 89] on div "Analytics" at bounding box center [32, 87] width 27 height 9
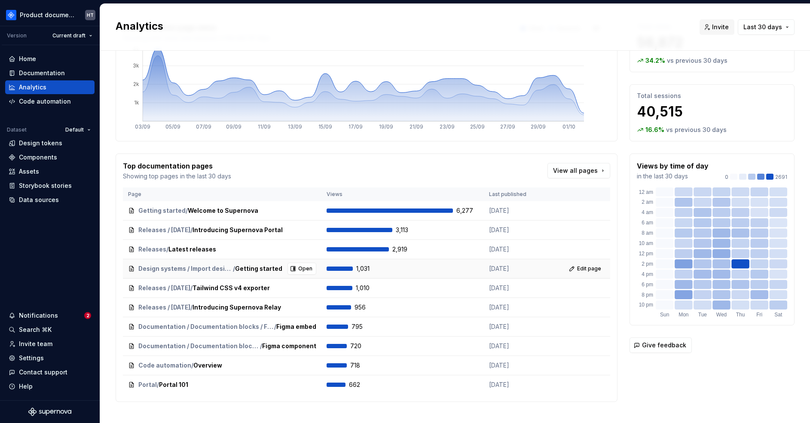
scroll to position [63, 0]
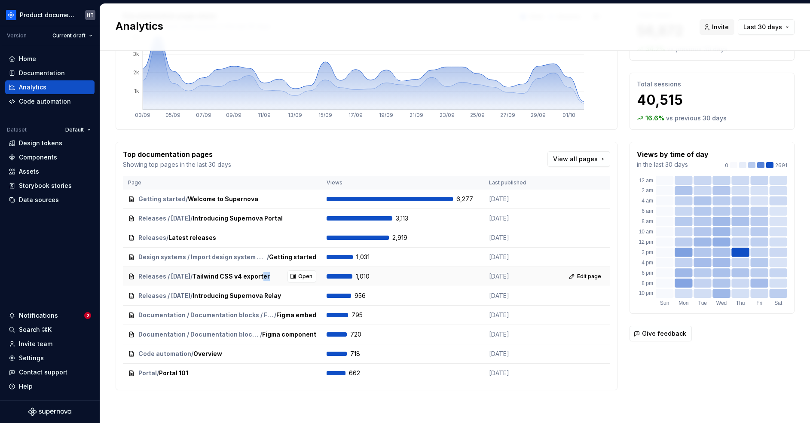
drag, startPoint x: 273, startPoint y: 275, endPoint x: 234, endPoint y: 283, distance: 39.8
click at [234, 283] on td "Releases / [DATE] / Tailwind CSS v4 exporter Open" at bounding box center [222, 276] width 198 height 19
click at [99, 284] on div "Home Documentation Analytics Code automation Dataset Default Design tokens Comp…" at bounding box center [50, 222] width 100 height 355
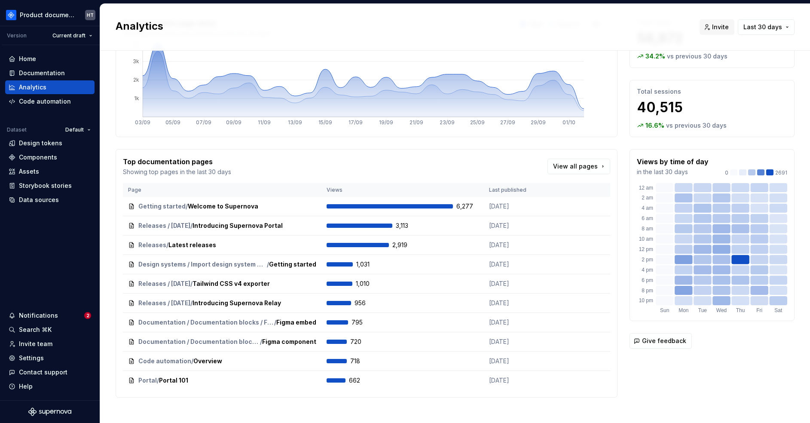
scroll to position [0, 0]
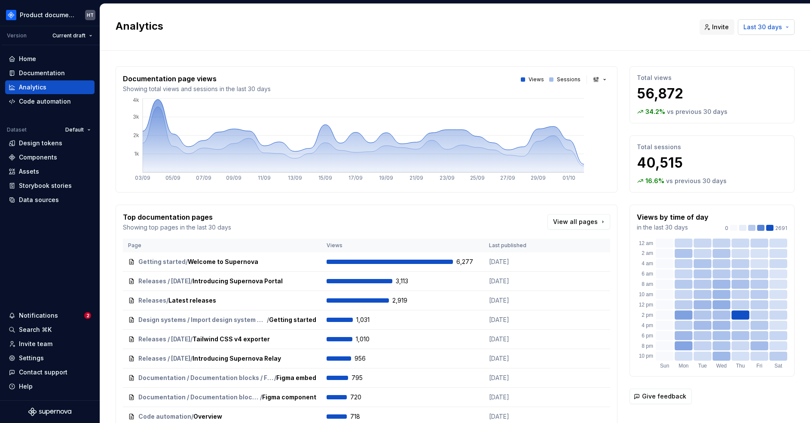
click at [759, 22] on button "Last 30 days" at bounding box center [765, 26] width 57 height 15
click at [728, 170] on html "Product documentation HT Version Current draft Home Documentation Analytics Cod…" at bounding box center [405, 211] width 810 height 423
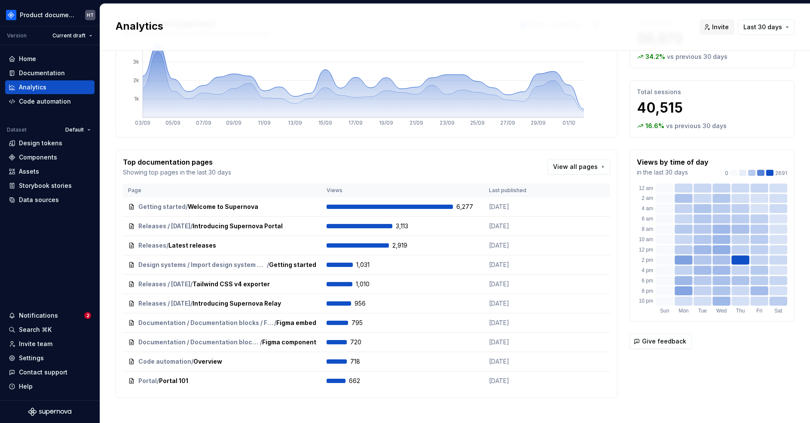
scroll to position [63, 0]
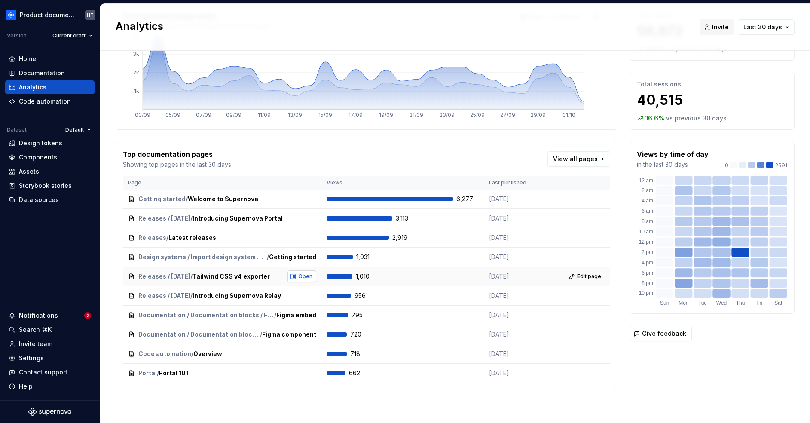
click at [302, 277] on span "Open" at bounding box center [305, 276] width 14 height 7
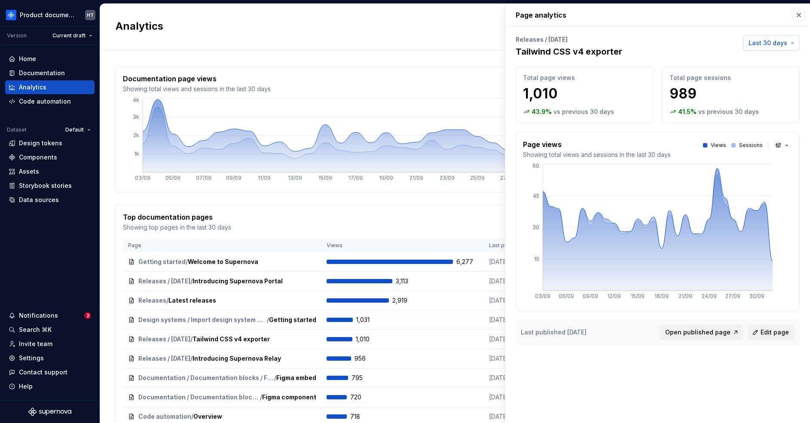
click at [775, 43] on span "Last 30 days" at bounding box center [767, 43] width 39 height 9
click at [753, 105] on div "Last 6 months" at bounding box center [742, 102] width 43 height 9
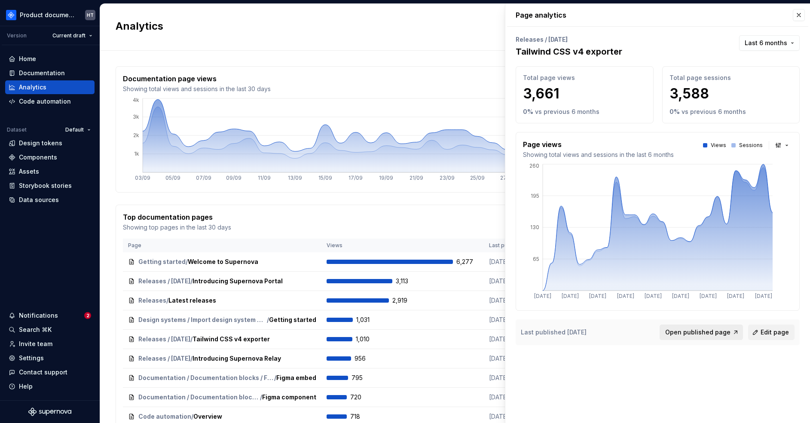
click at [715, 334] on span "Open published page" at bounding box center [697, 332] width 65 height 9
click at [549, 40] on p "Releases / [DATE]" at bounding box center [568, 39] width 107 height 9
click at [557, 40] on p "Releases / [DATE]" at bounding box center [568, 39] width 107 height 9
click at [791, 42] on button "Last 6 months" at bounding box center [769, 42] width 61 height 15
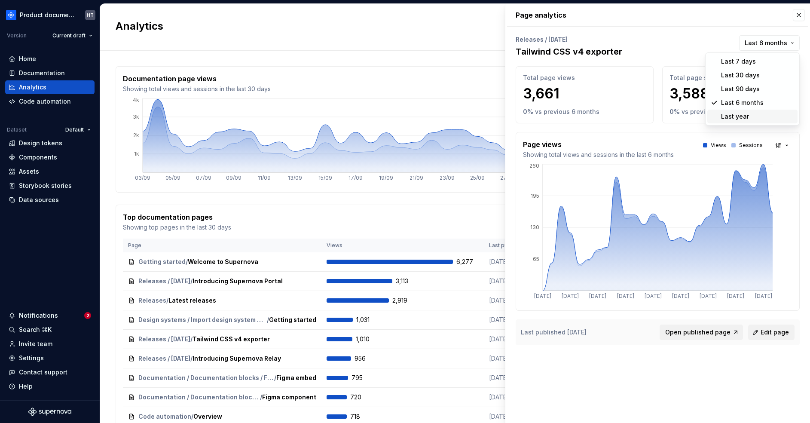
click at [591, 55] on html "Product documentation HT Version Current draft Home Documentation Analytics Cod…" at bounding box center [405, 211] width 810 height 423
click at [800, 18] on button "button" at bounding box center [798, 15] width 12 height 12
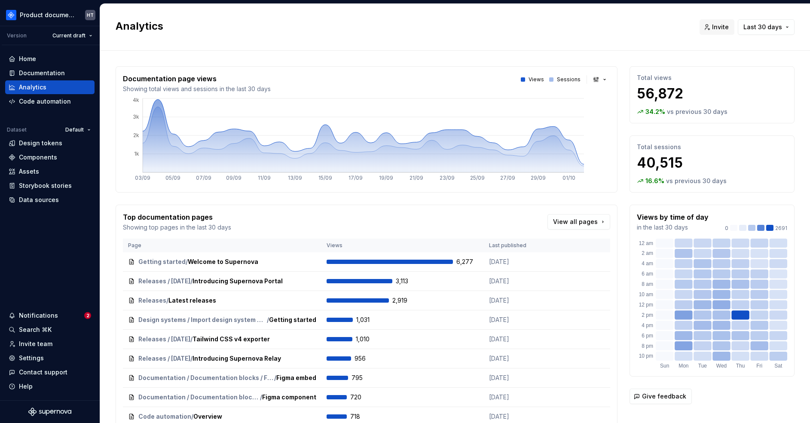
click at [378, 28] on h2 "Analytics" at bounding box center [402, 26] width 573 height 14
